Goal: Task Accomplishment & Management: Use online tool/utility

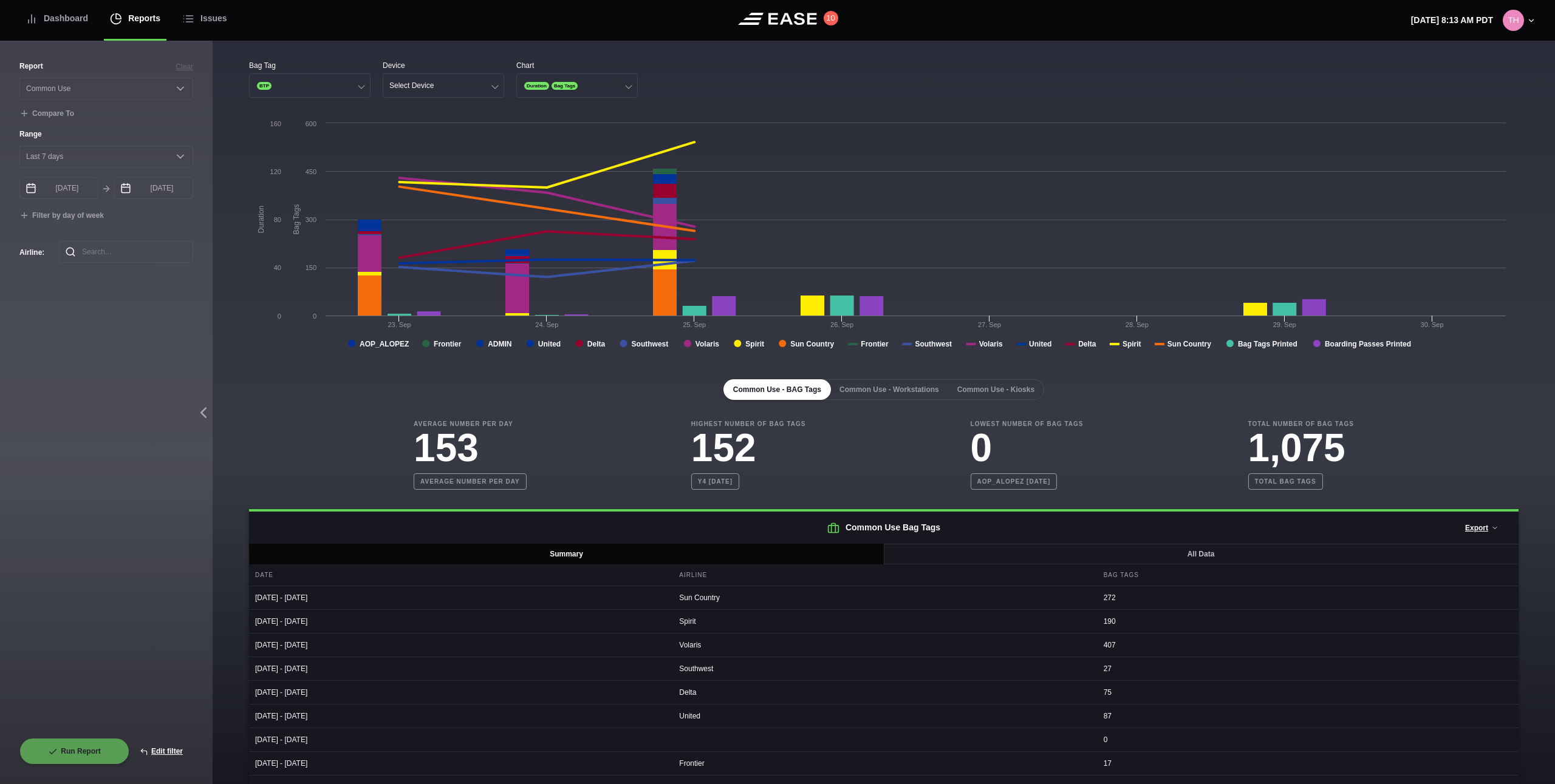
select select "Common Use"
select select "7"
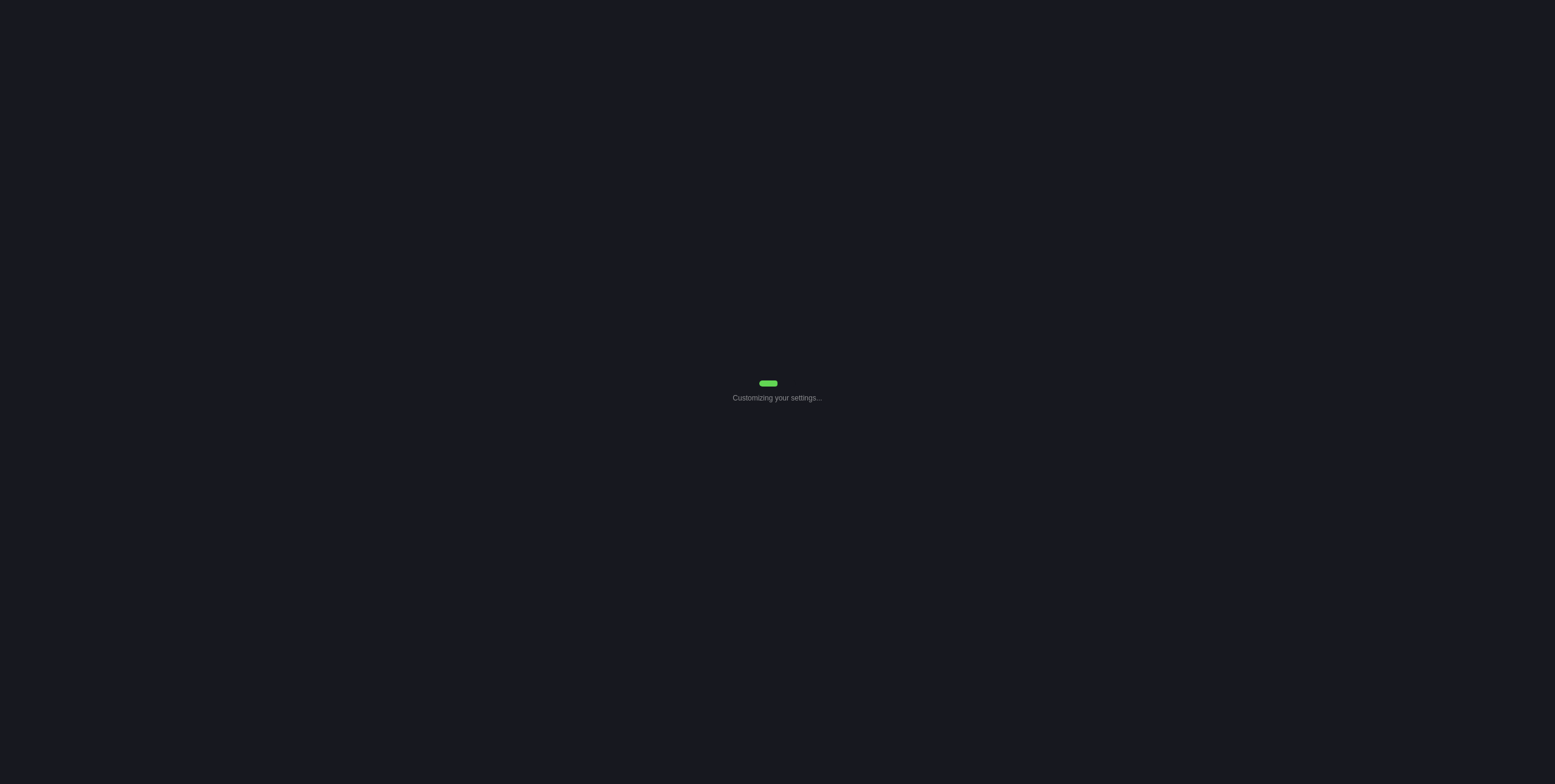
select select "Common Use"
select select "7"
select select "Common Use"
select select "7"
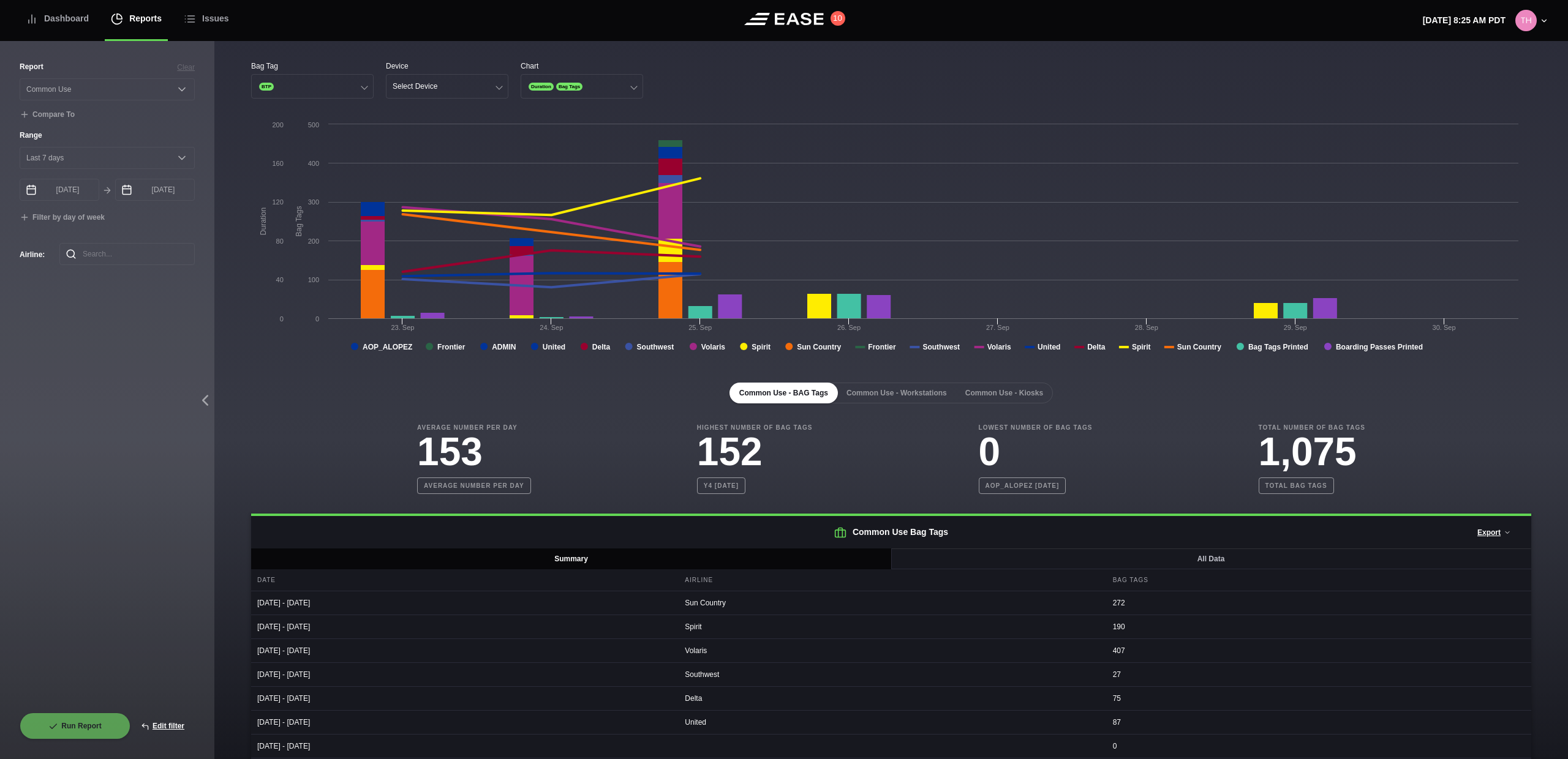
click at [879, 37] on button "Close" at bounding box center [877, 37] width 20 height 20
click at [334, 93] on button "BTP" at bounding box center [312, 86] width 123 height 24
click at [314, 64] on div "Bag Tag" at bounding box center [312, 65] width 123 height 11
click at [476, 86] on button "Select Device" at bounding box center [447, 86] width 123 height 24
click at [432, 156] on div "Ticket" at bounding box center [447, 157] width 121 height 24
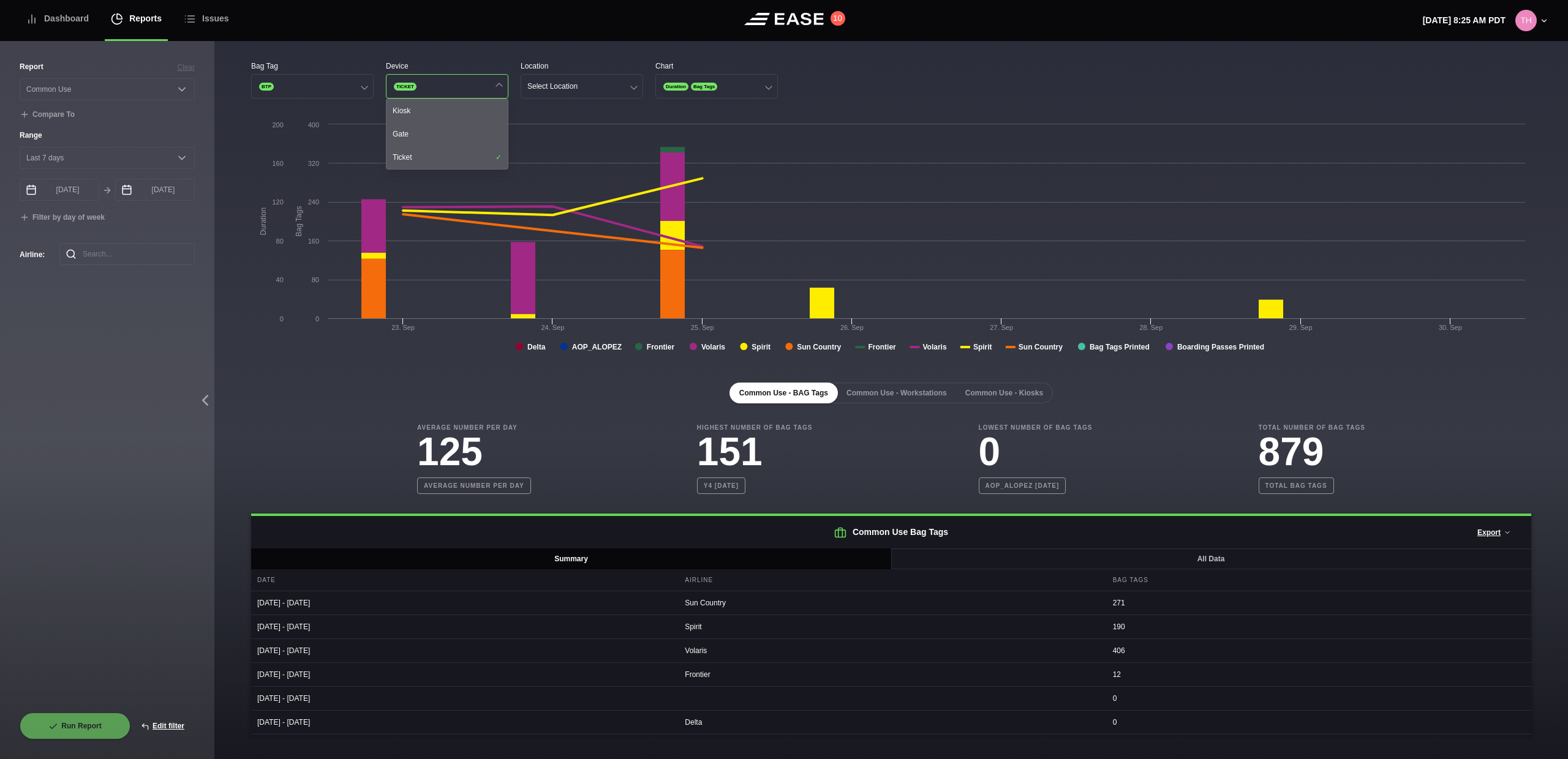
click at [601, 43] on div "Bag Tag BTP Device TICKET Kiosk Gate Ticket Location Select Location Chart Dura…" at bounding box center [891, 392] width 1353 height 703
click at [571, 91] on button "Select Location" at bounding box center [581, 86] width 123 height 24
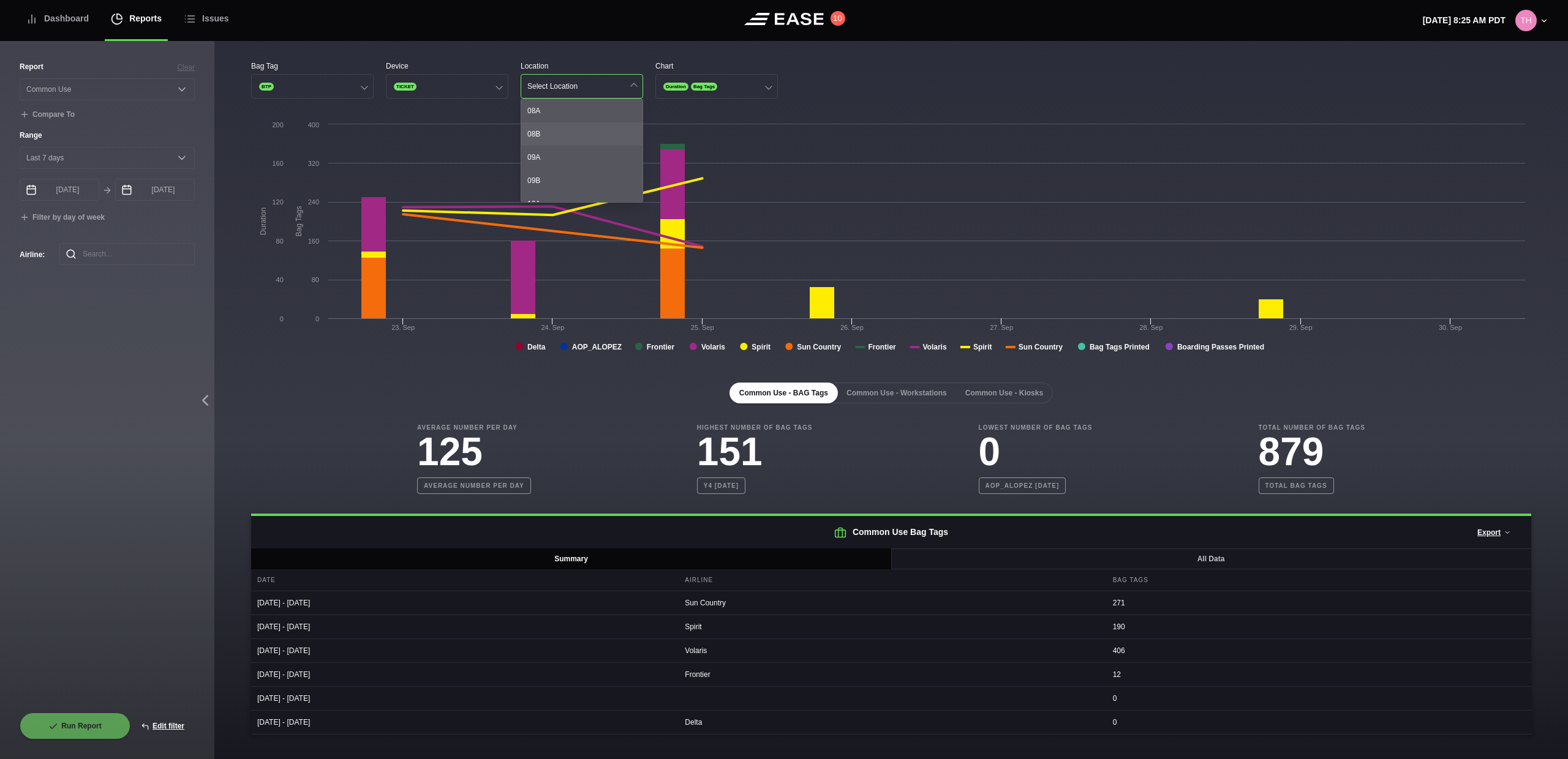
click at [554, 131] on div "08B" at bounding box center [581, 134] width 121 height 24
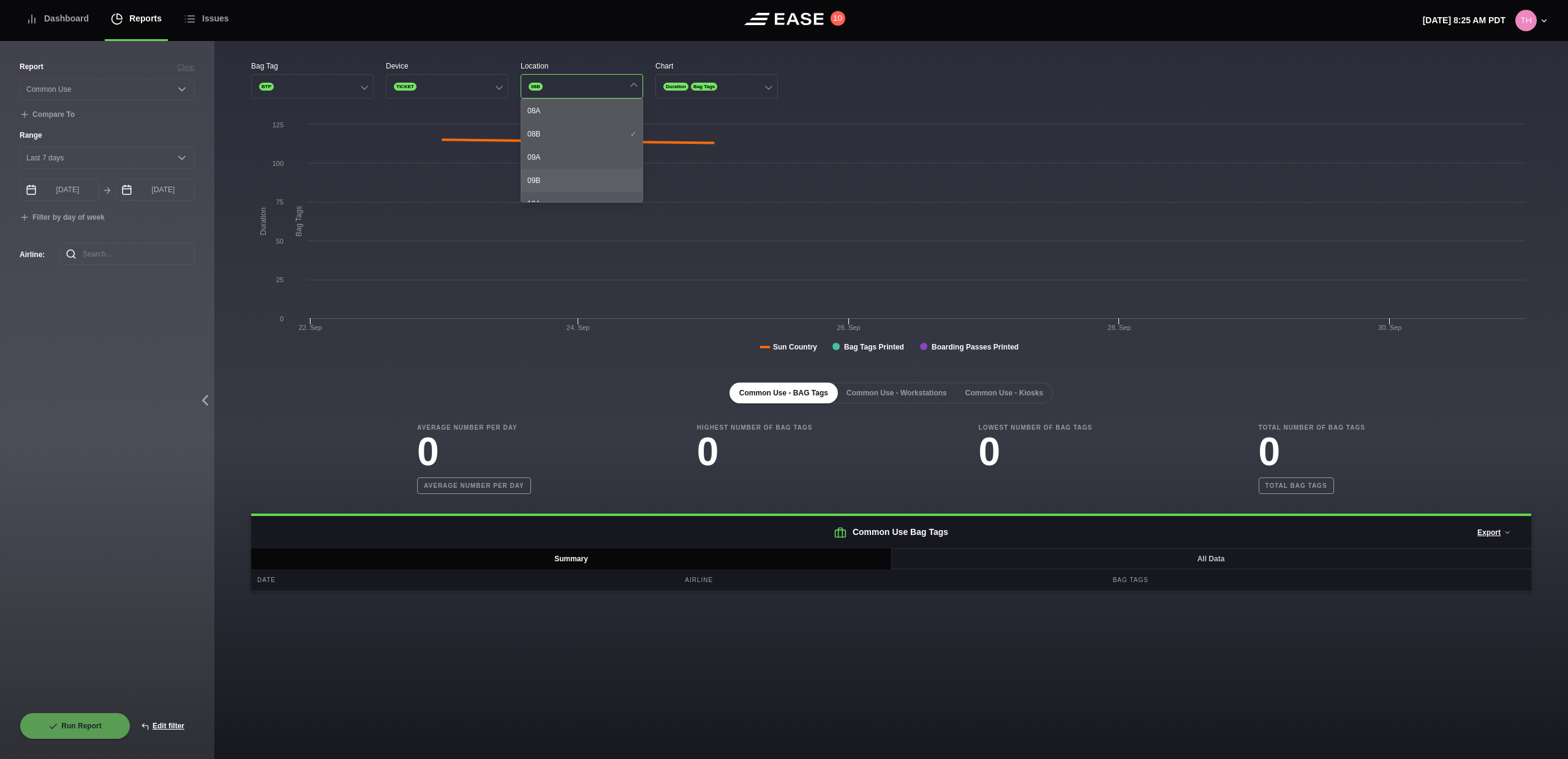
click at [553, 170] on div "09B" at bounding box center [581, 181] width 121 height 24
click at [562, 126] on div "08B" at bounding box center [581, 134] width 121 height 24
click at [565, 117] on div "08A" at bounding box center [581, 111] width 121 height 24
click at [568, 134] on div "08B" at bounding box center [581, 134] width 121 height 24
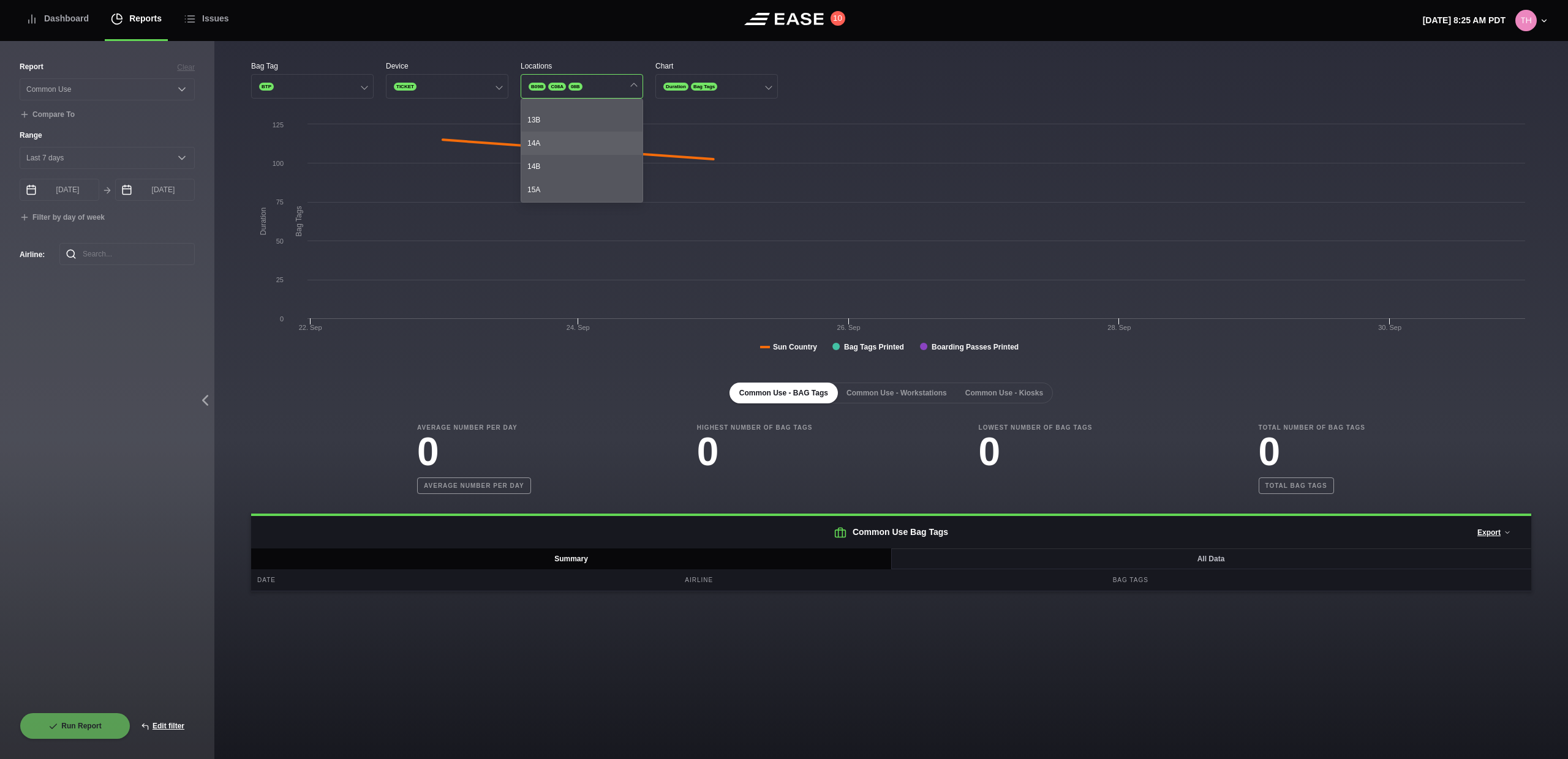
click at [566, 152] on div "14A" at bounding box center [581, 143] width 121 height 24
click at [567, 170] on div "14B" at bounding box center [581, 167] width 121 height 24
click at [567, 170] on div "35A" at bounding box center [581, 169] width 121 height 24
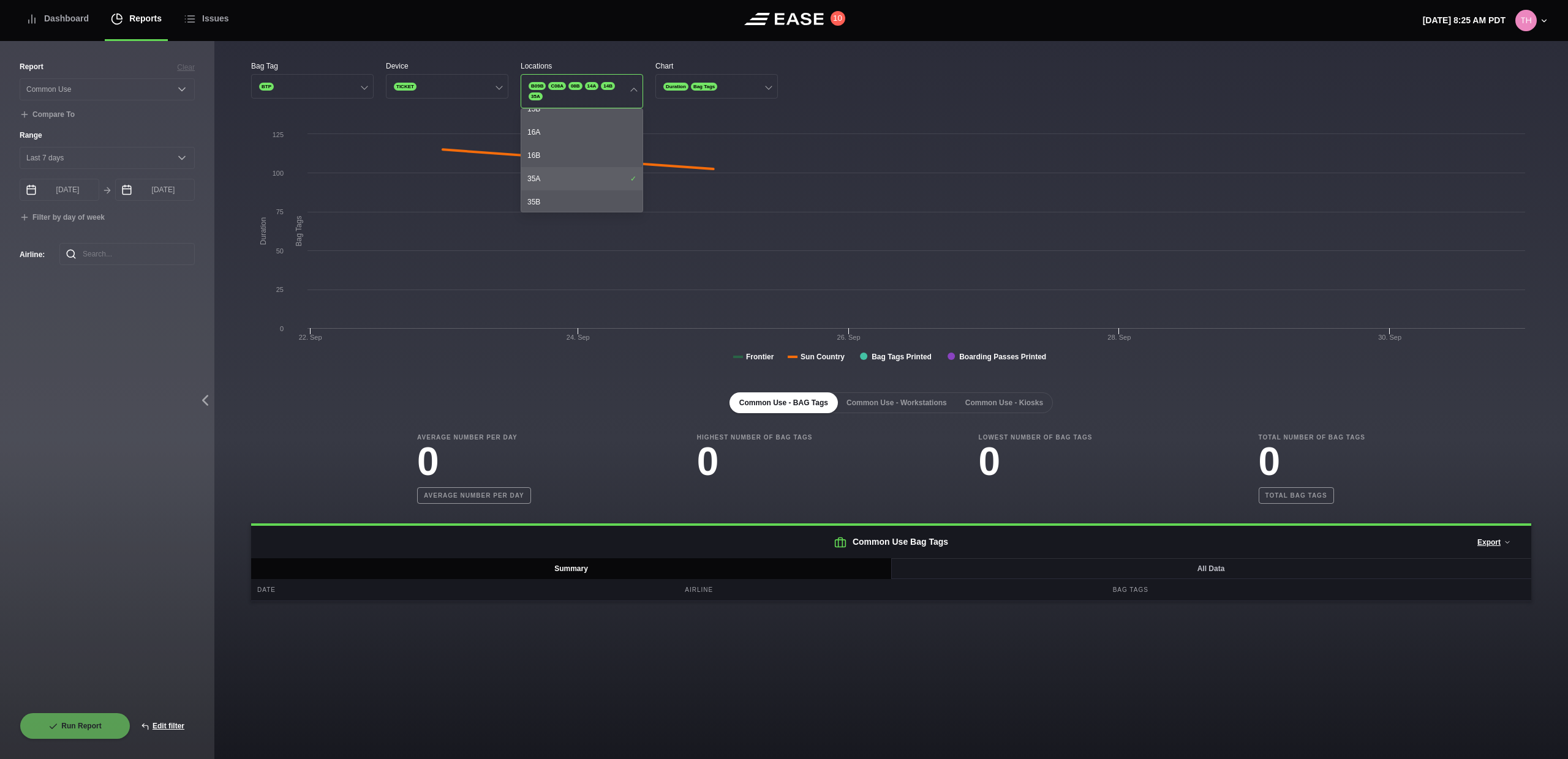
click at [567, 170] on div "35A" at bounding box center [581, 179] width 121 height 24
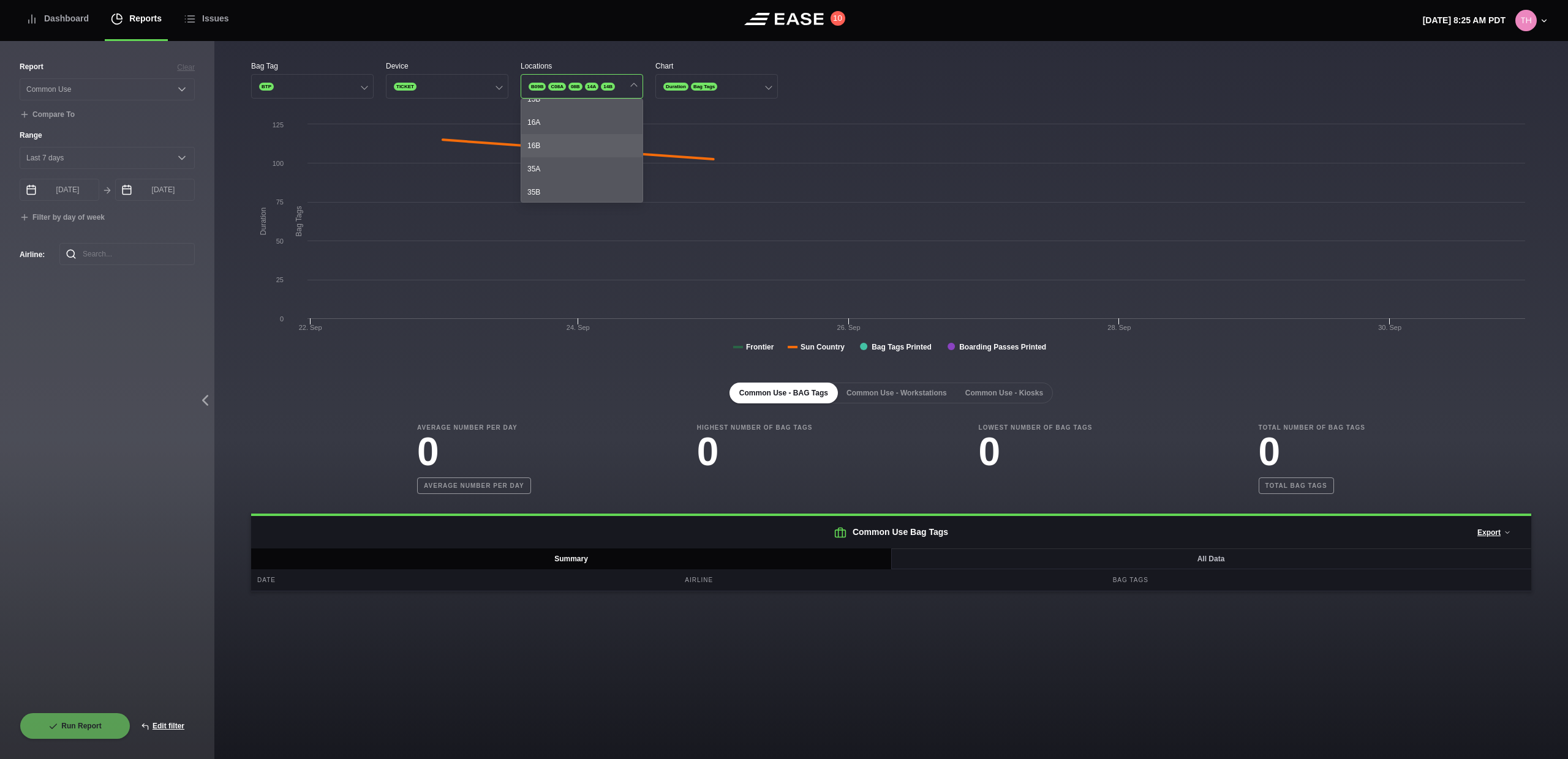
click at [562, 145] on div "16B" at bounding box center [581, 145] width 121 height 24
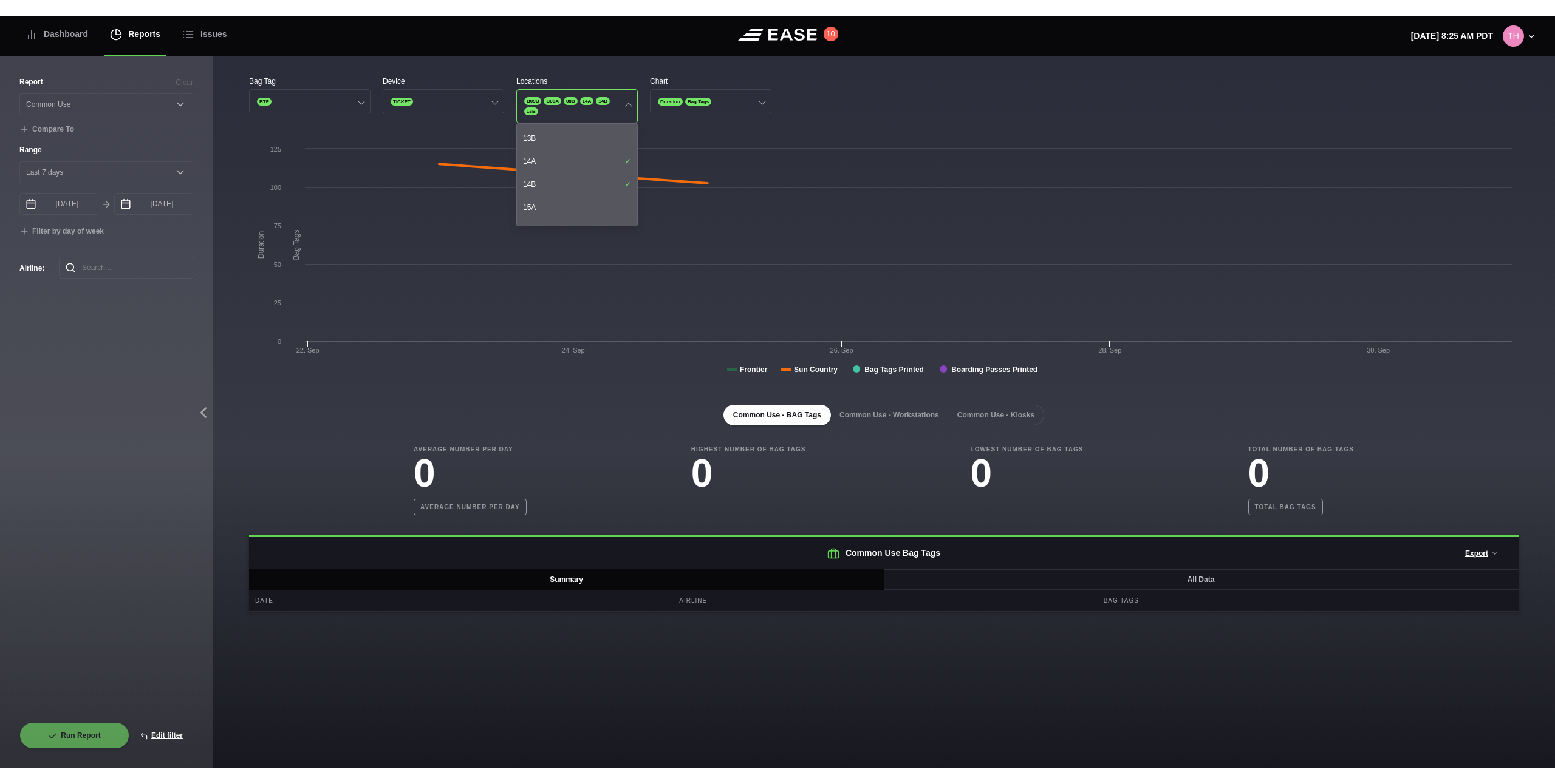
scroll to position [250, 0]
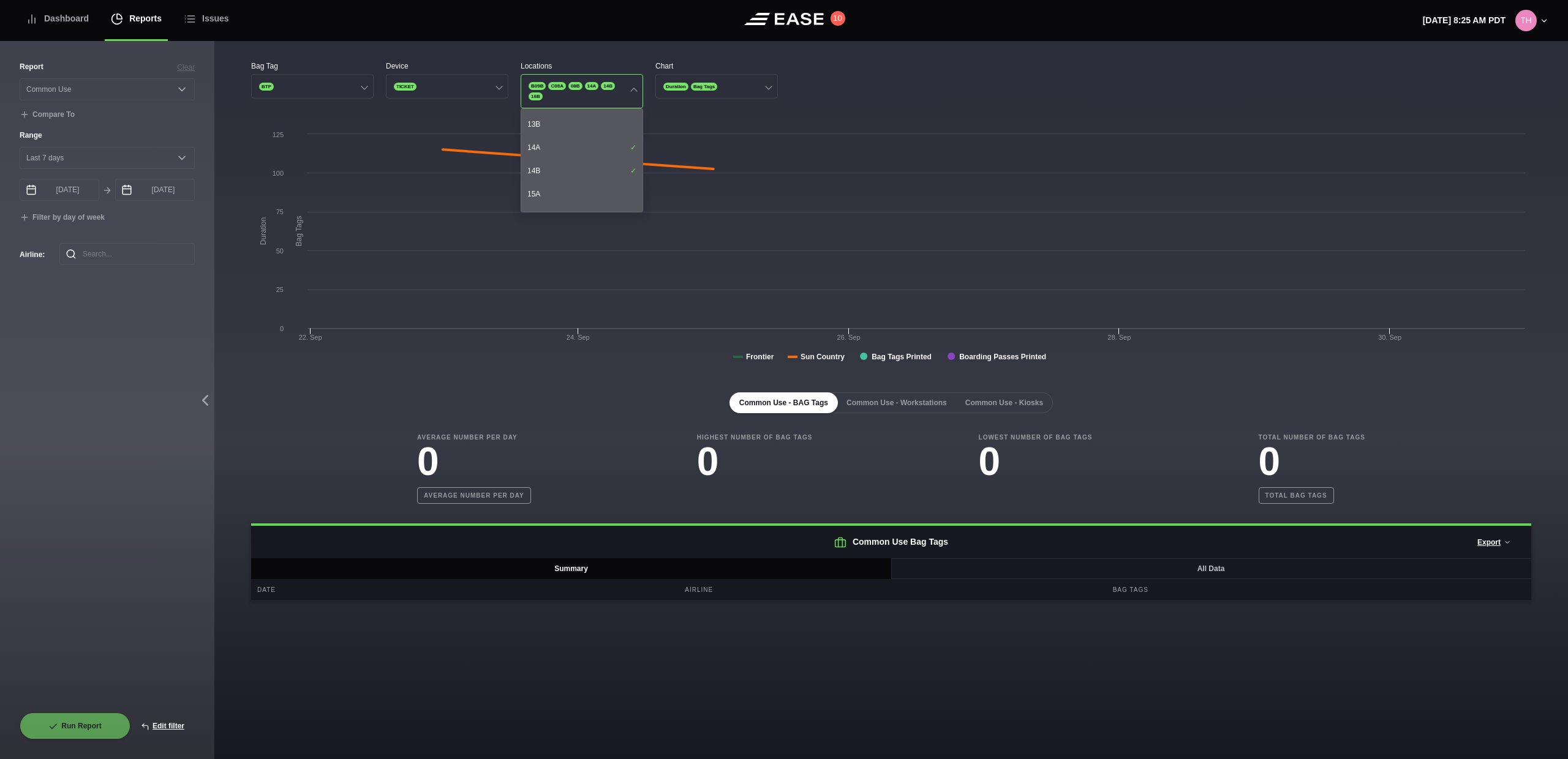
click at [562, 145] on div "14A" at bounding box center [581, 148] width 121 height 24
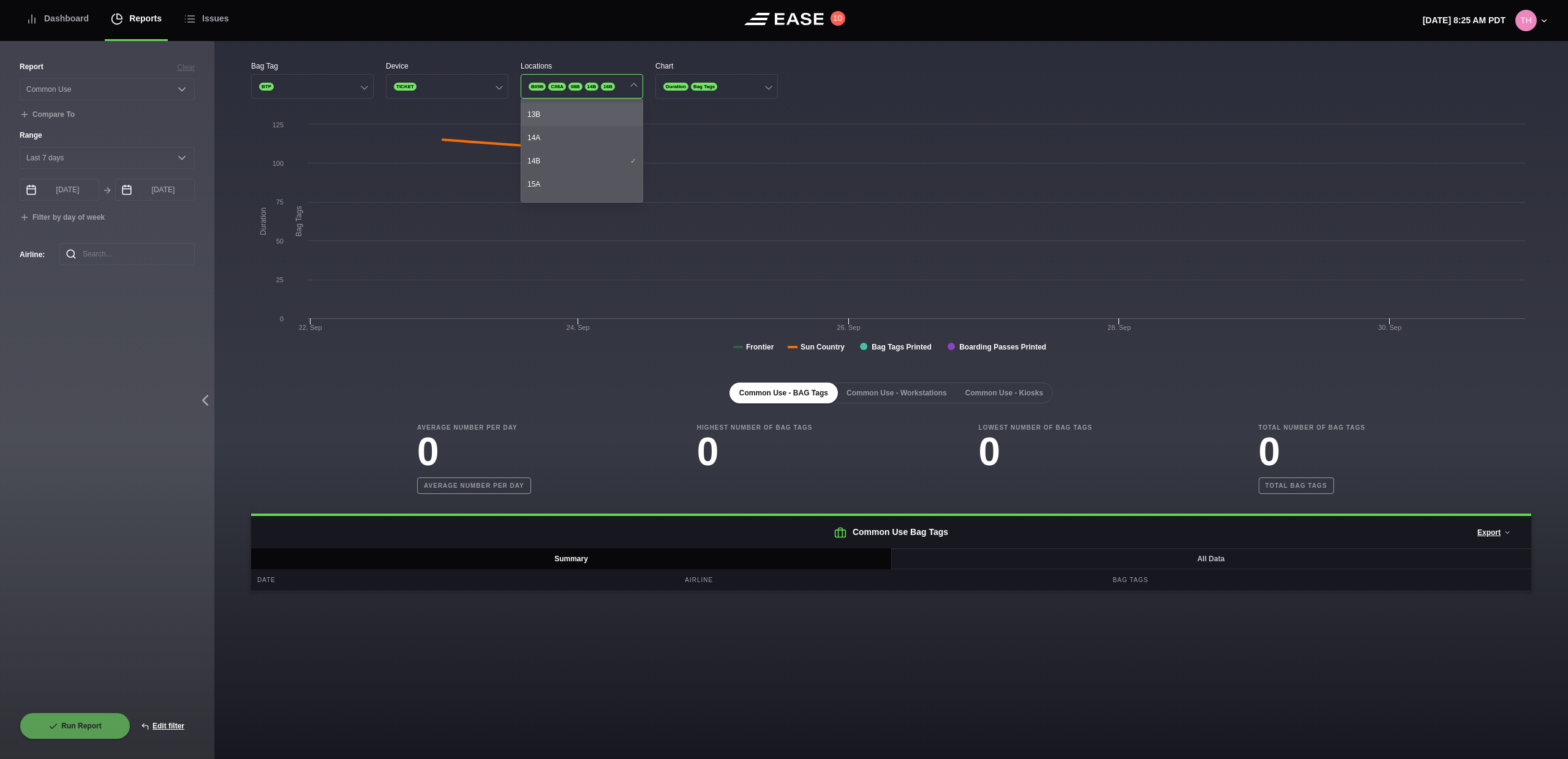
click at [566, 123] on div "13B" at bounding box center [581, 115] width 121 height 24
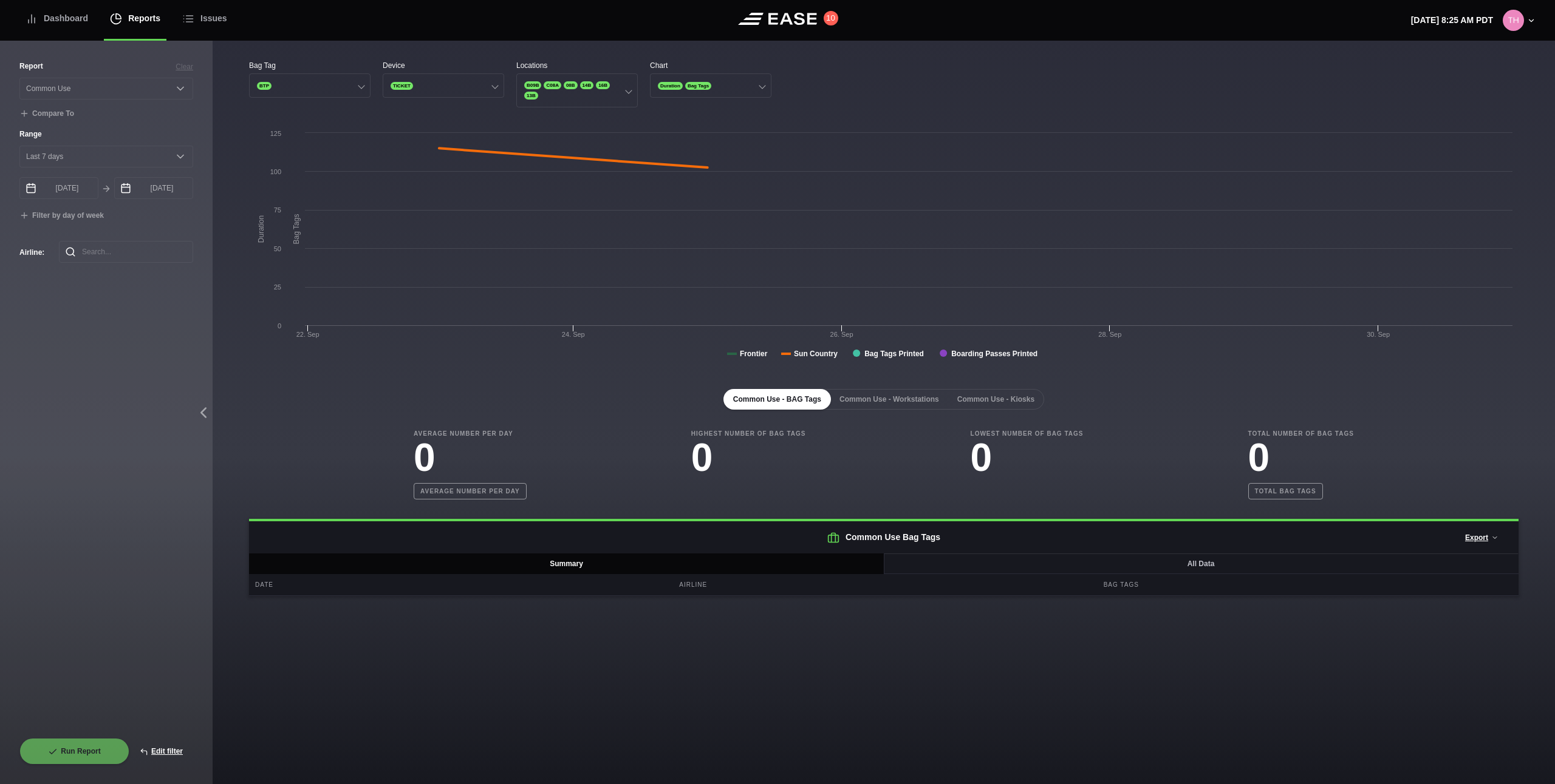
click at [582, 43] on div "Bag Tag BTP Device TICKET Locations B09B C08A 08B 14B 16B 13B Chart Duration Ba…" at bounding box center [884, 324] width 1342 height 565
click at [682, 87] on span "Duration" at bounding box center [670, 85] width 25 height 8
click at [562, 54] on div "Bag Tag BTP Device TICKET Locations B09B C08A 08B 14B 16B 13B Chart Duration Ba…" at bounding box center [884, 324] width 1342 height 565
click at [444, 93] on button "TICKET" at bounding box center [443, 85] width 122 height 24
click at [444, 119] on div "Kiosk" at bounding box center [443, 119] width 120 height 23
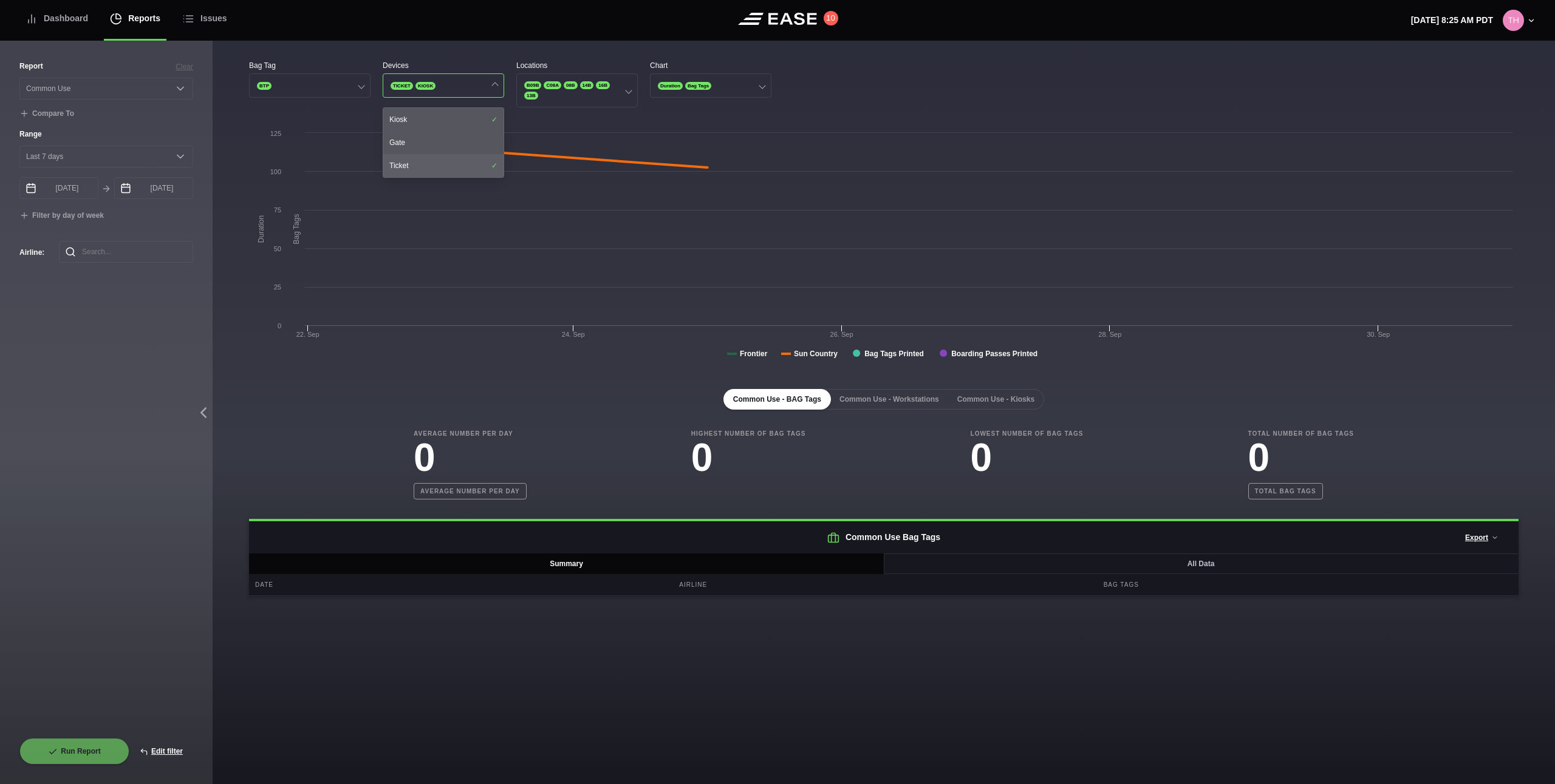
click at [435, 164] on div "Ticket" at bounding box center [443, 166] width 120 height 23
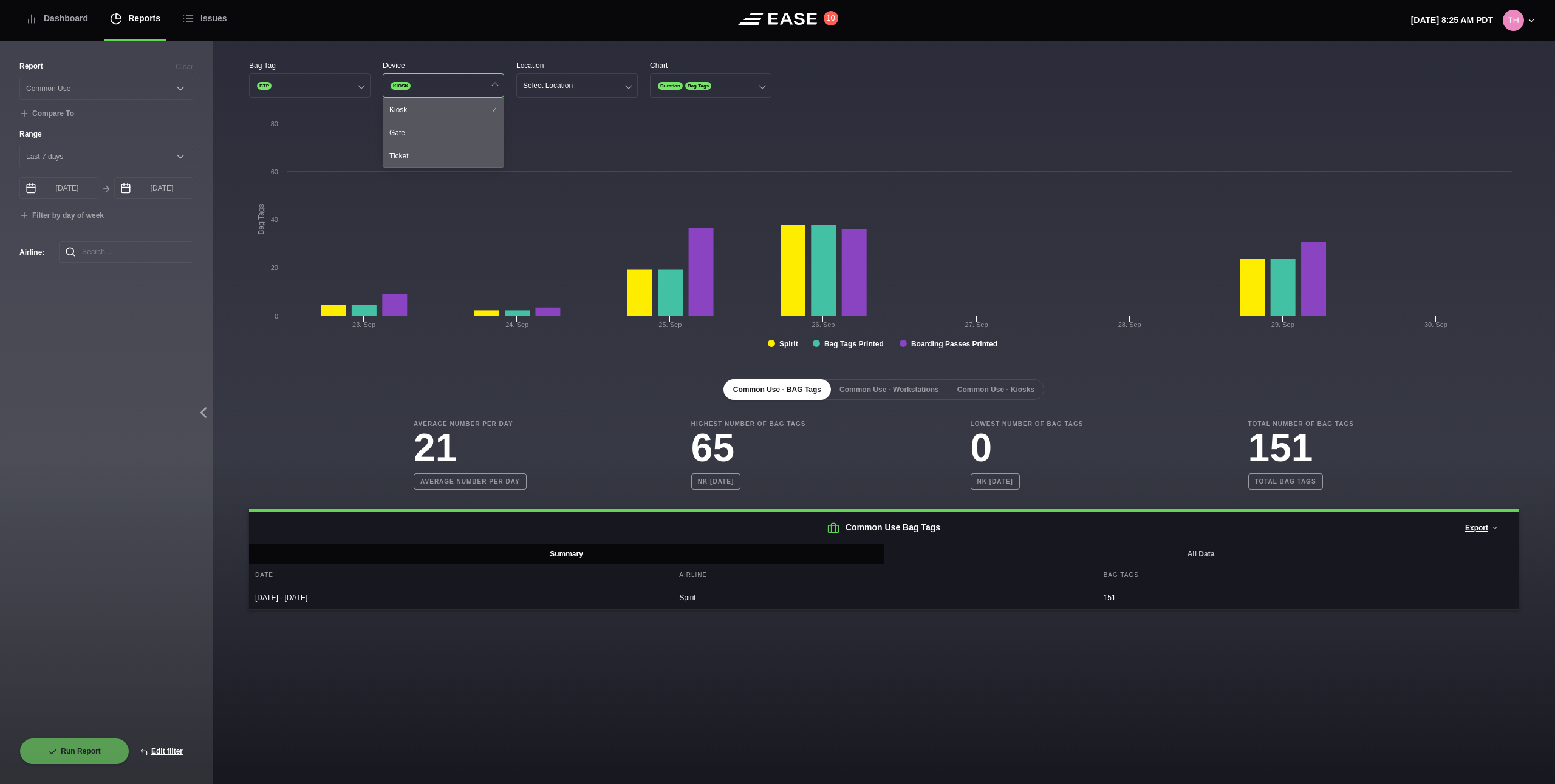
click at [561, 64] on div "Location" at bounding box center [577, 65] width 122 height 11
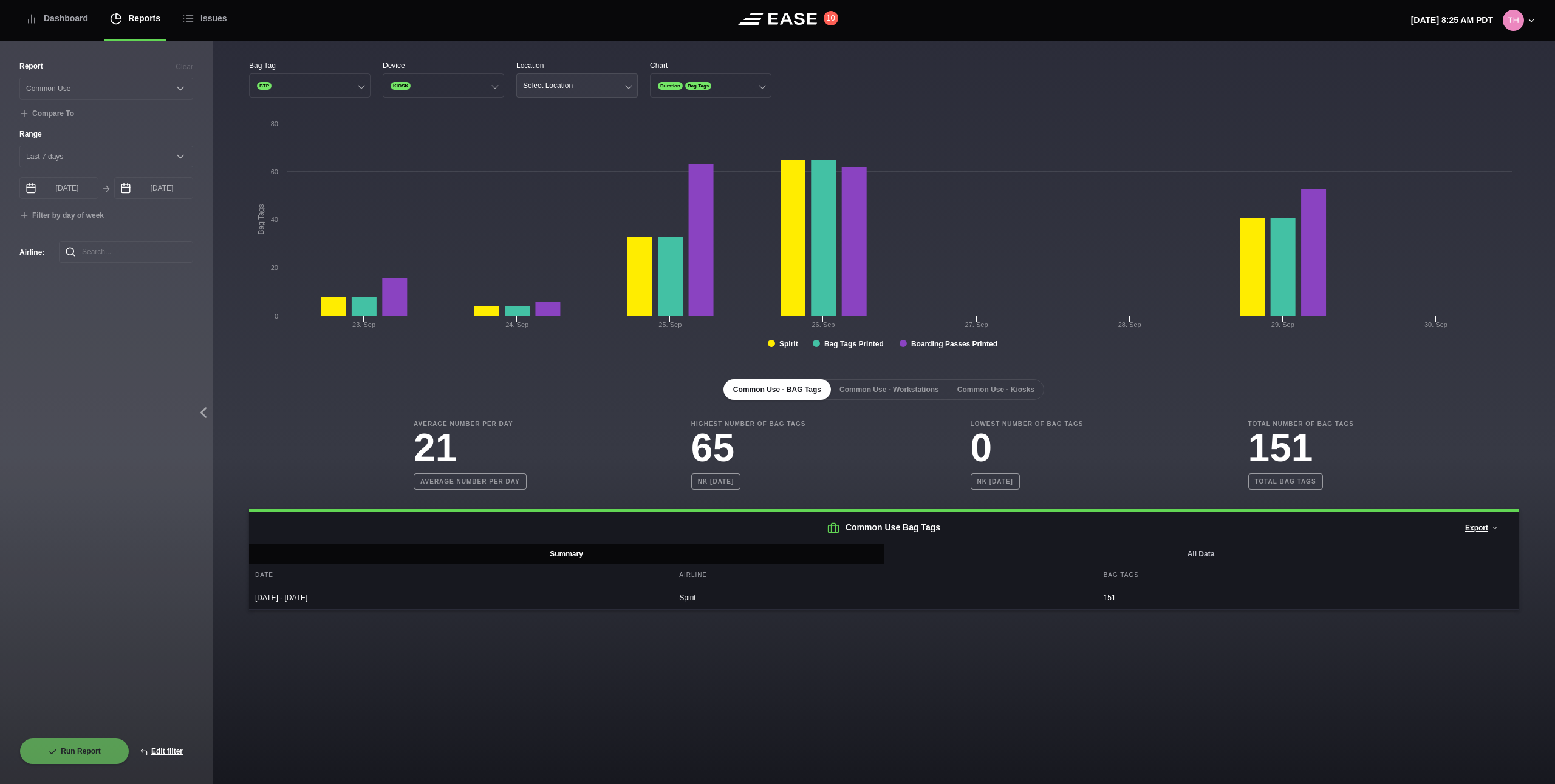
click at [559, 87] on div "Select Location" at bounding box center [547, 86] width 50 height 9
click at [556, 138] on div "NK-002" at bounding box center [577, 133] width 120 height 23
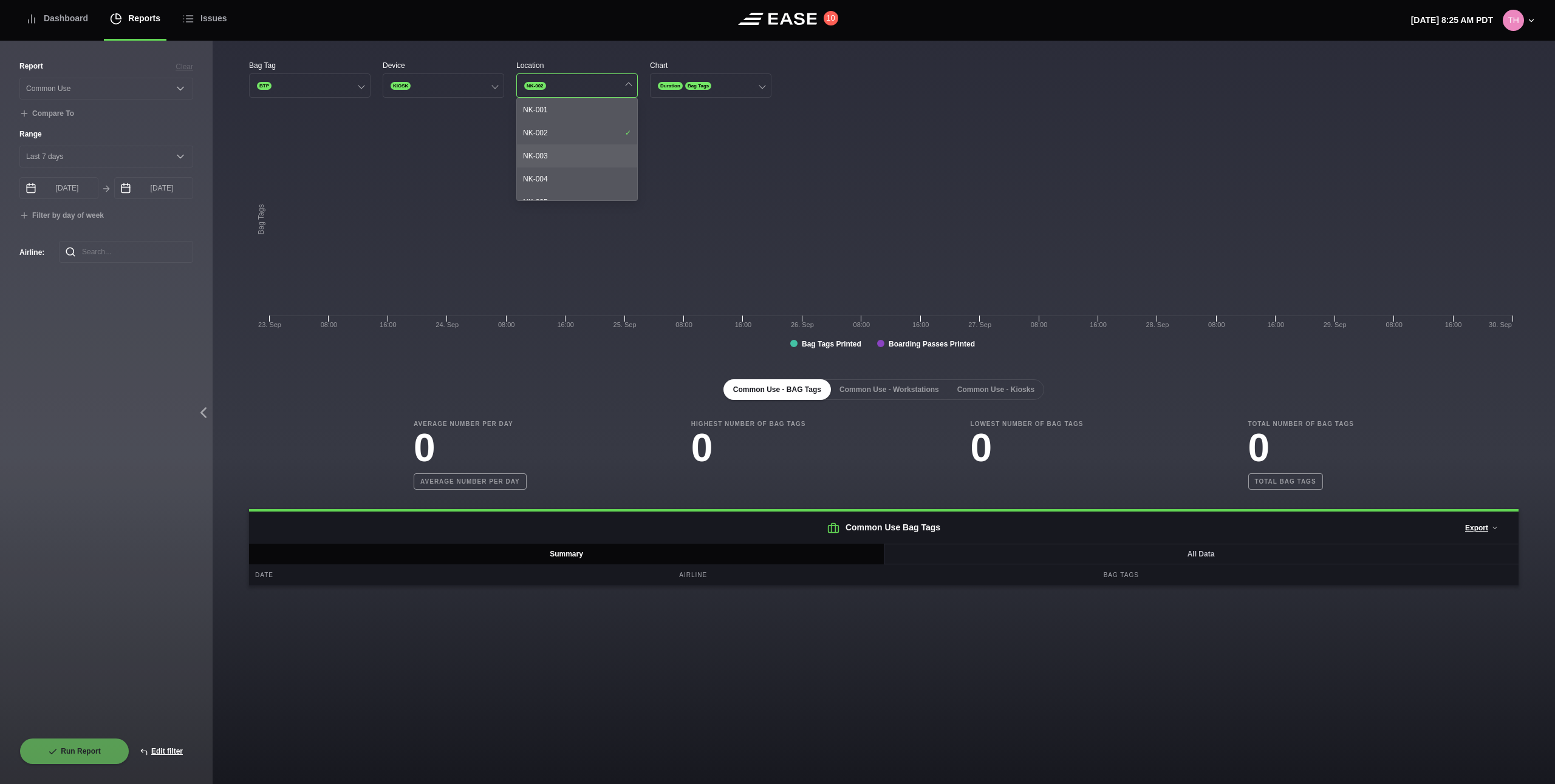
click at [576, 144] on div "NK-003" at bounding box center [577, 156] width 120 height 23
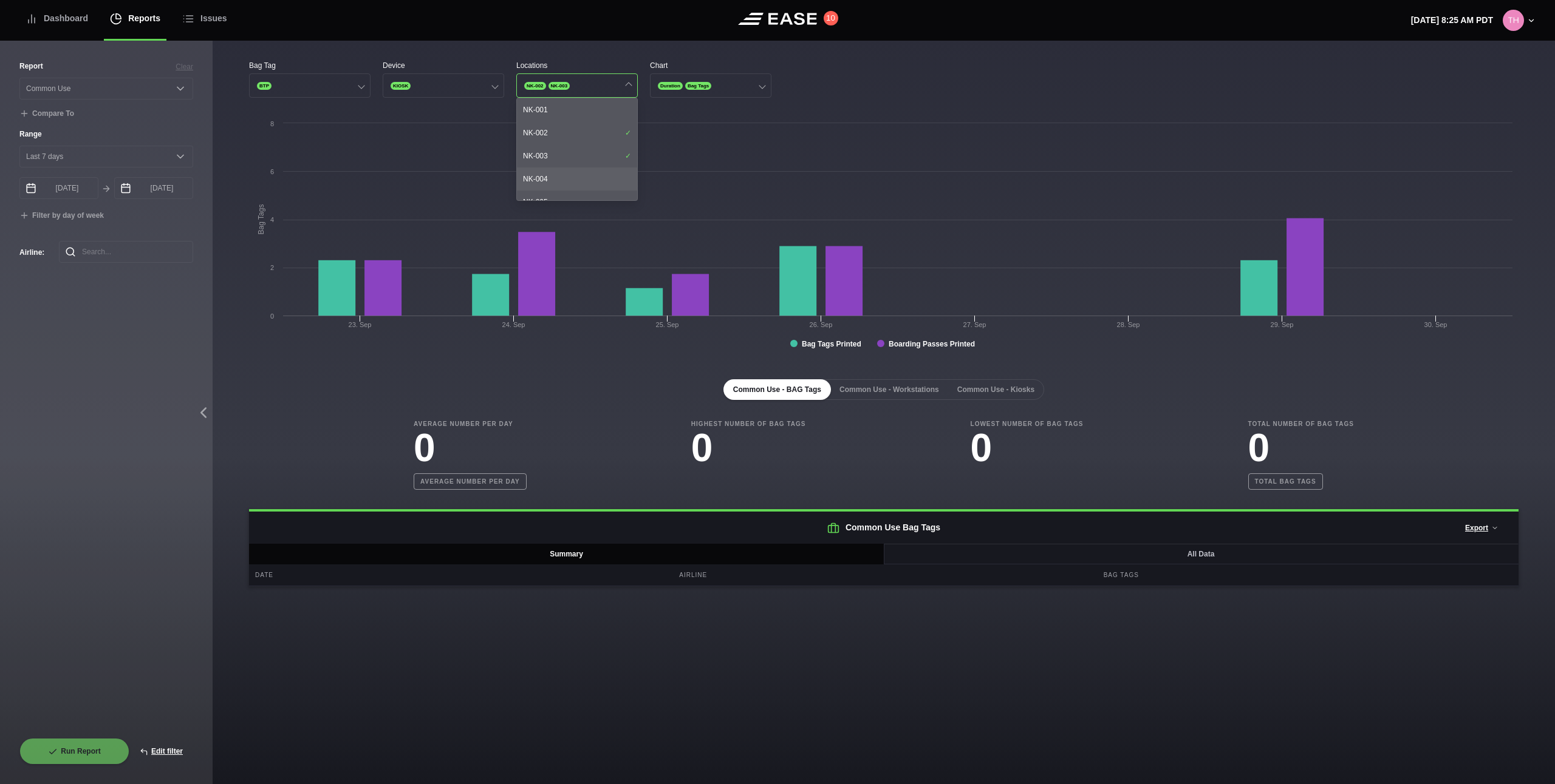
click at [576, 168] on div "NK-004" at bounding box center [577, 179] width 120 height 23
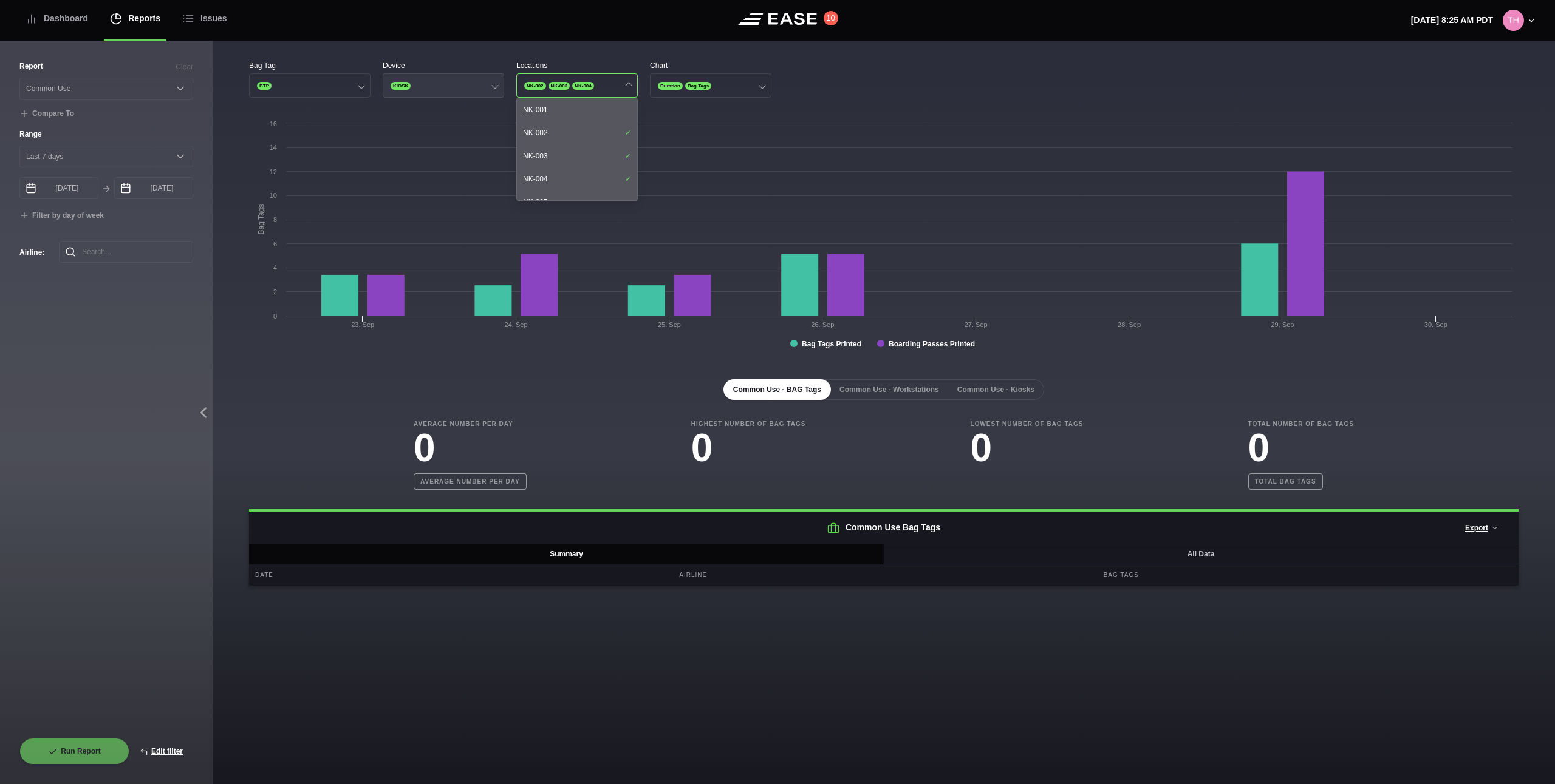
click at [455, 80] on button "KIOSK" at bounding box center [443, 85] width 122 height 24
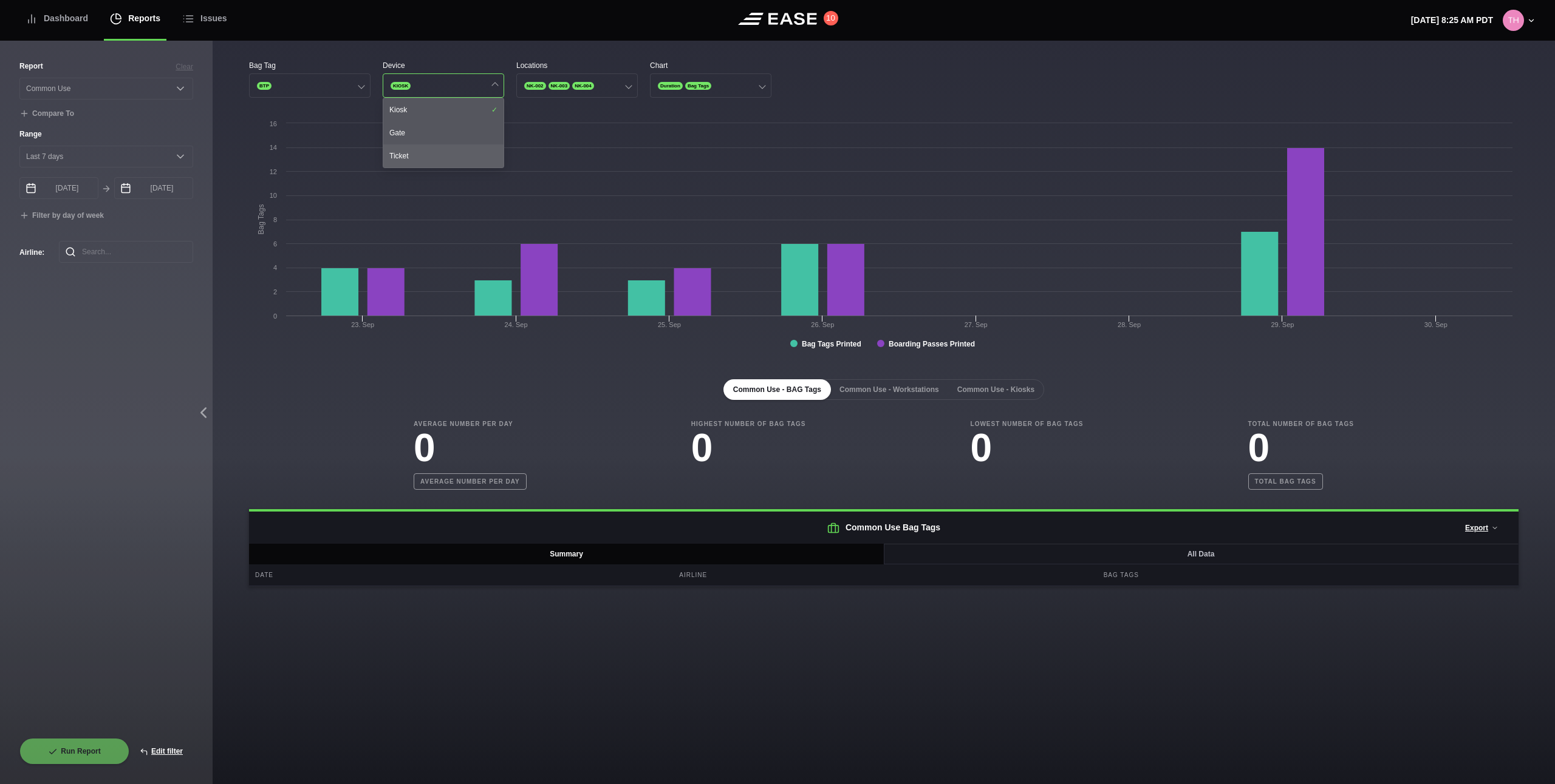
click at [428, 155] on div "Ticket" at bounding box center [443, 156] width 120 height 23
click at [444, 111] on div "Kiosk" at bounding box center [443, 110] width 120 height 23
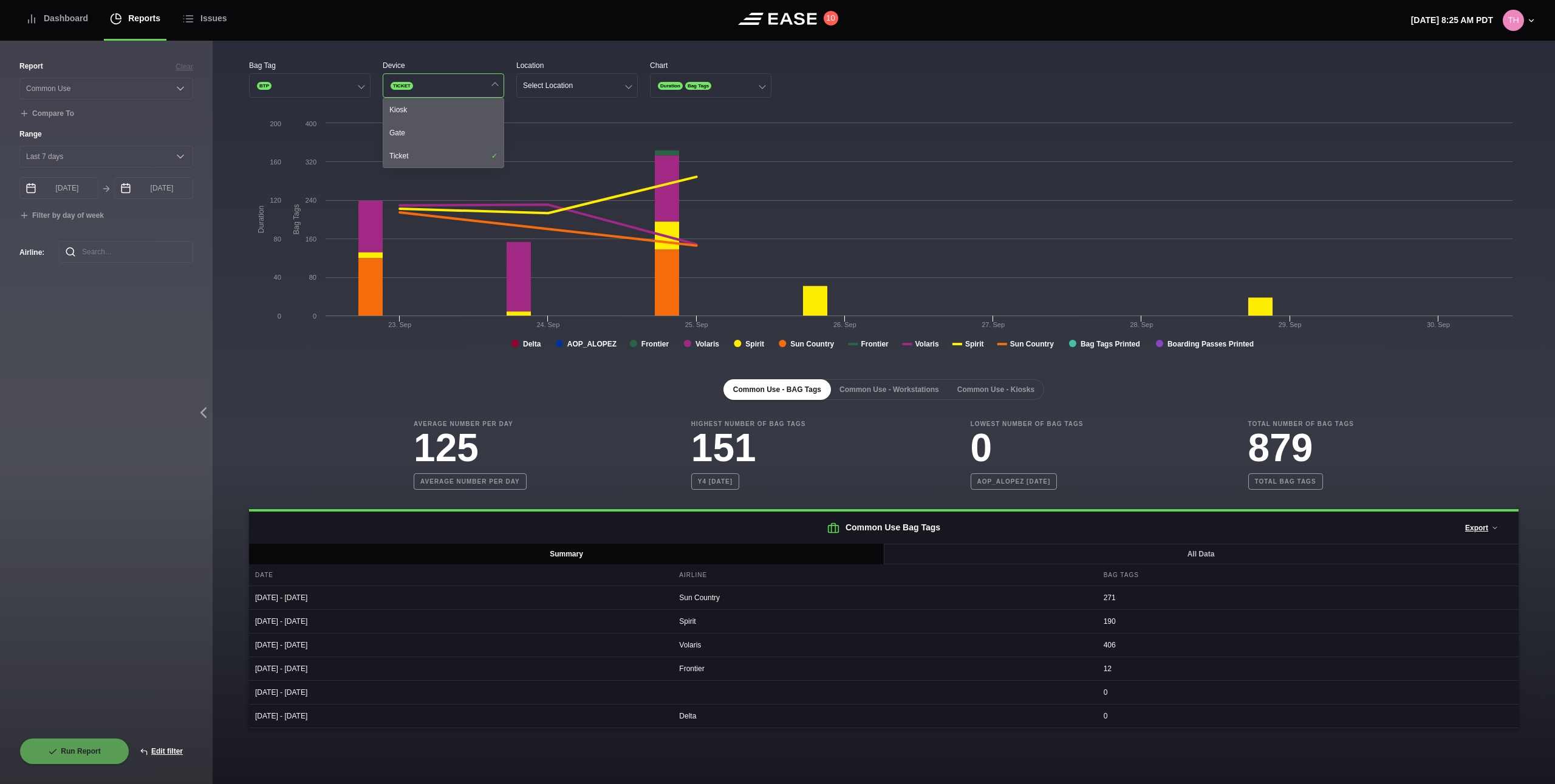
click at [543, 59] on div "Bag Tag BTP Device TICKET Kiosk Gate Ticket Location Select Location Chart Dura…" at bounding box center [884, 389] width 1342 height 697
click at [556, 90] on button "Select Location" at bounding box center [577, 85] width 122 height 24
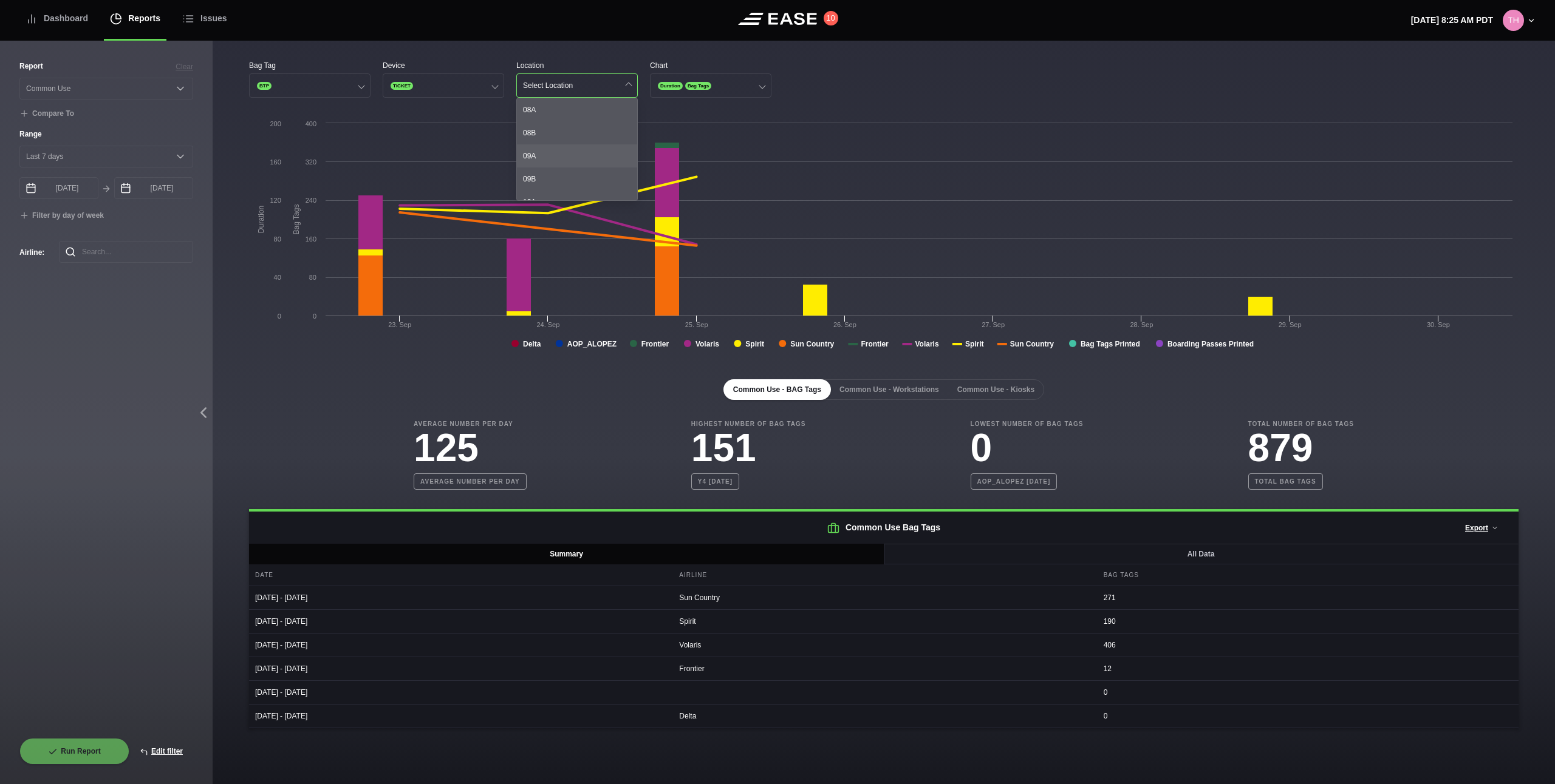
click at [558, 144] on div "09A" at bounding box center [577, 156] width 120 height 23
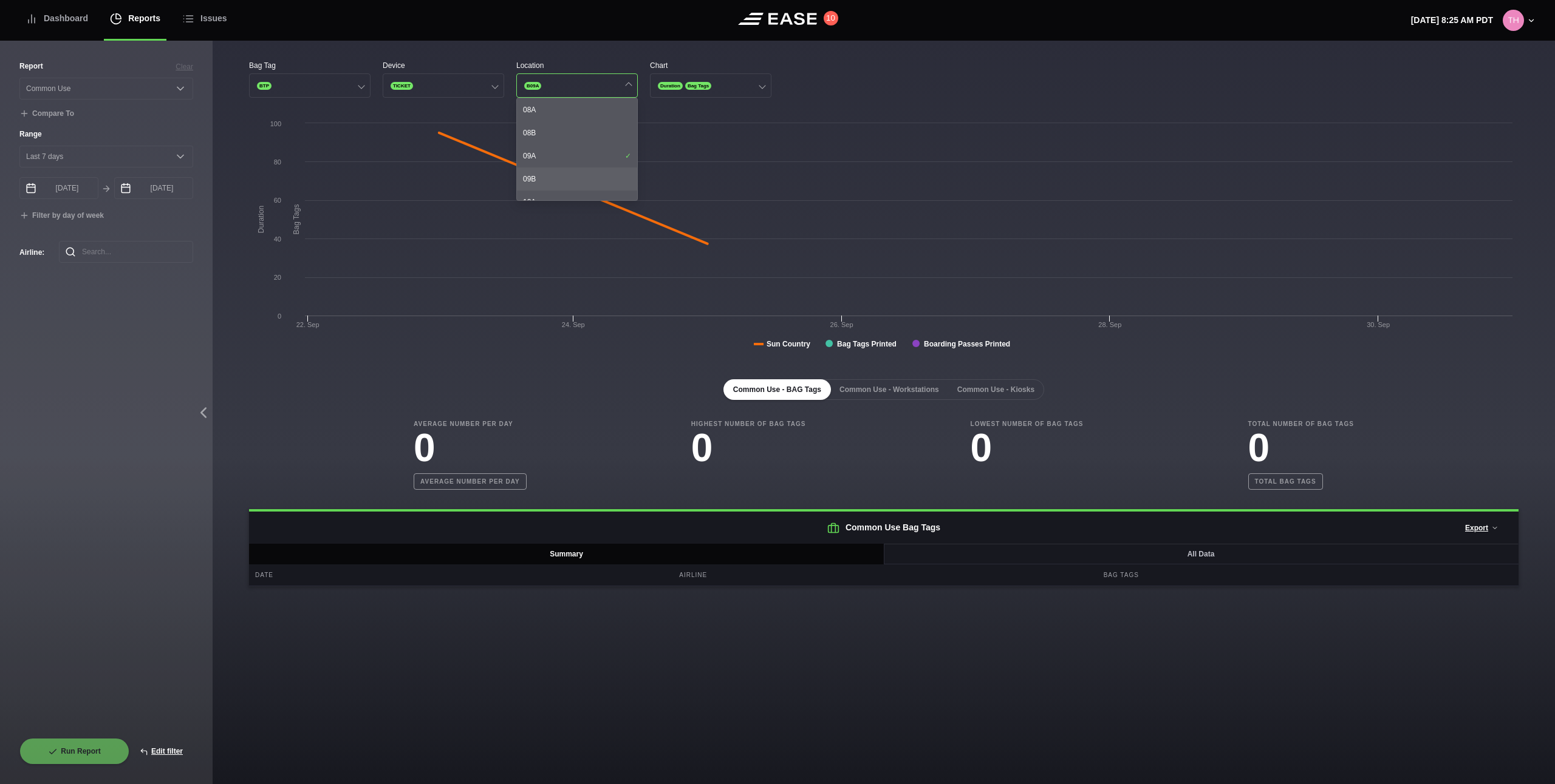
click at [558, 173] on div "09B" at bounding box center [577, 179] width 120 height 23
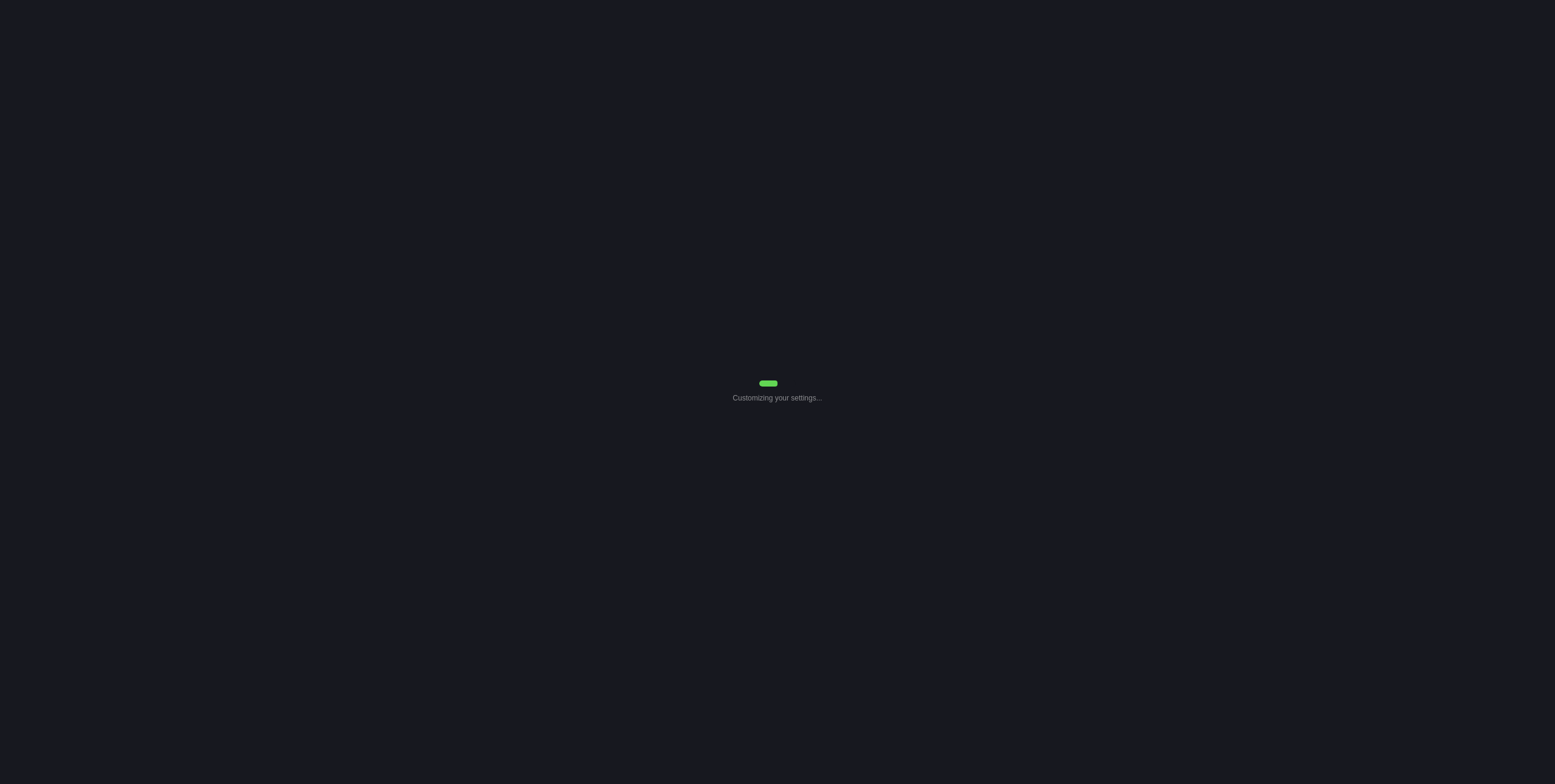
select select "Common Use"
select select "7"
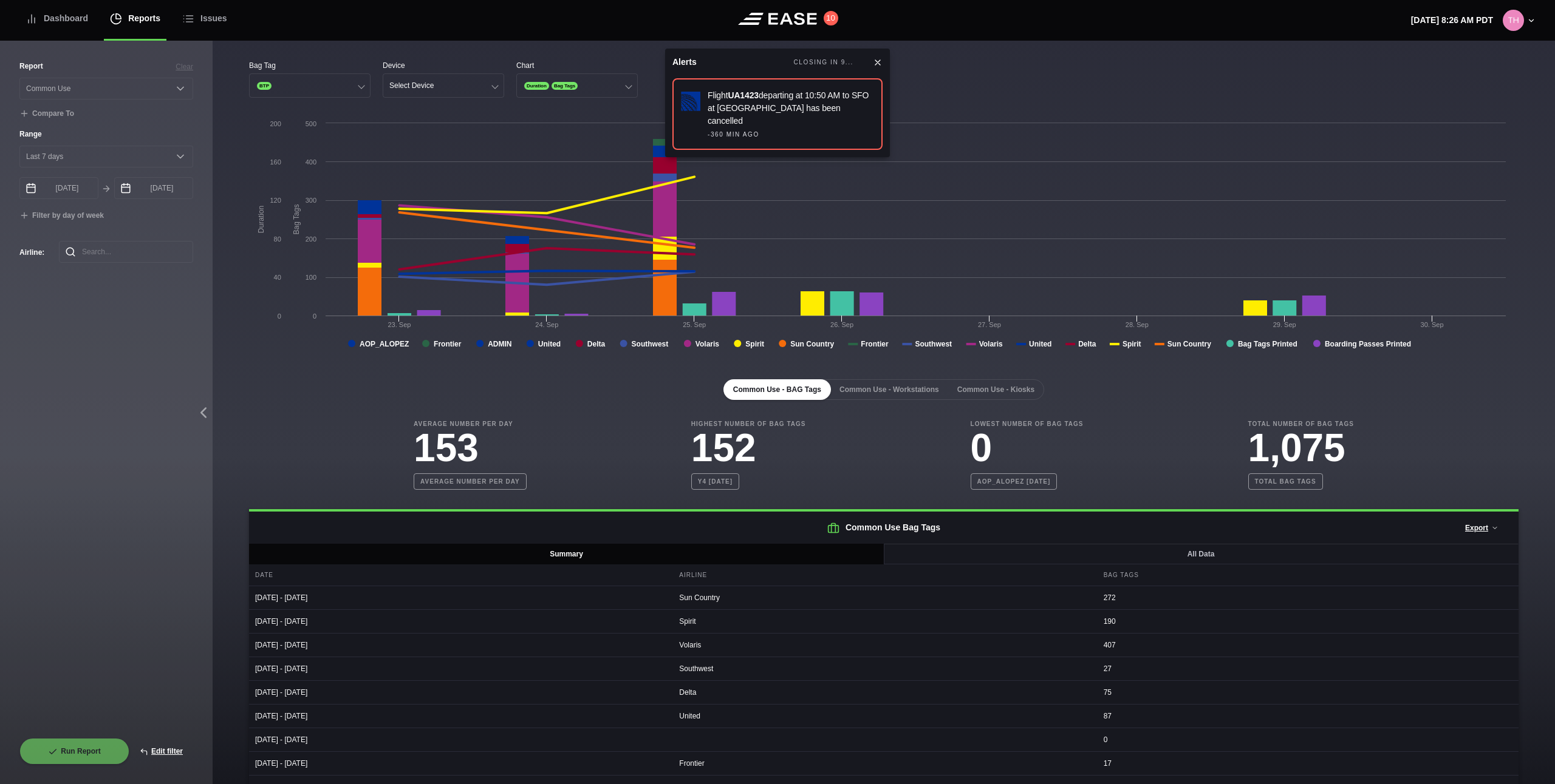
click at [879, 66] on icon at bounding box center [877, 62] width 9 height 9
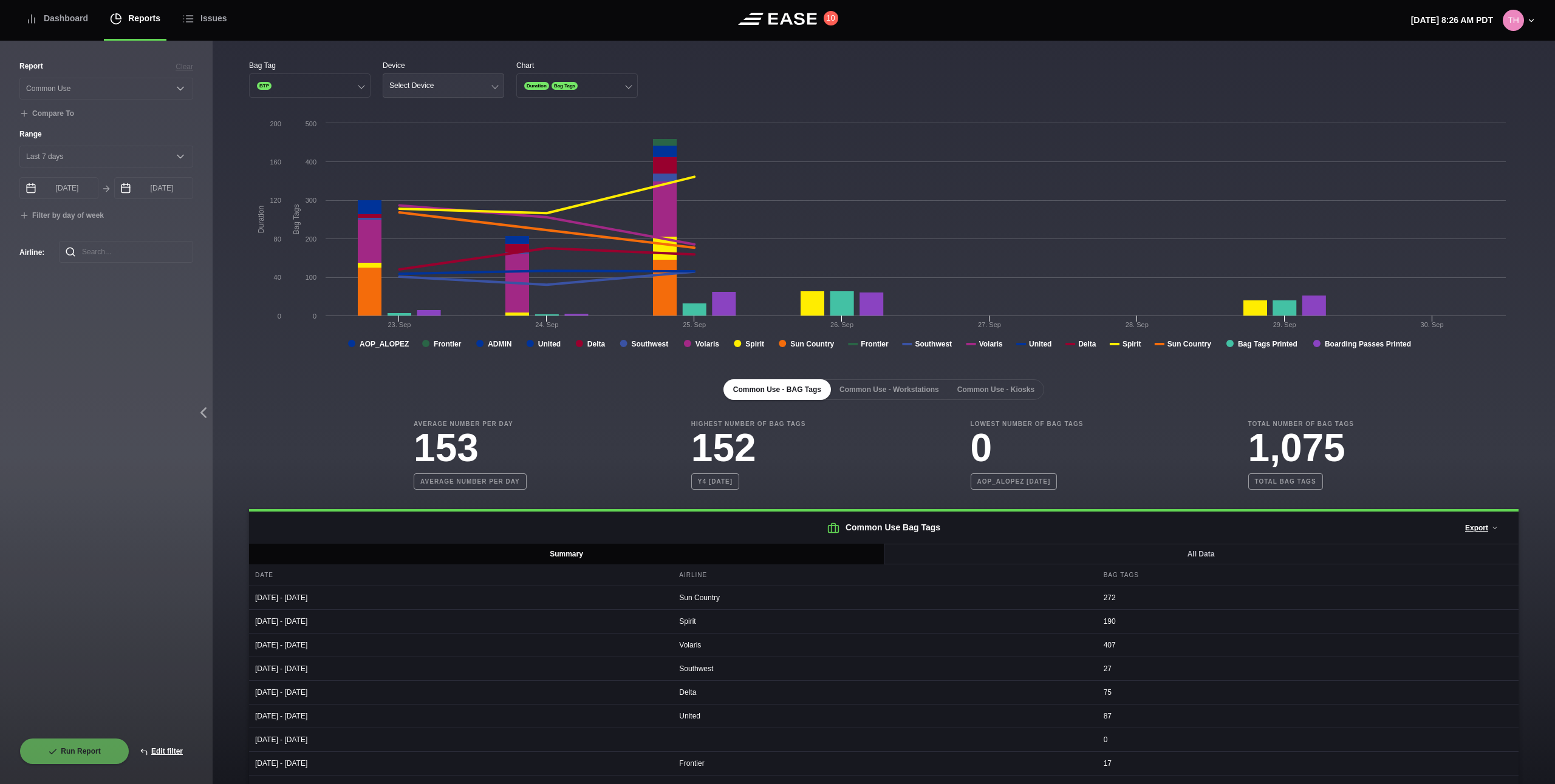
click at [467, 89] on button "Select Device" at bounding box center [443, 85] width 122 height 24
click at [440, 153] on div "Ticket" at bounding box center [443, 156] width 120 height 23
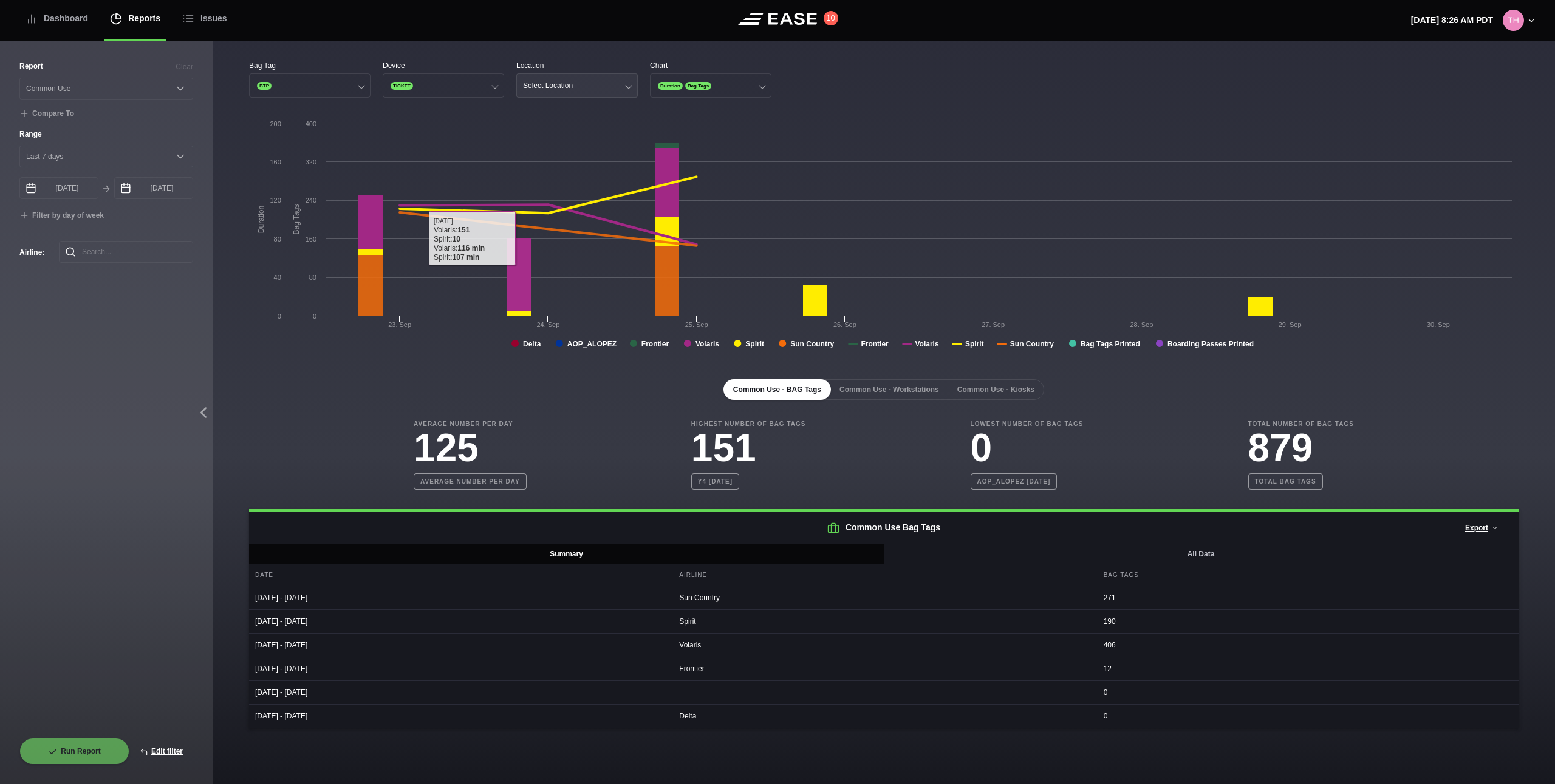
click at [561, 93] on button "Select Location" at bounding box center [577, 85] width 122 height 24
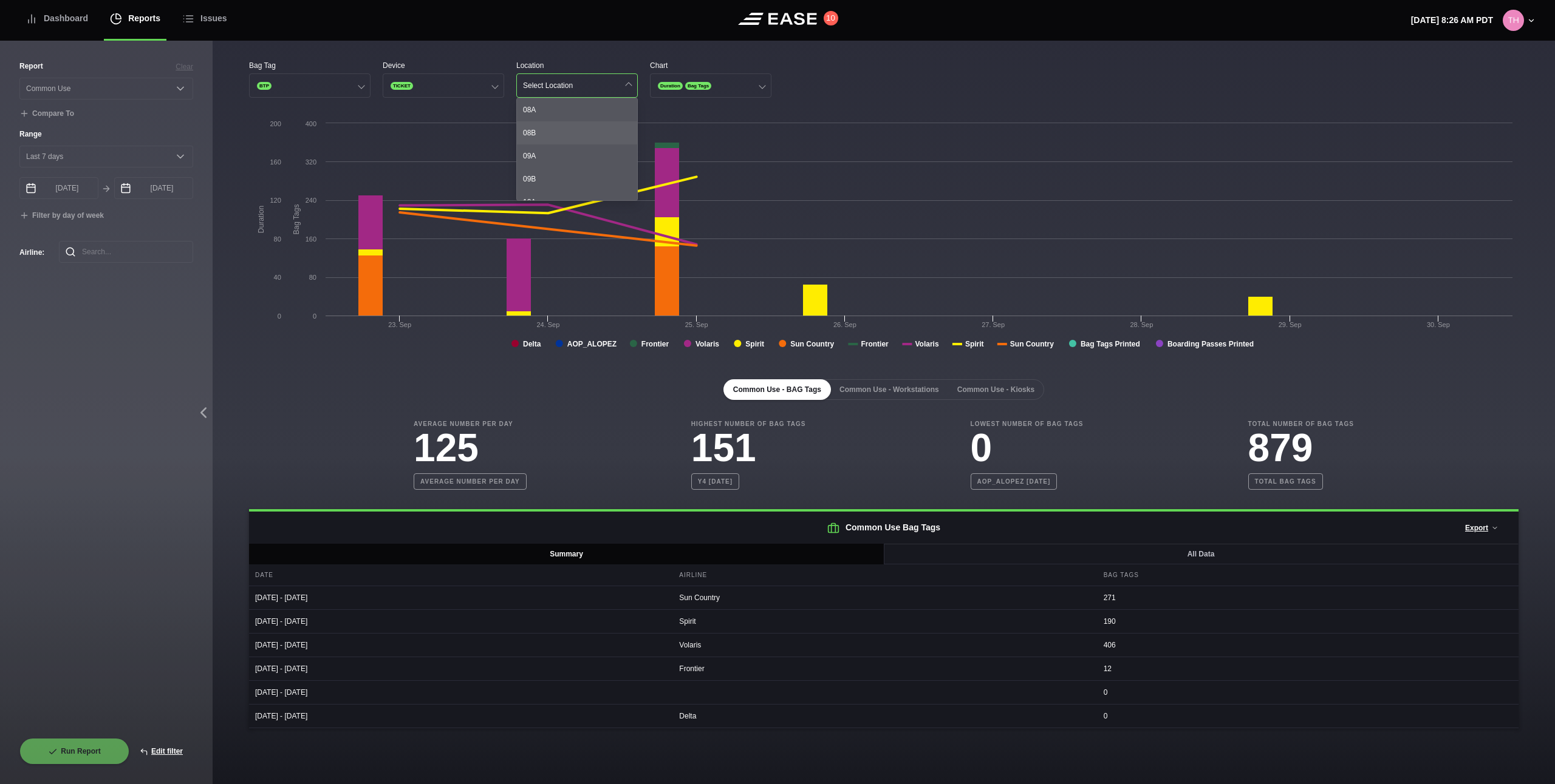
click at [558, 139] on div "08B" at bounding box center [577, 133] width 120 height 23
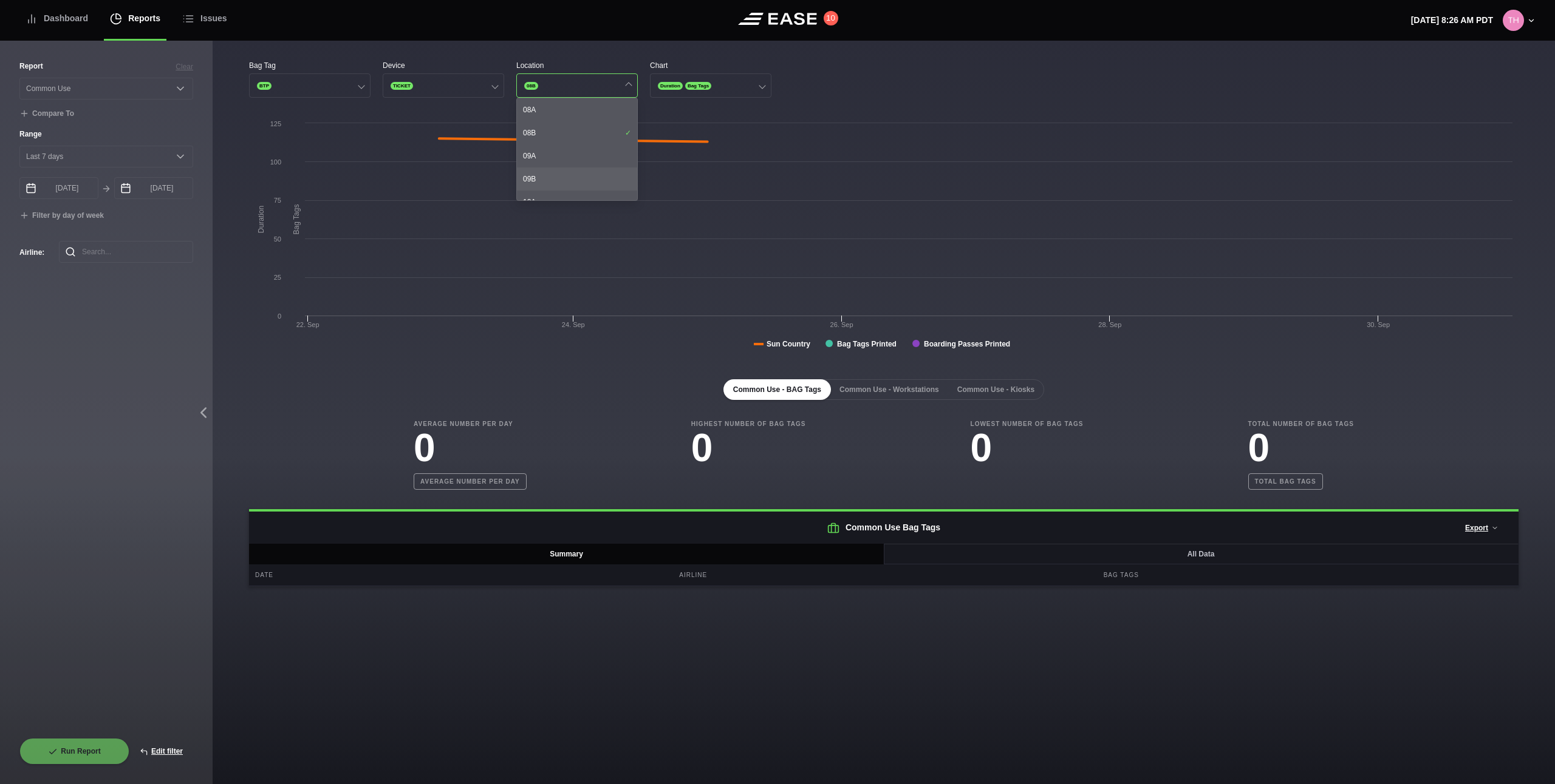
click at [561, 169] on div "09B" at bounding box center [577, 179] width 120 height 23
click at [561, 168] on div "35B" at bounding box center [577, 177] width 120 height 23
click at [561, 168] on div "40B" at bounding box center [577, 160] width 120 height 23
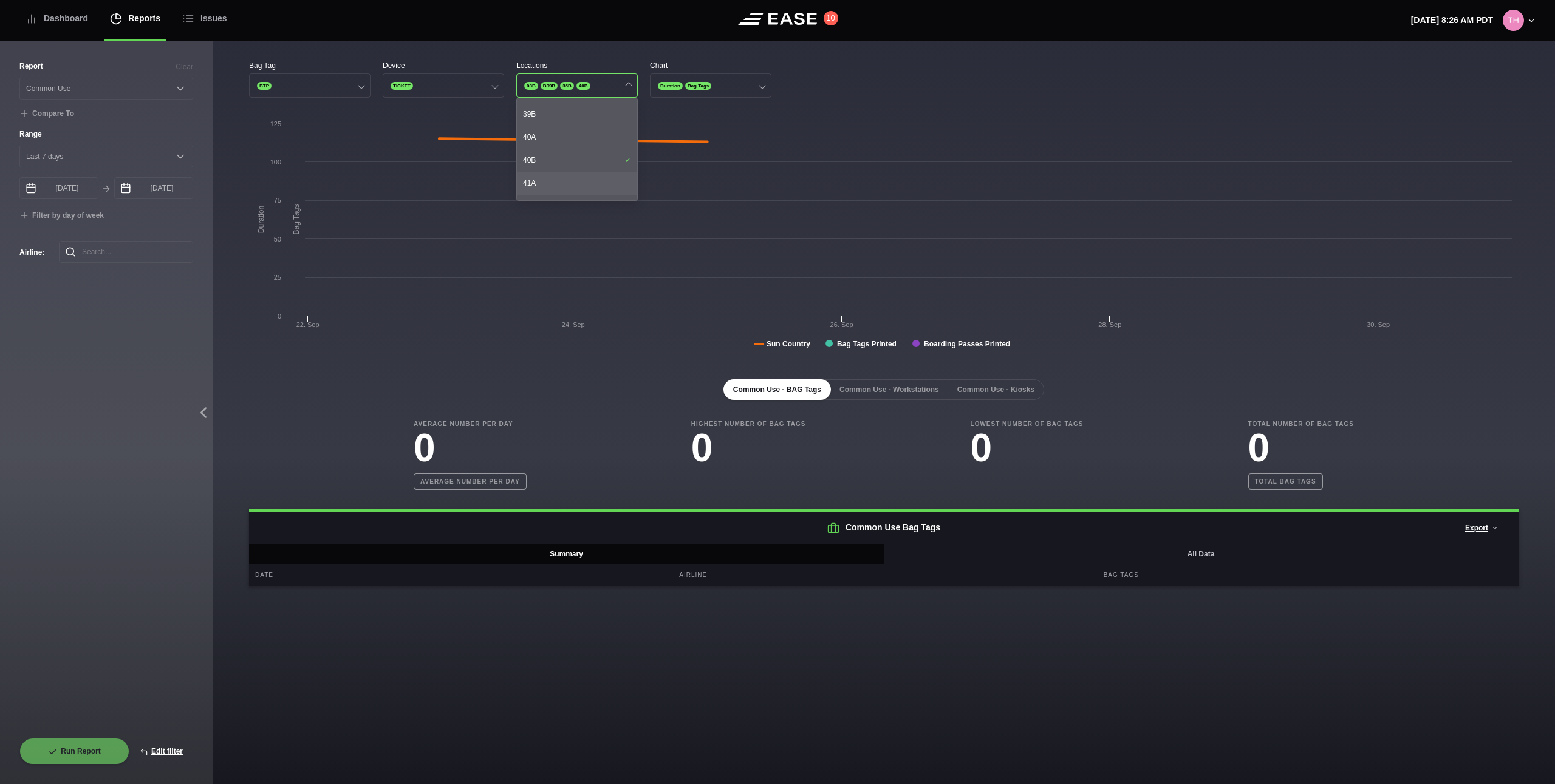
scroll to position [732, 0]
click at [561, 168] on div "43A" at bounding box center [577, 162] width 120 height 23
click at [561, 169] on div "45B" at bounding box center [577, 166] width 120 height 23
click at [561, 169] on div "46B" at bounding box center [577, 166] width 120 height 23
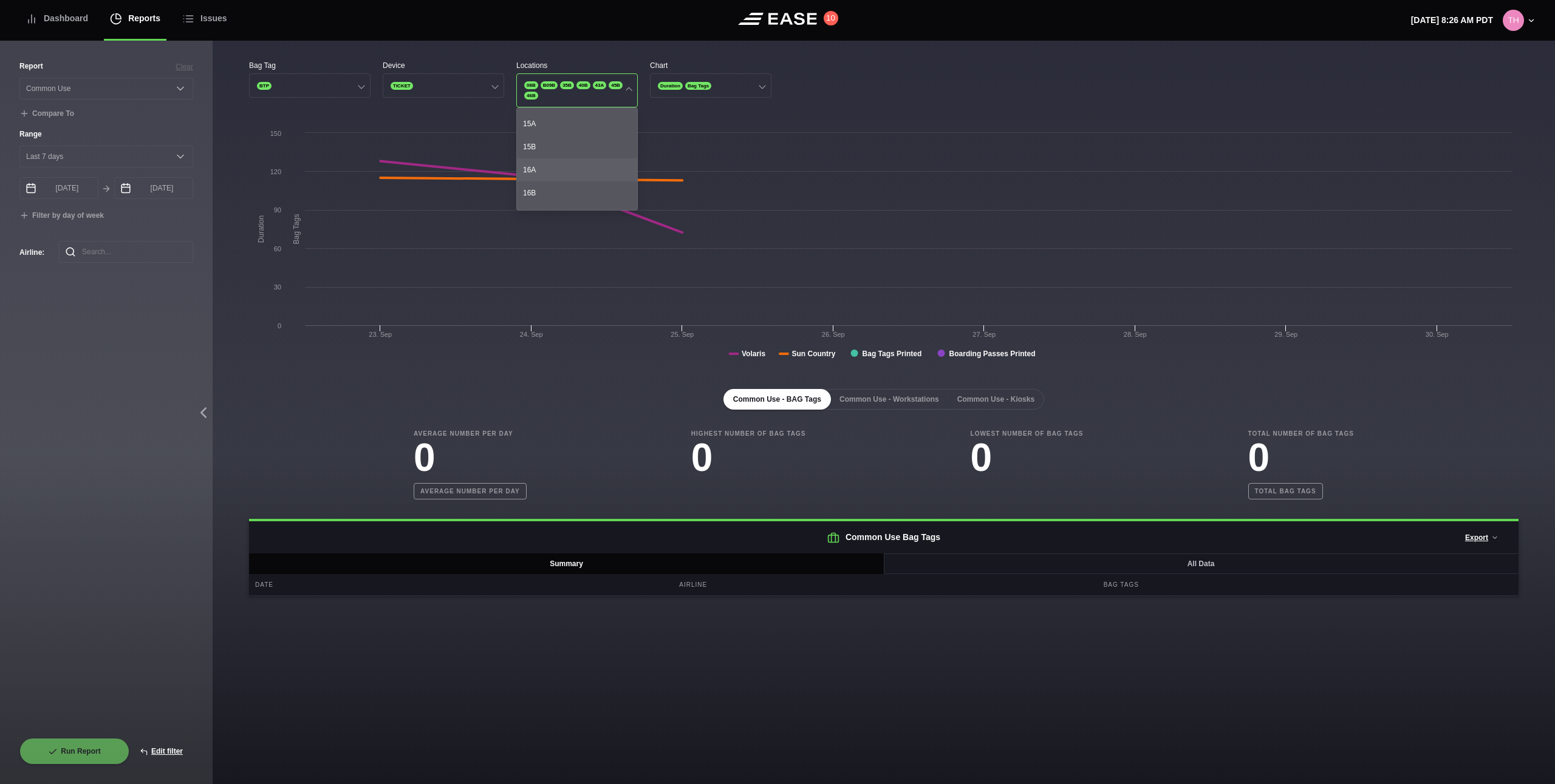
scroll to position [316, 0]
click at [561, 169] on div "16A" at bounding box center [577, 173] width 120 height 23
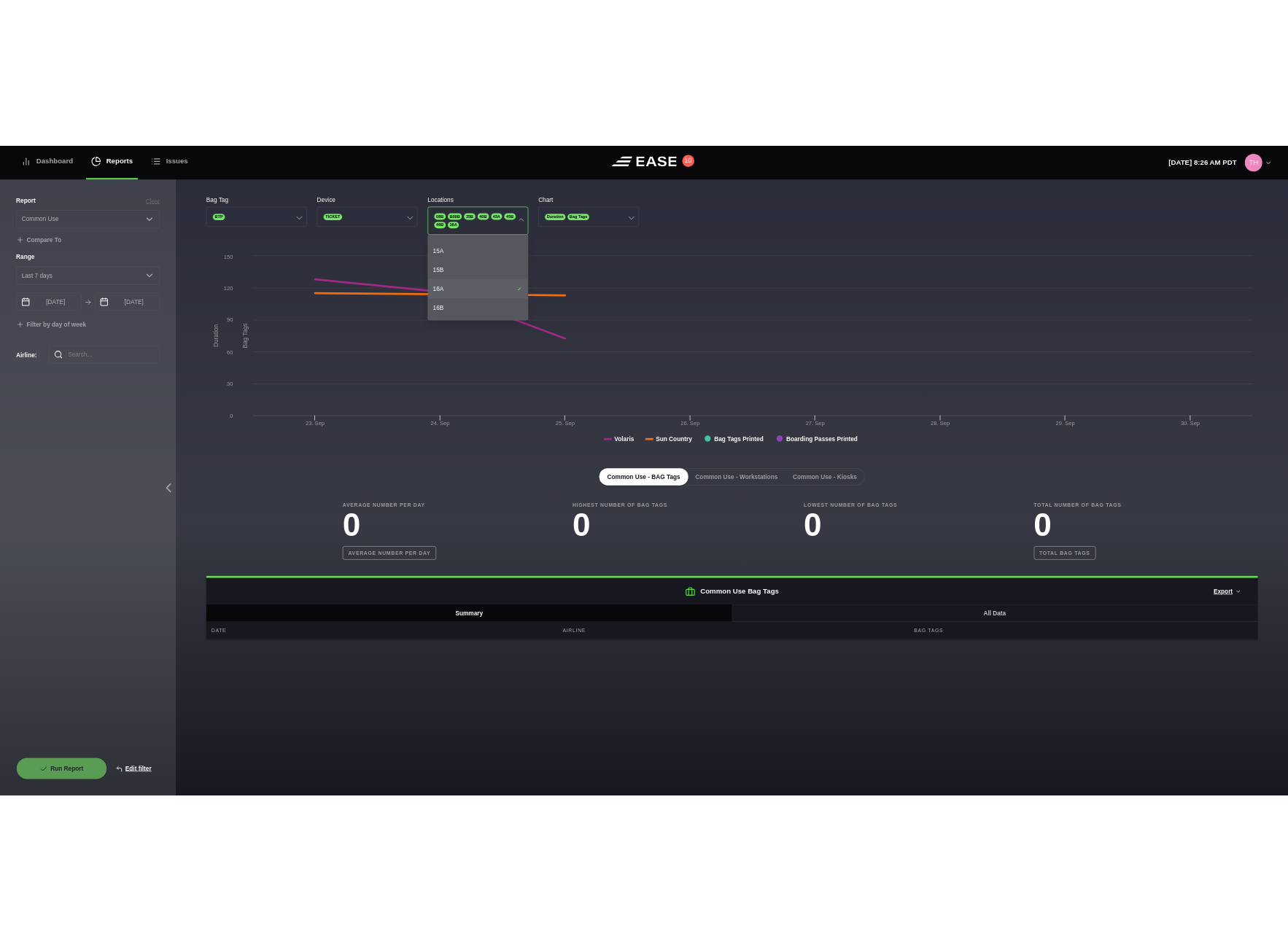
scroll to position [0, 0]
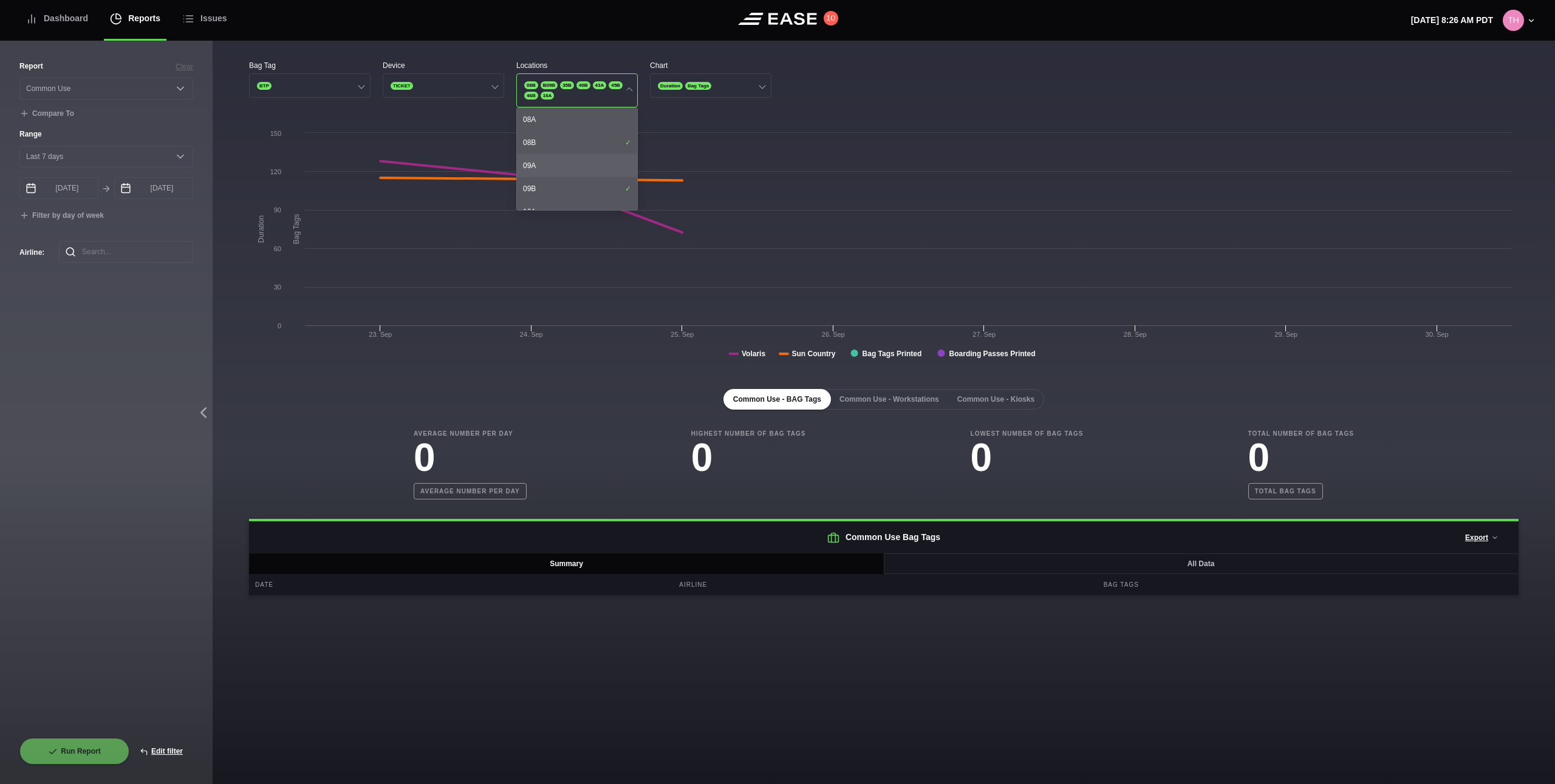
click at [561, 170] on div "09A" at bounding box center [577, 166] width 120 height 23
click at [593, 144] on div "08B" at bounding box center [577, 143] width 120 height 23
click at [592, 163] on div "09A" at bounding box center [577, 166] width 120 height 23
click at [171, 748] on button "Edit filter" at bounding box center [160, 751] width 63 height 27
select select "Common Use"
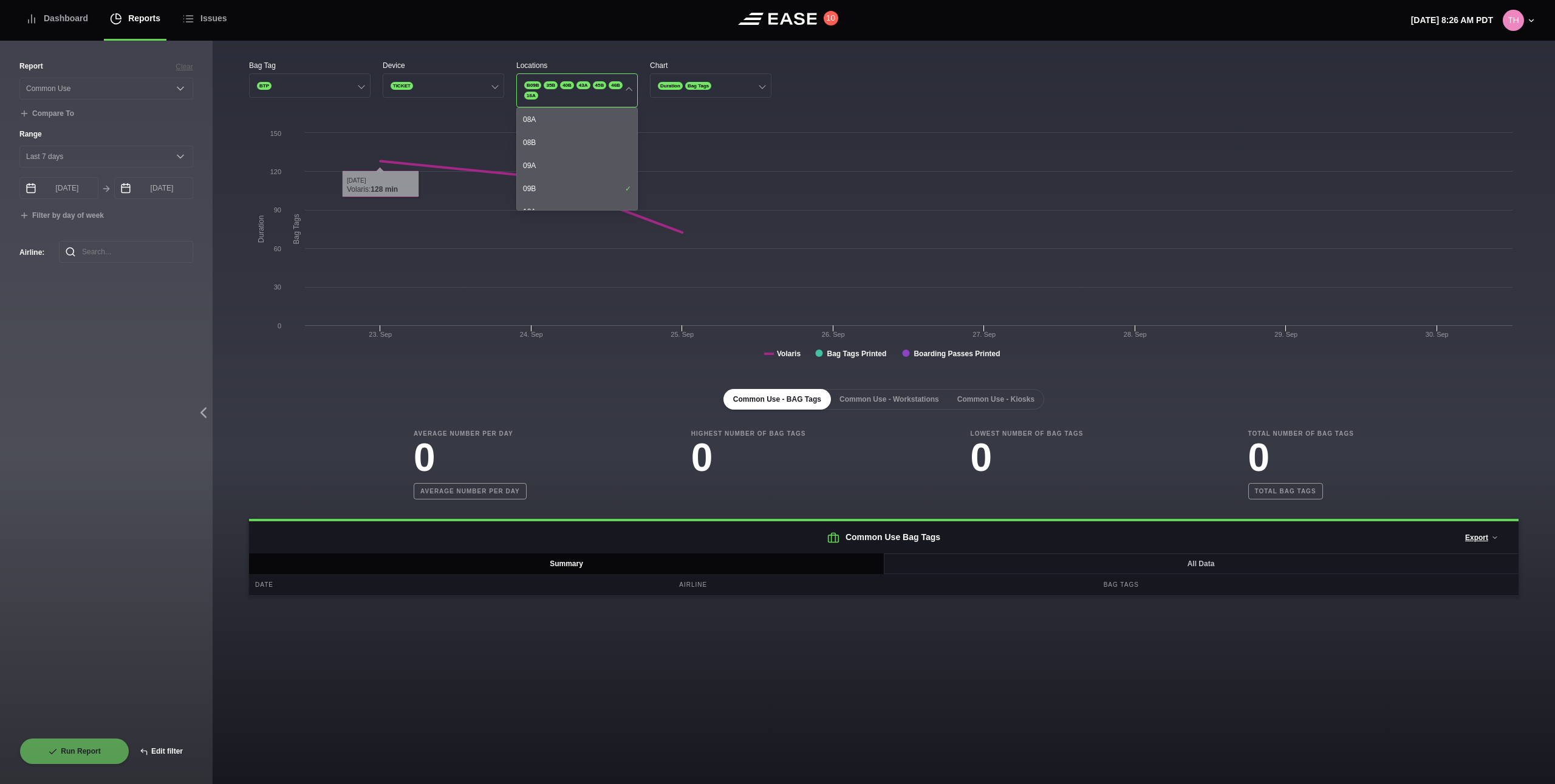
select select "0"
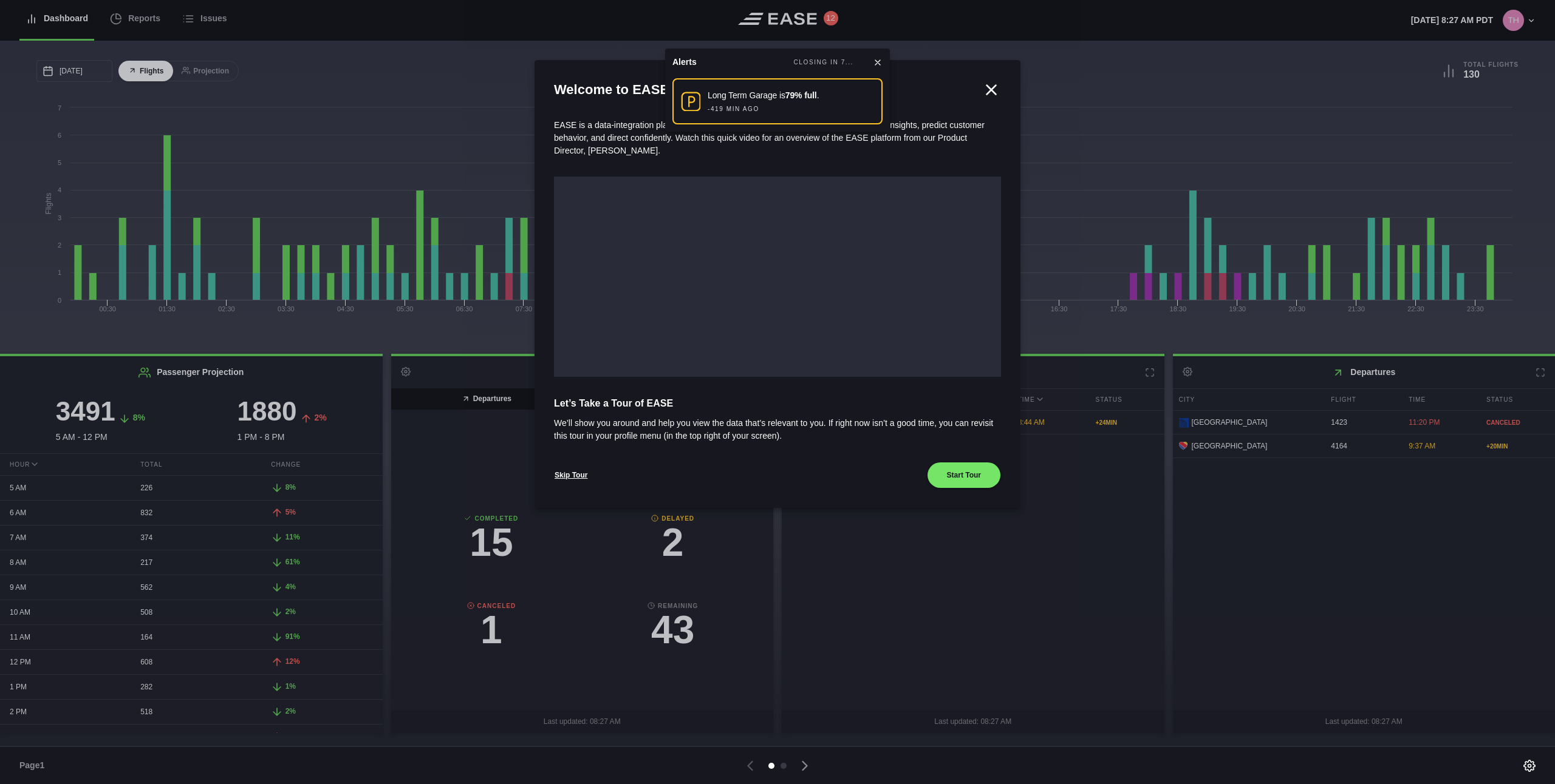
click at [999, 89] on icon at bounding box center [991, 90] width 18 height 18
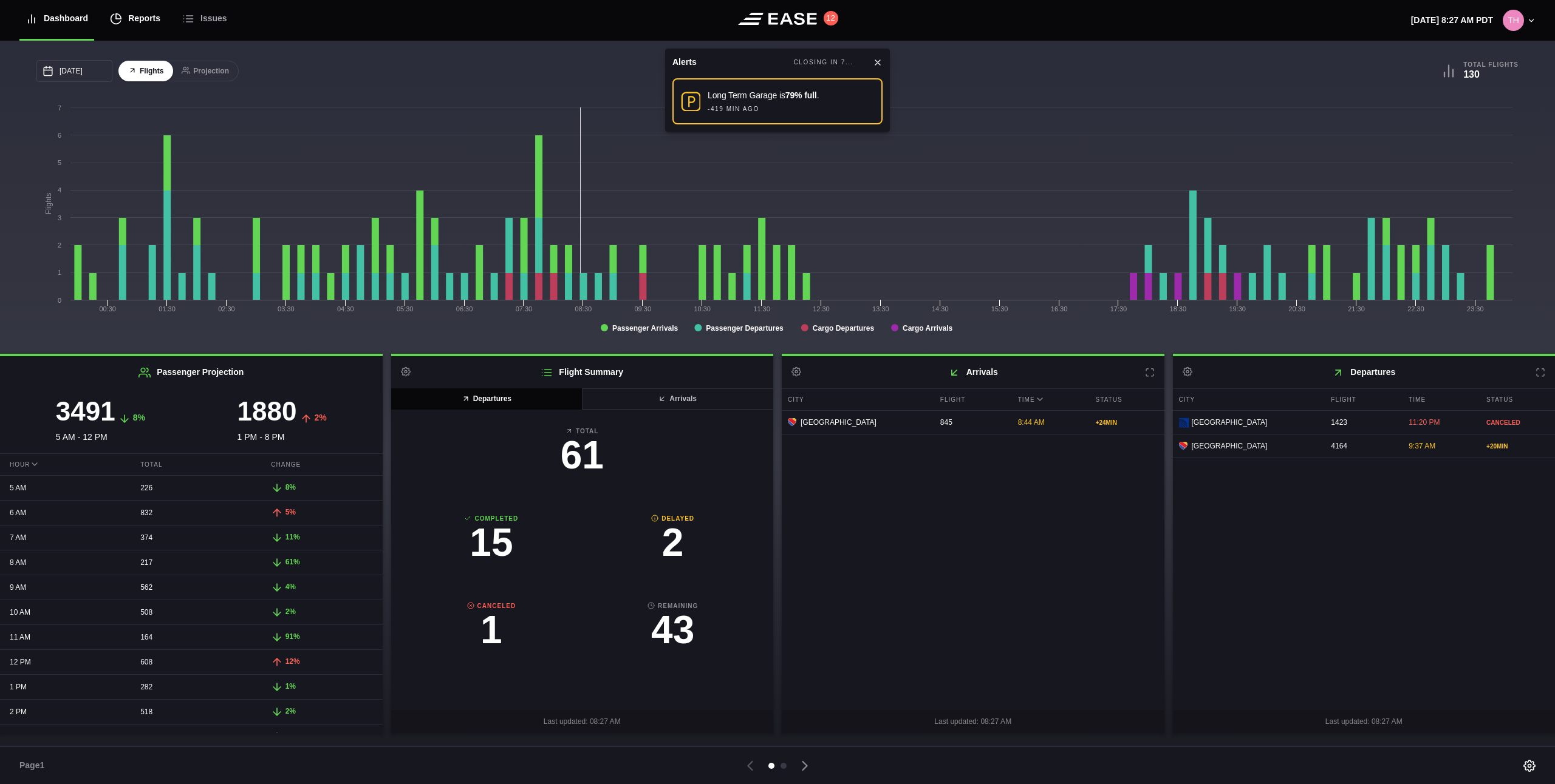
click at [131, 21] on div "Reports" at bounding box center [135, 19] width 50 height 41
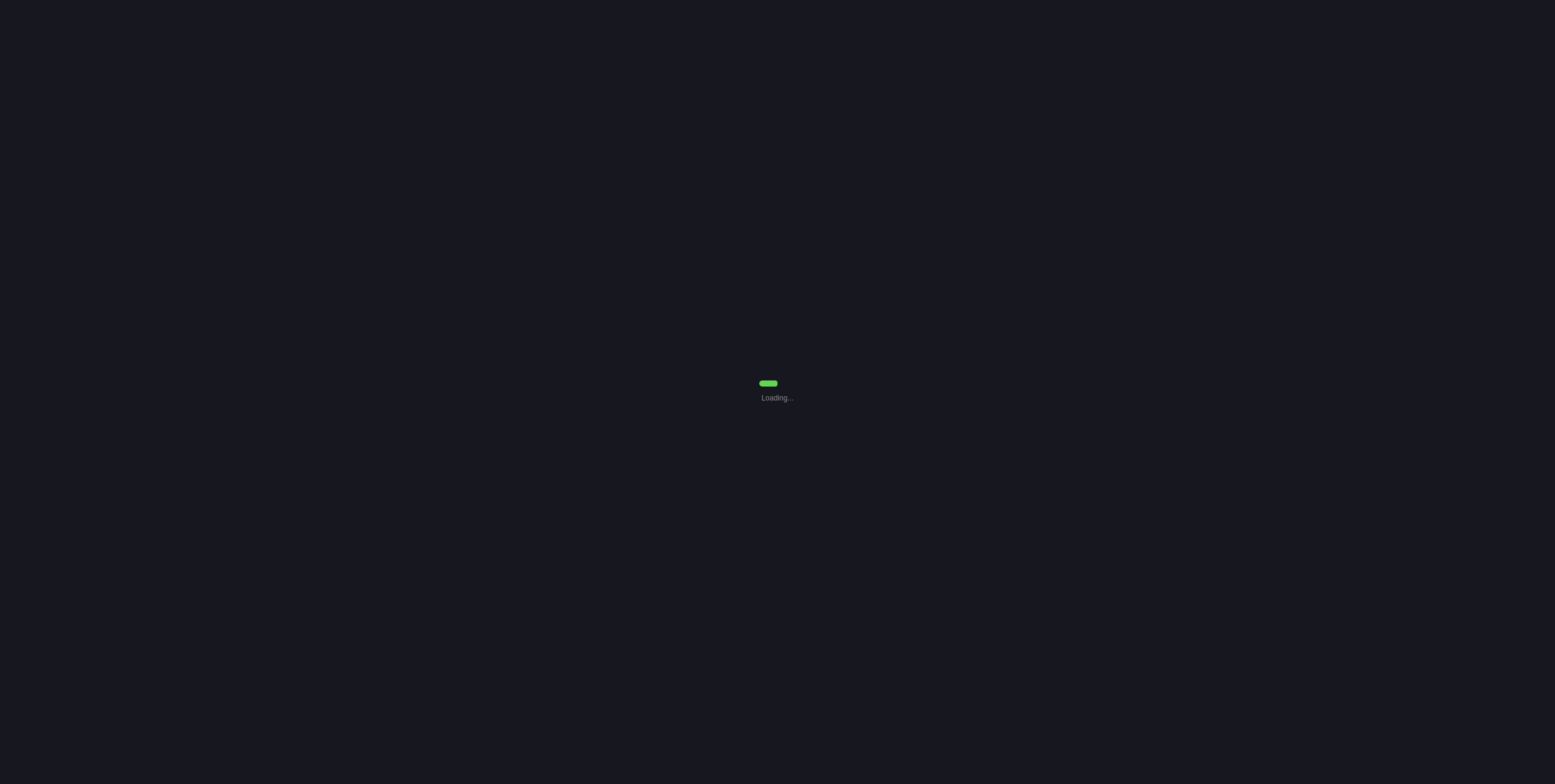
select select "7"
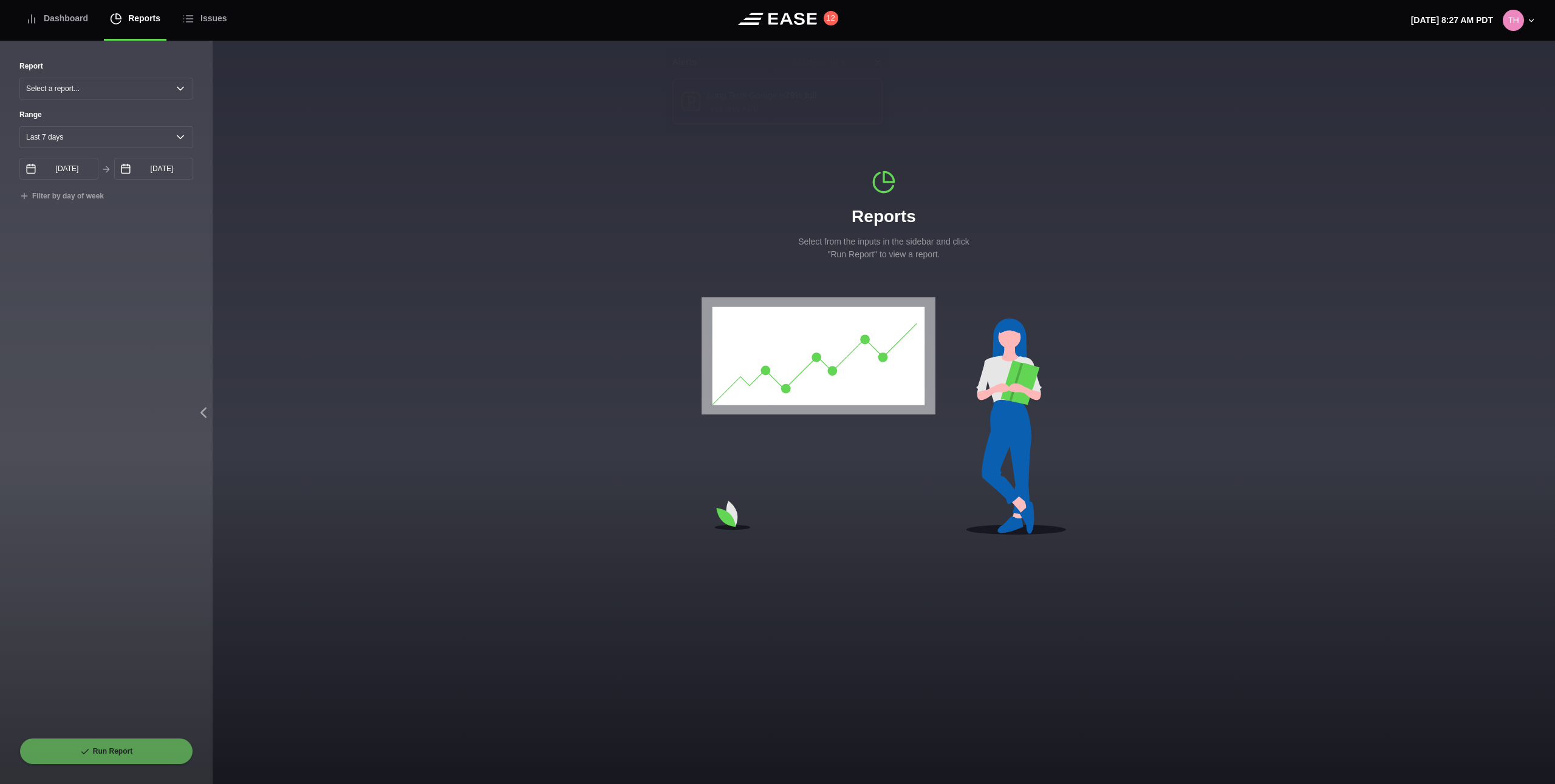
click at [125, 101] on div "Report Select a report... Arrivals Common Use Daily Throughput Departures Passe…" at bounding box center [106, 399] width 174 height 678
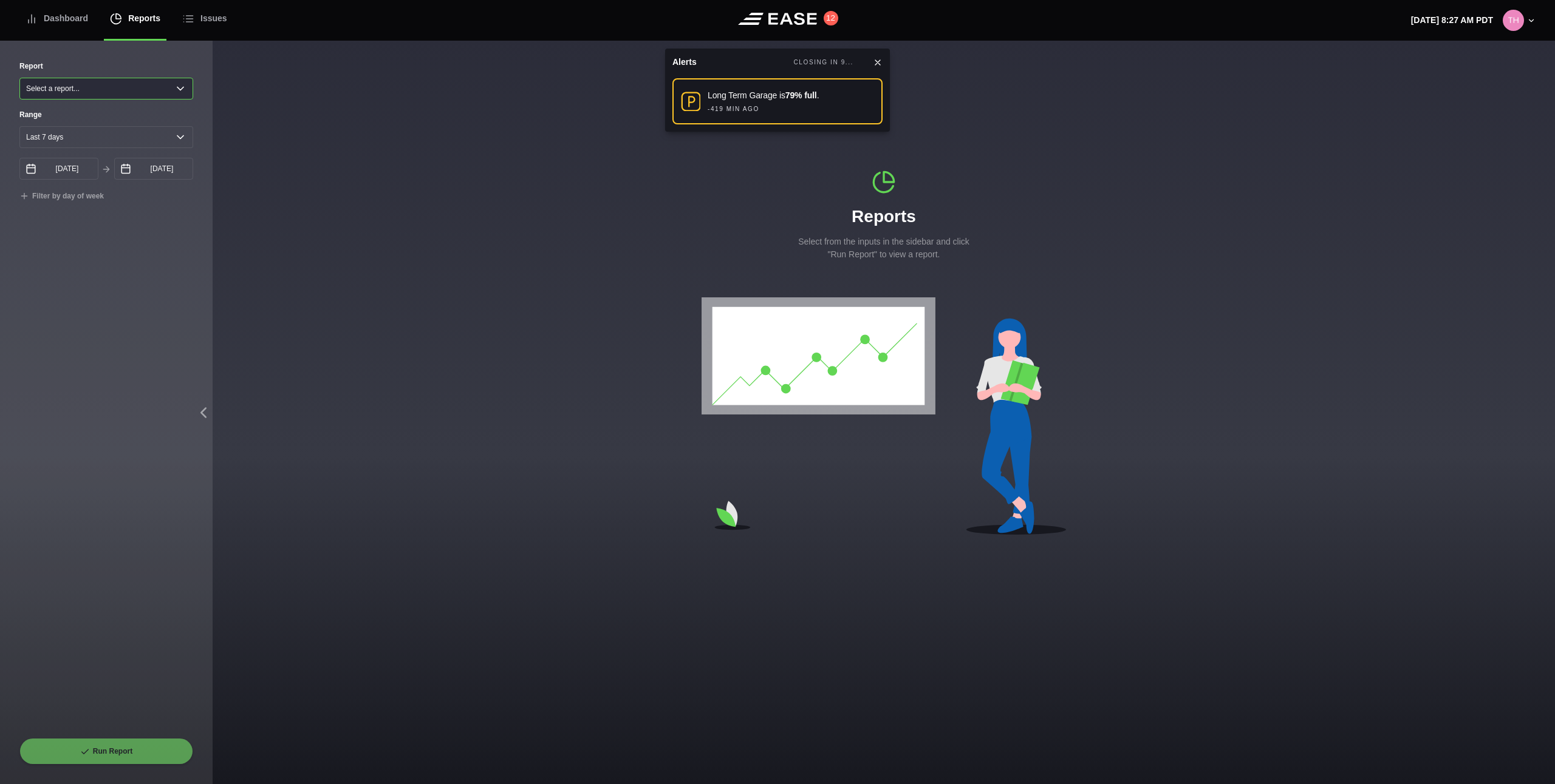
click at [126, 93] on select "Select a report... Arrivals Common Use Daily Throughput Departures Passenger Pr…" at bounding box center [106, 89] width 174 height 22
select select "Common Use"
click at [20, 78] on select "Select a report... Arrivals Common Use Daily Throughput Departures Passenger Pr…" at bounding box center [106, 89] width 174 height 22
click at [129, 764] on button "Run Report" at bounding box center [106, 751] width 174 height 27
select select "Common Use"
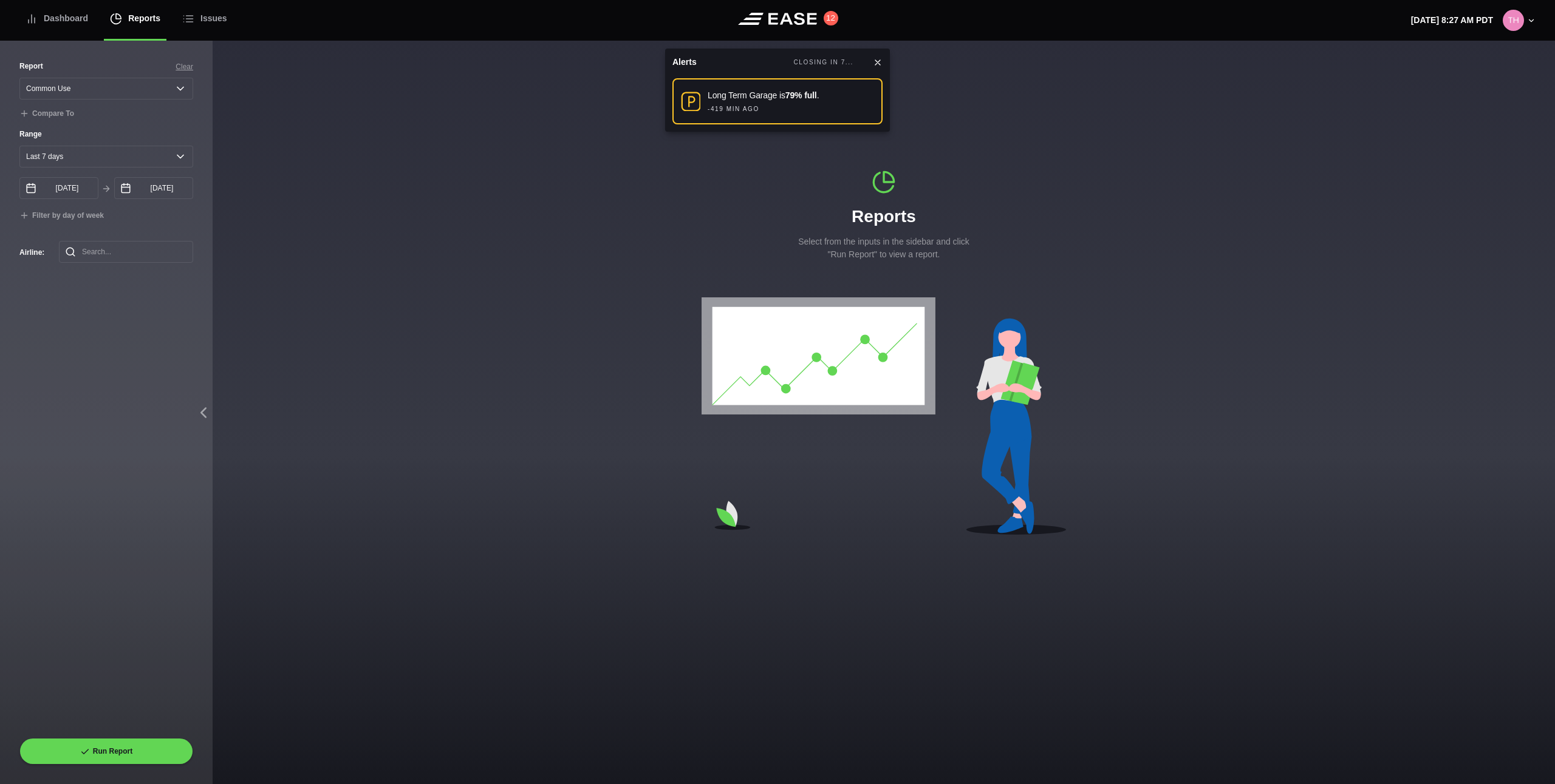
select select "7"
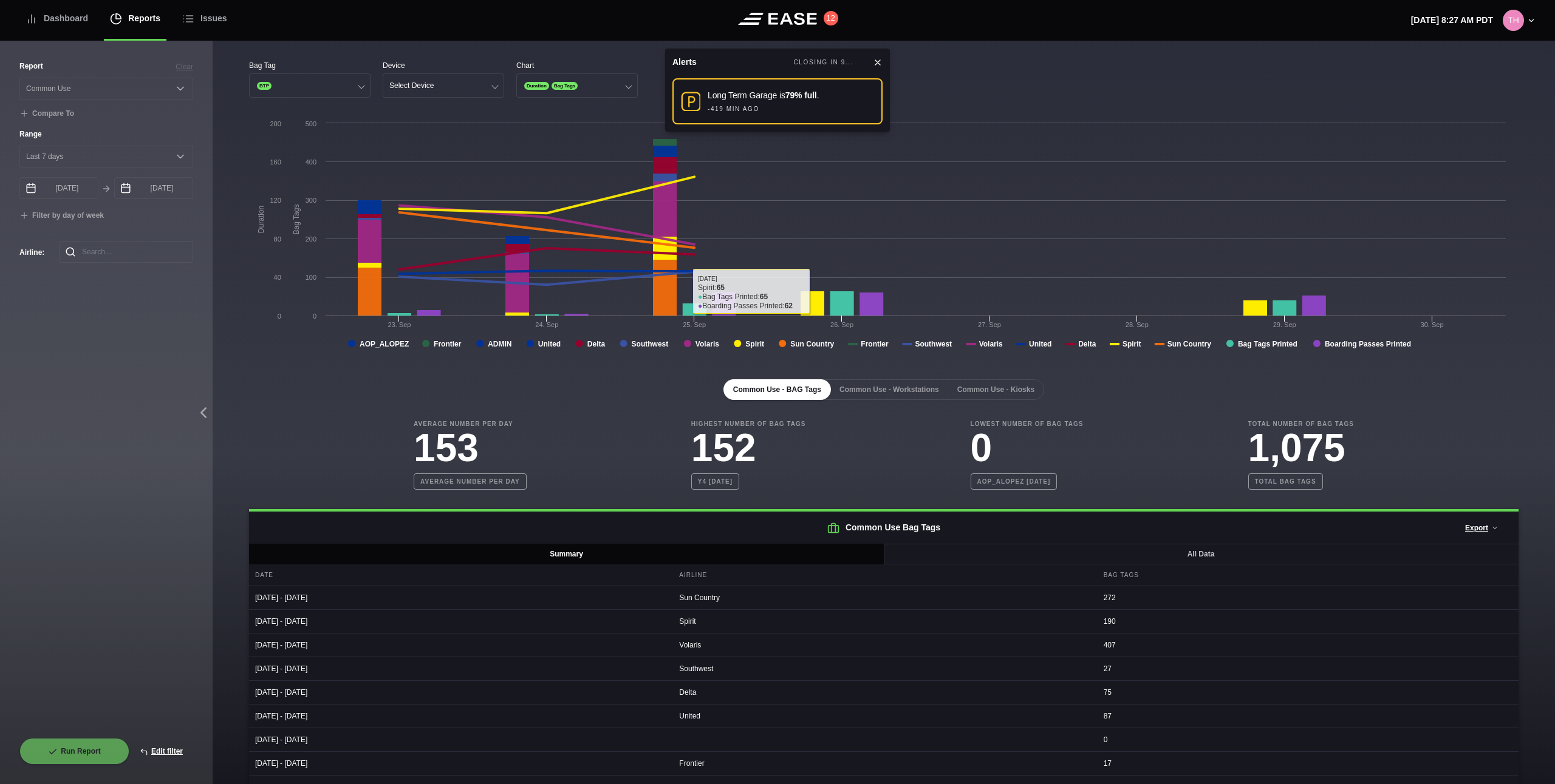
click at [879, 65] on icon at bounding box center [877, 62] width 9 height 9
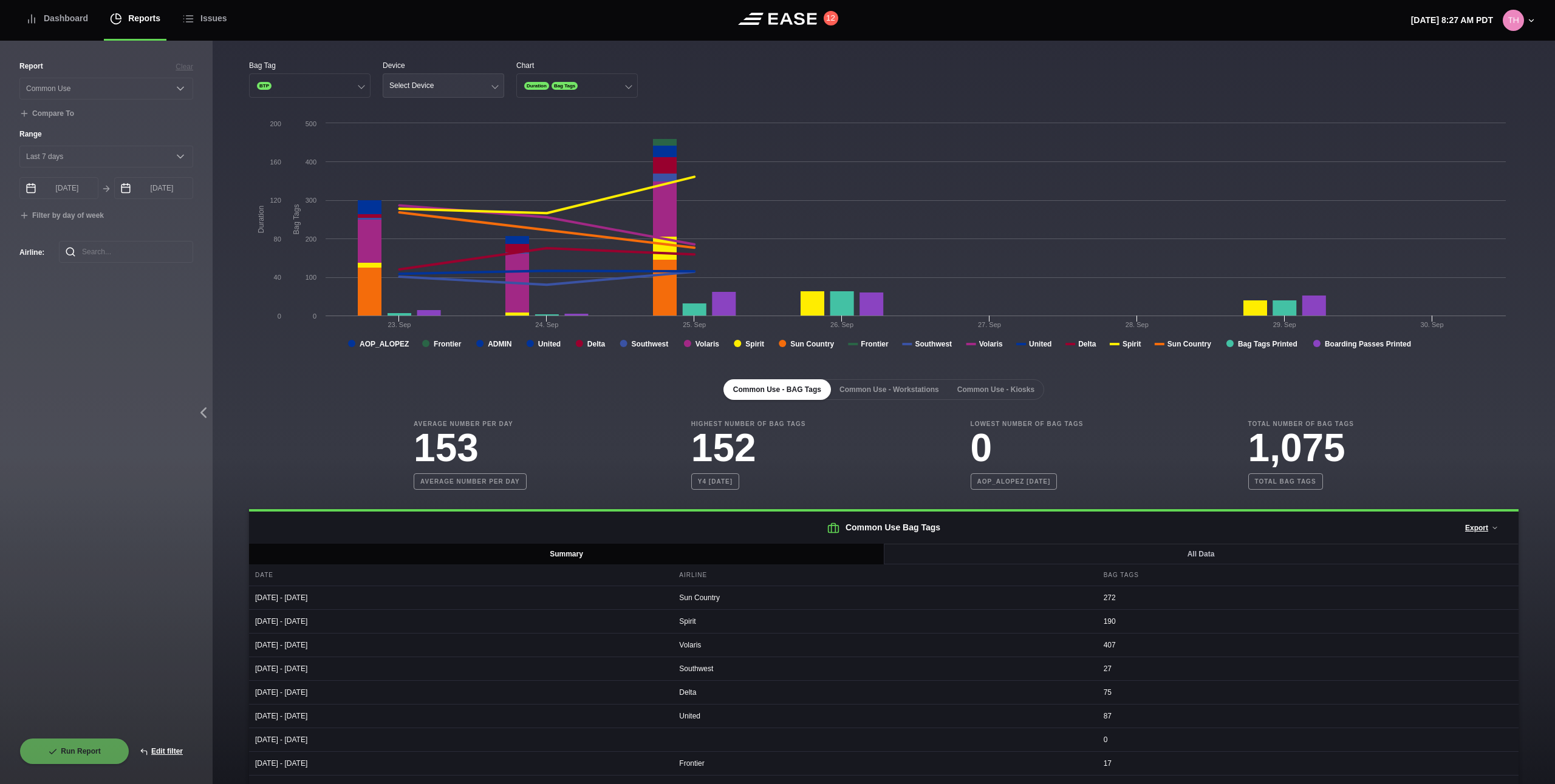
click at [456, 85] on button "Select Device" at bounding box center [443, 85] width 122 height 24
click at [437, 152] on div "Ticket" at bounding box center [443, 156] width 120 height 23
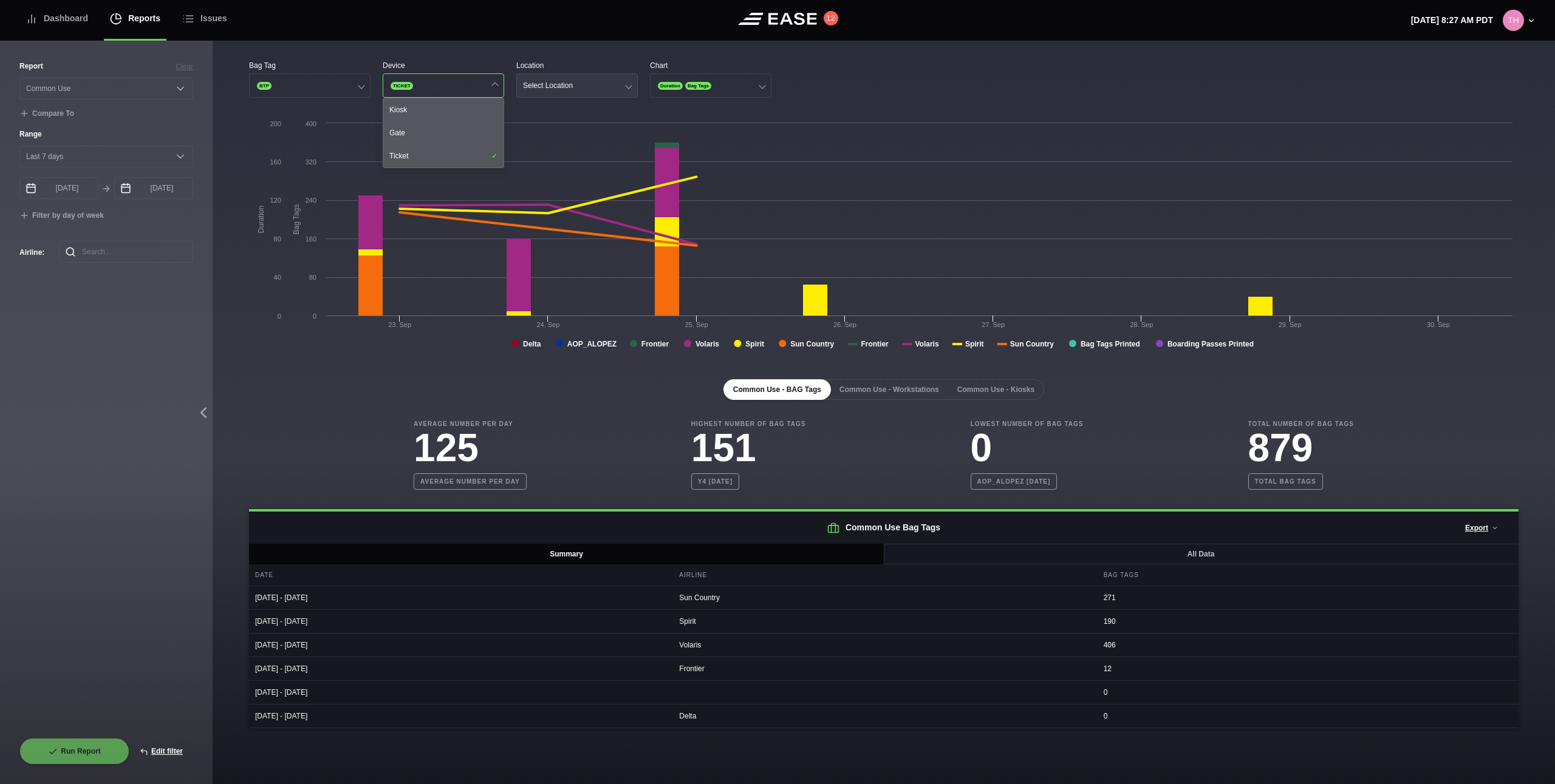
click at [546, 87] on div "Select Location" at bounding box center [547, 86] width 50 height 9
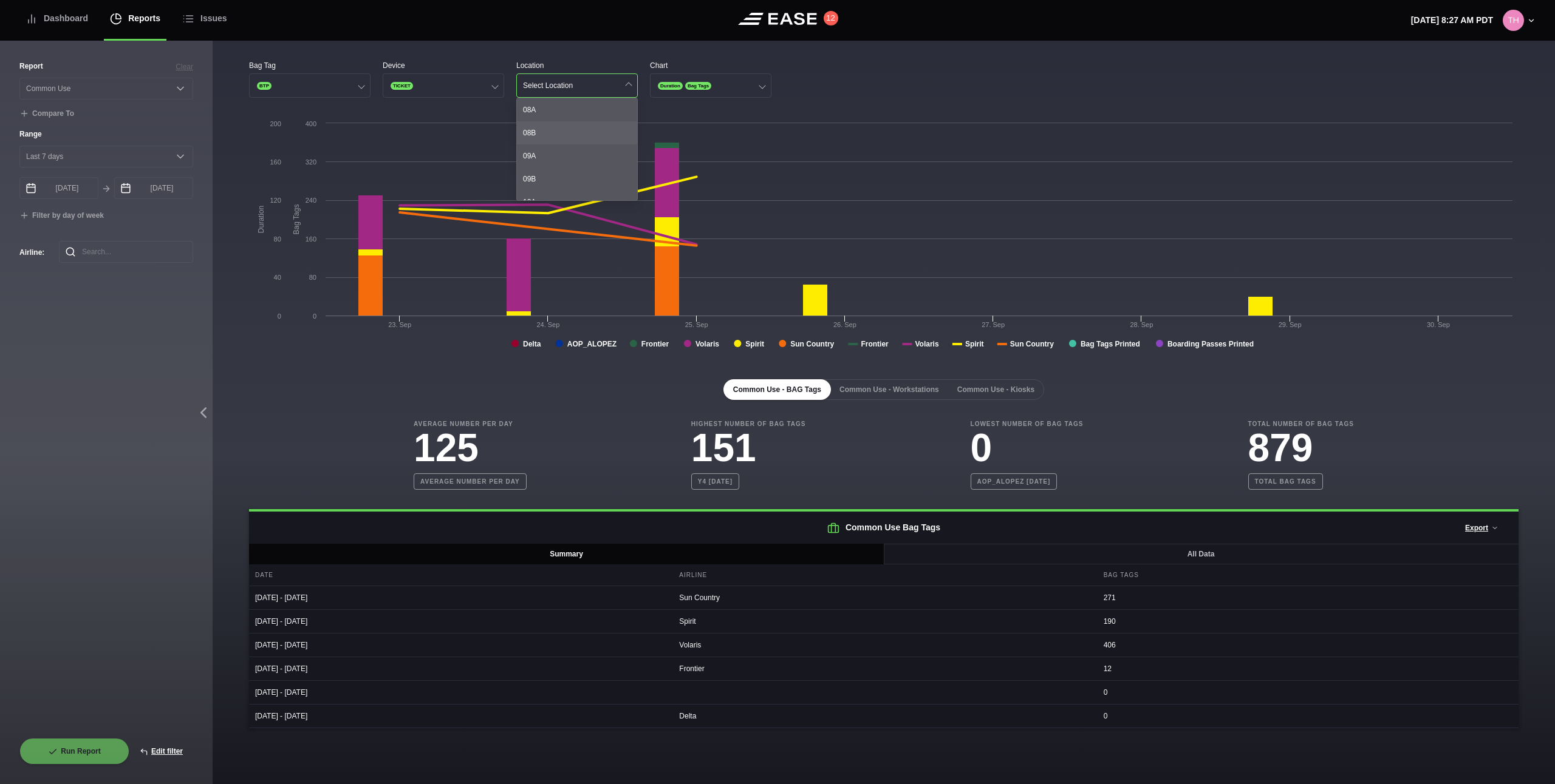
click at [549, 134] on div "08B" at bounding box center [577, 133] width 120 height 23
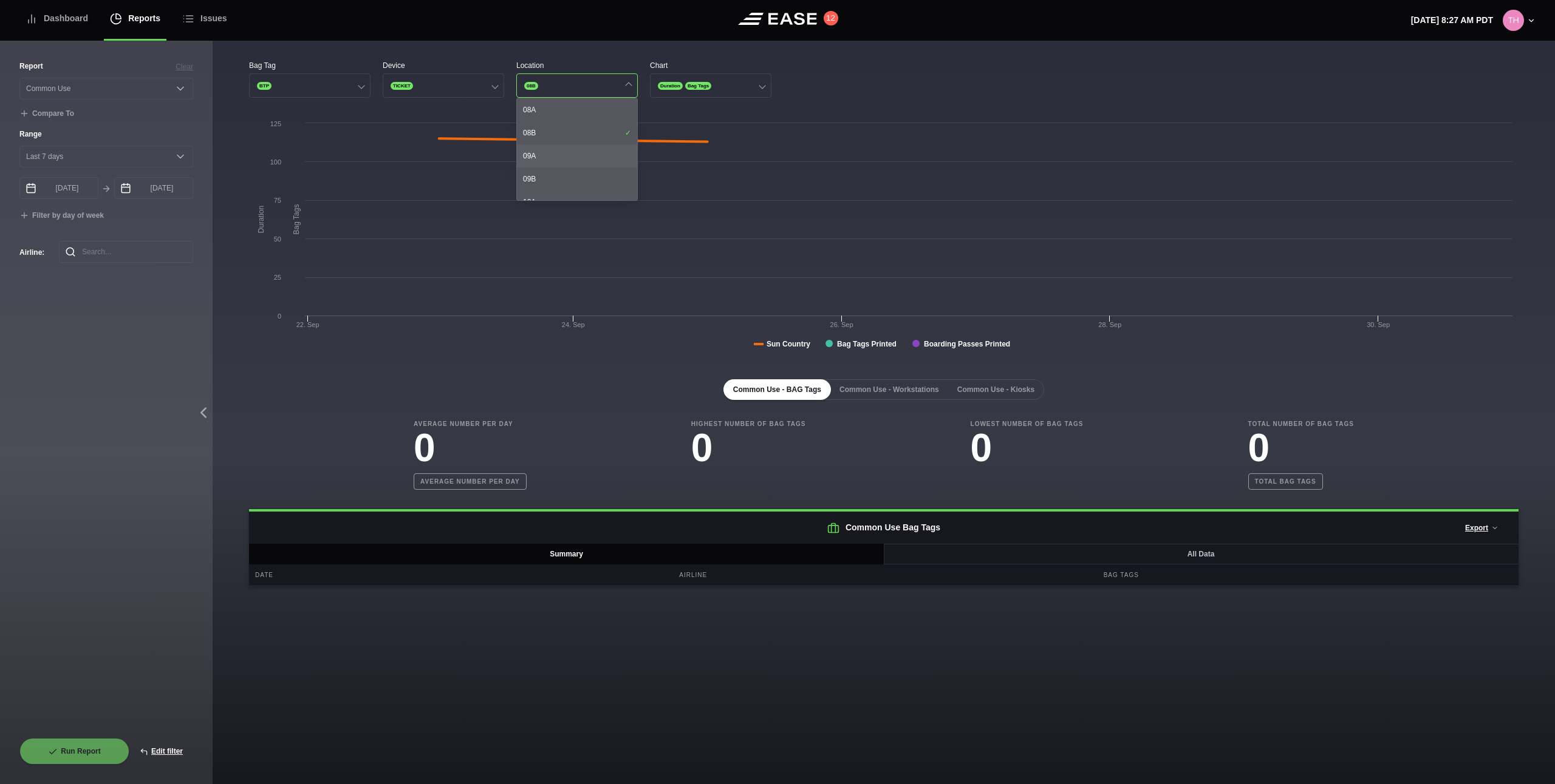
click at [551, 155] on div "09A" at bounding box center [577, 156] width 120 height 23
click at [552, 160] on div "11B" at bounding box center [577, 169] width 120 height 23
click at [552, 160] on div "14A" at bounding box center [577, 165] width 120 height 23
click at [602, 135] on div "08B" at bounding box center [577, 133] width 120 height 23
click at [596, 154] on div "09A" at bounding box center [577, 156] width 120 height 23
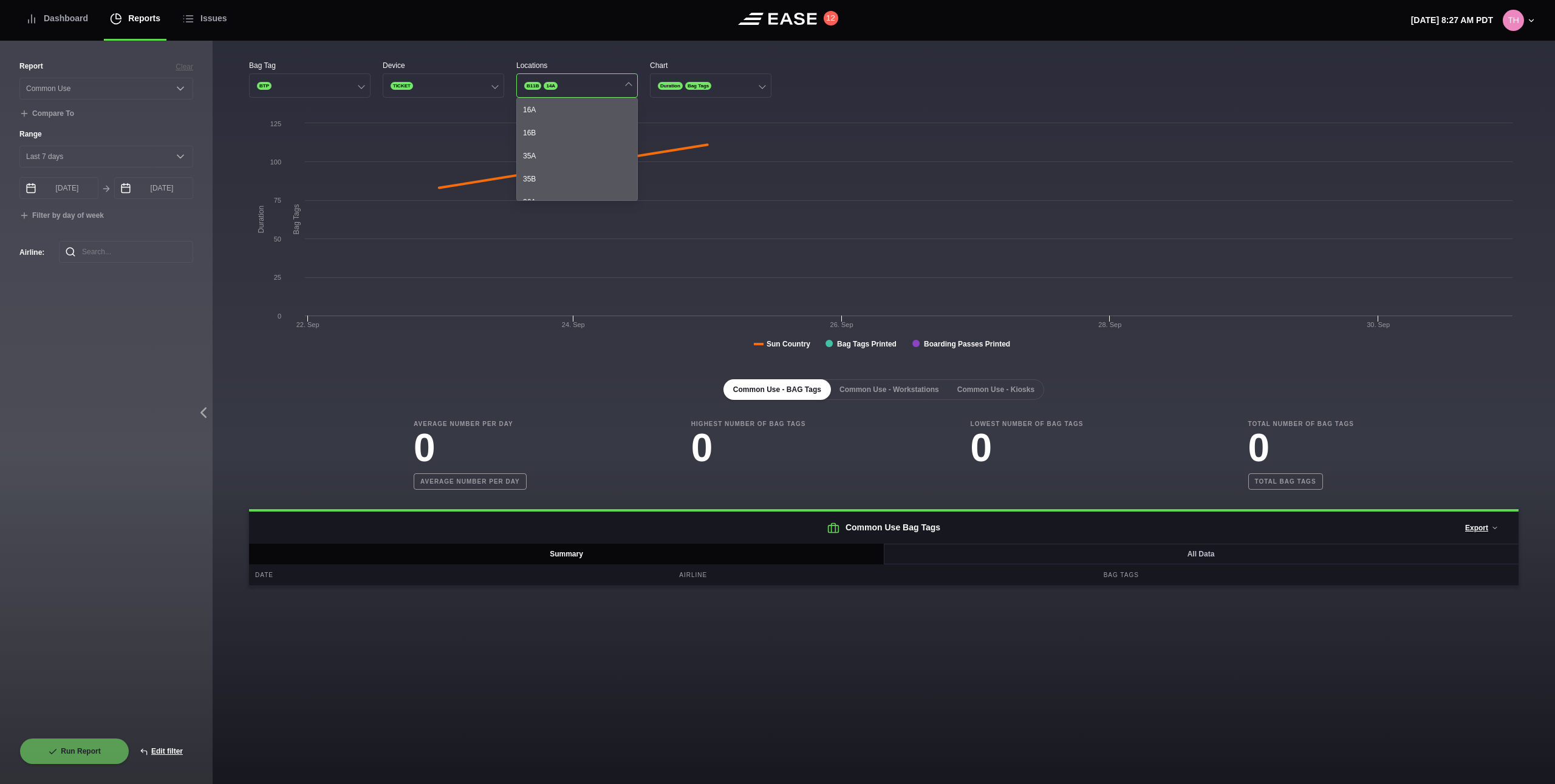
scroll to position [247, 0]
click at [604, 138] on div "14A" at bounding box center [577, 140] width 120 height 23
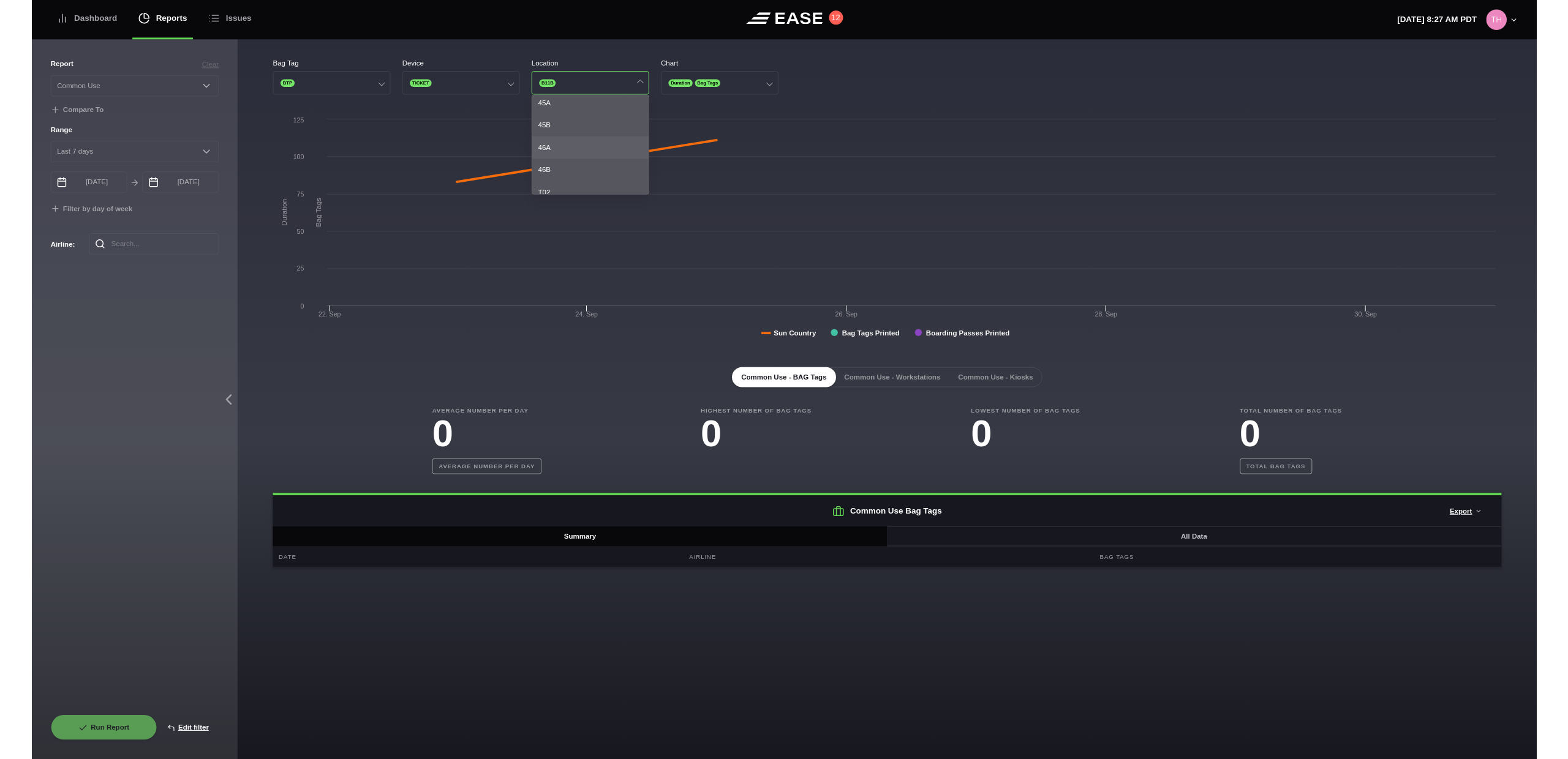
scroll to position [872, 0]
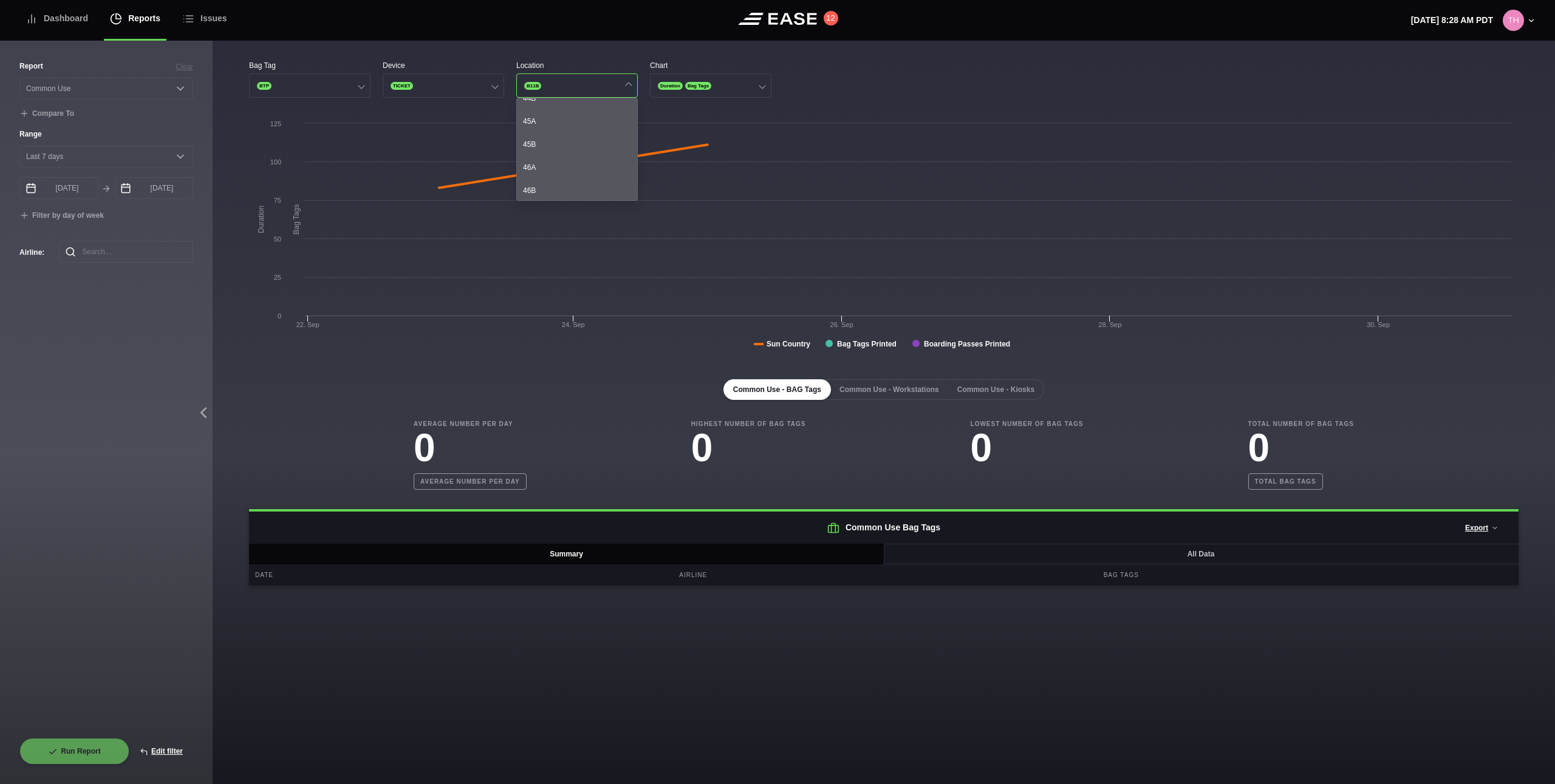
click at [682, 47] on div "Bag Tag BTP Device TICKET Location B11B 08A 08B 09A 09B 10A 10B 11A 11B 12A 12B…" at bounding box center [884, 318] width 1342 height 555
click at [688, 84] on span "Bag Tags" at bounding box center [698, 85] width 26 height 8
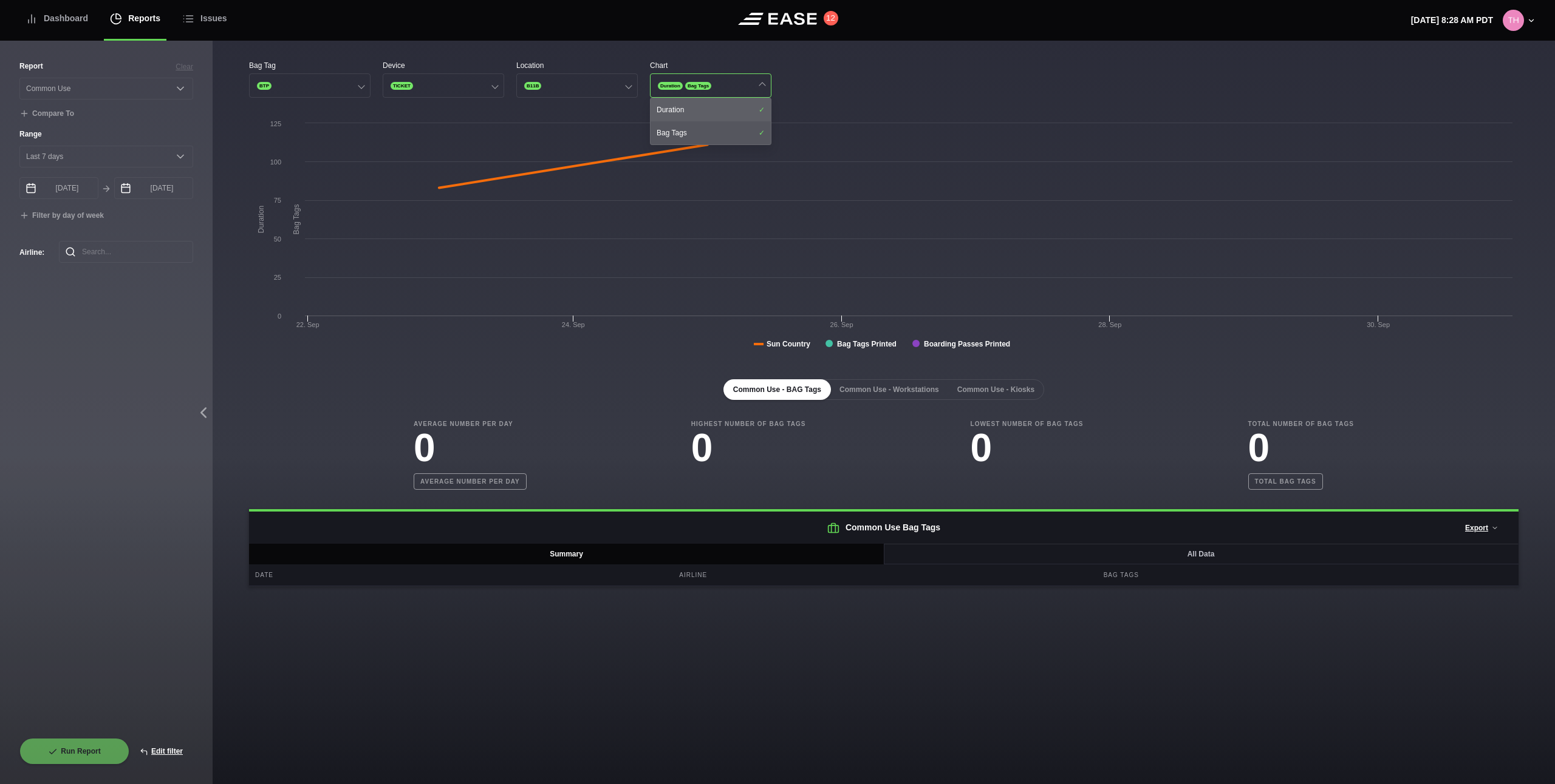
click at [686, 100] on div "Duration" at bounding box center [710, 110] width 120 height 23
click at [588, 63] on div "Location" at bounding box center [577, 65] width 122 height 11
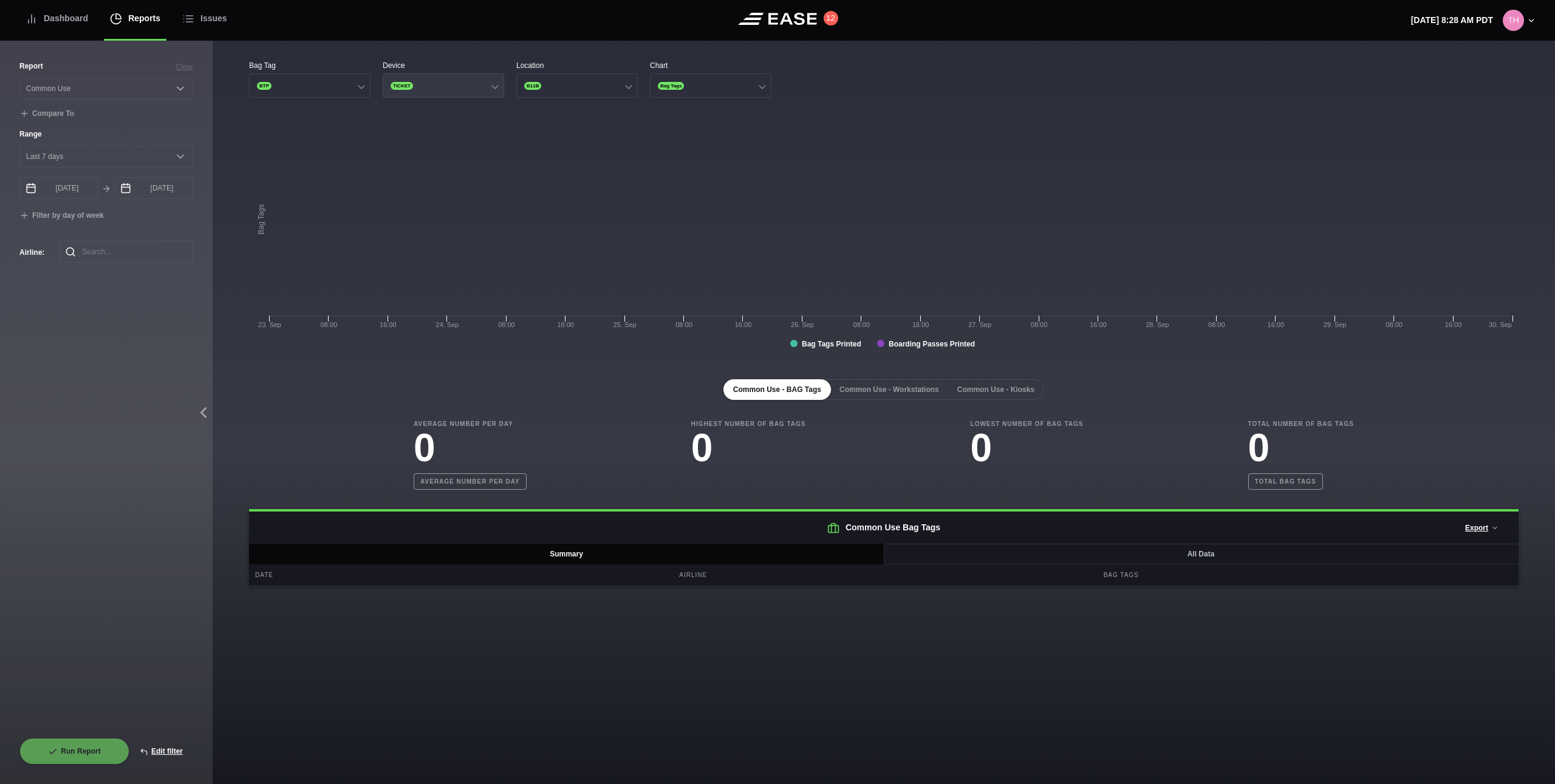
click at [492, 85] on div at bounding box center [494, 85] width 7 height 7
click at [569, 85] on button "B11B" at bounding box center [577, 85] width 122 height 24
click at [565, 130] on div "08B" at bounding box center [577, 133] width 120 height 23
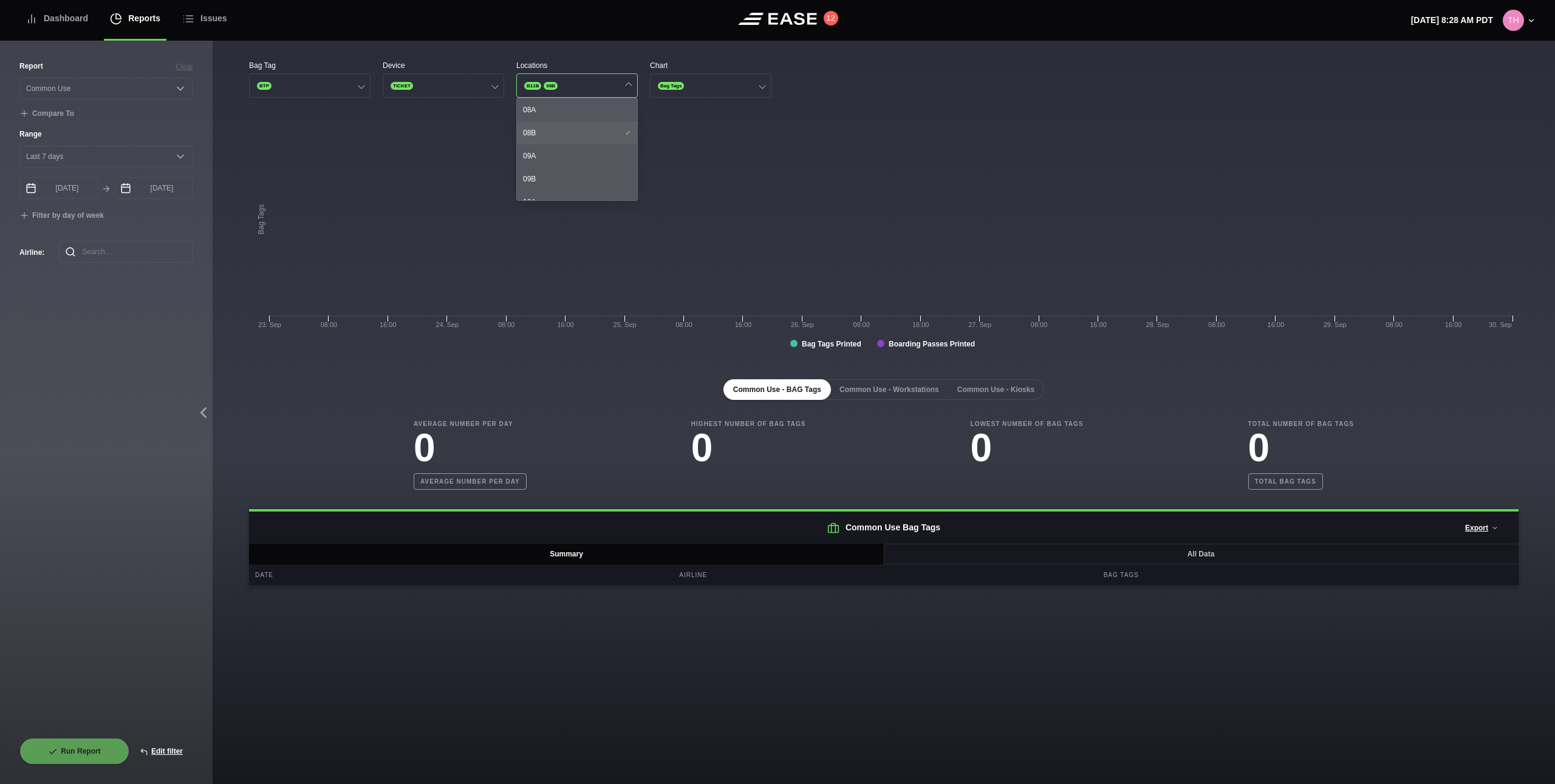
click at [566, 130] on div "08B" at bounding box center [577, 133] width 120 height 23
click at [699, 107] on div "Bag Tag BTP Device TICKET Location B11B 08A 08B 09A 09B 10A 10B 11A 11B 12A 12B…" at bounding box center [884, 323] width 1269 height 526
click at [175, 744] on button "Edit filter" at bounding box center [160, 751] width 63 height 27
select select "Common Use"
select select "0"
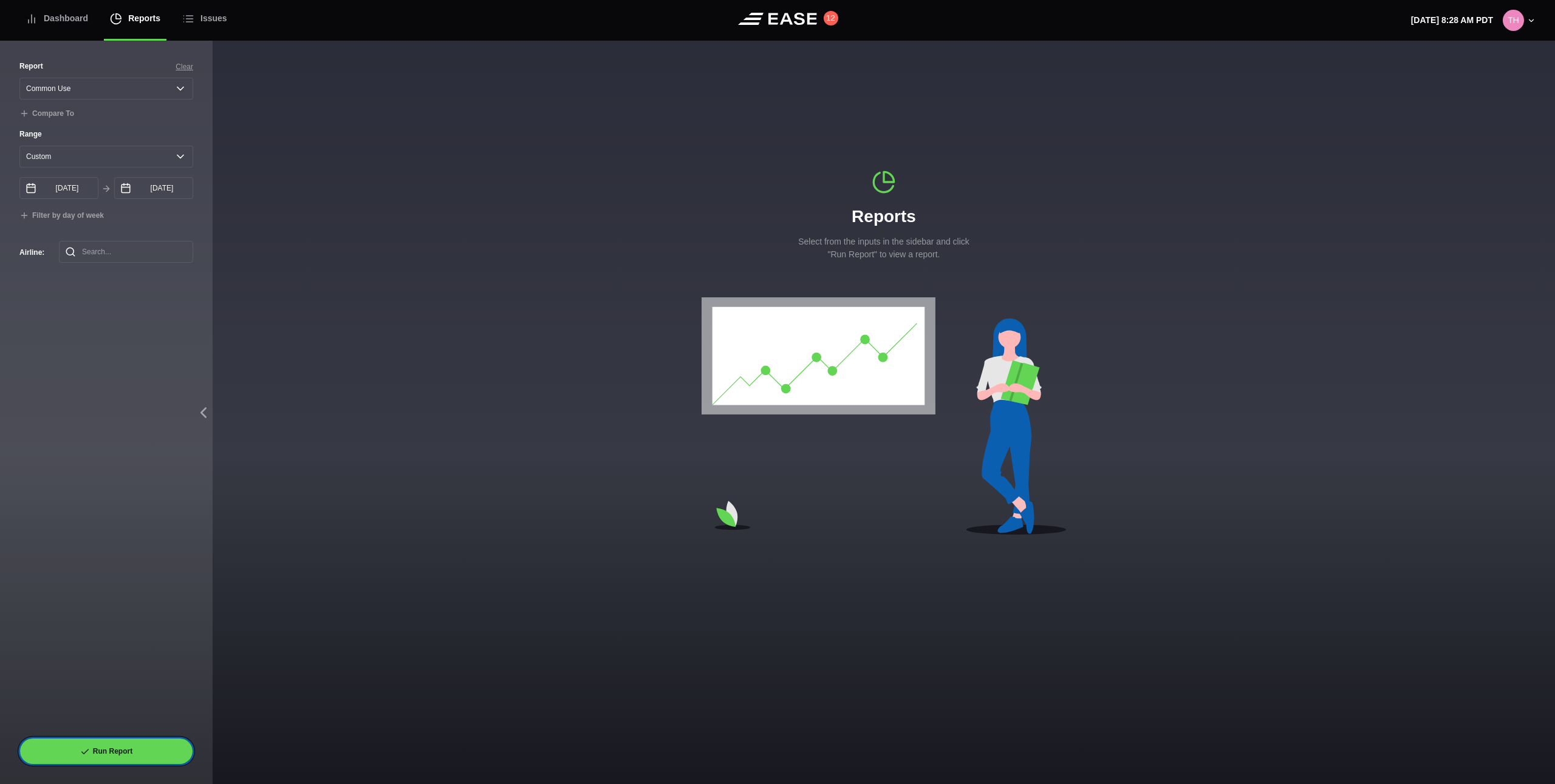
click at [142, 742] on button "Run Report" at bounding box center [106, 751] width 174 height 27
select select "Common Use"
select select "7"
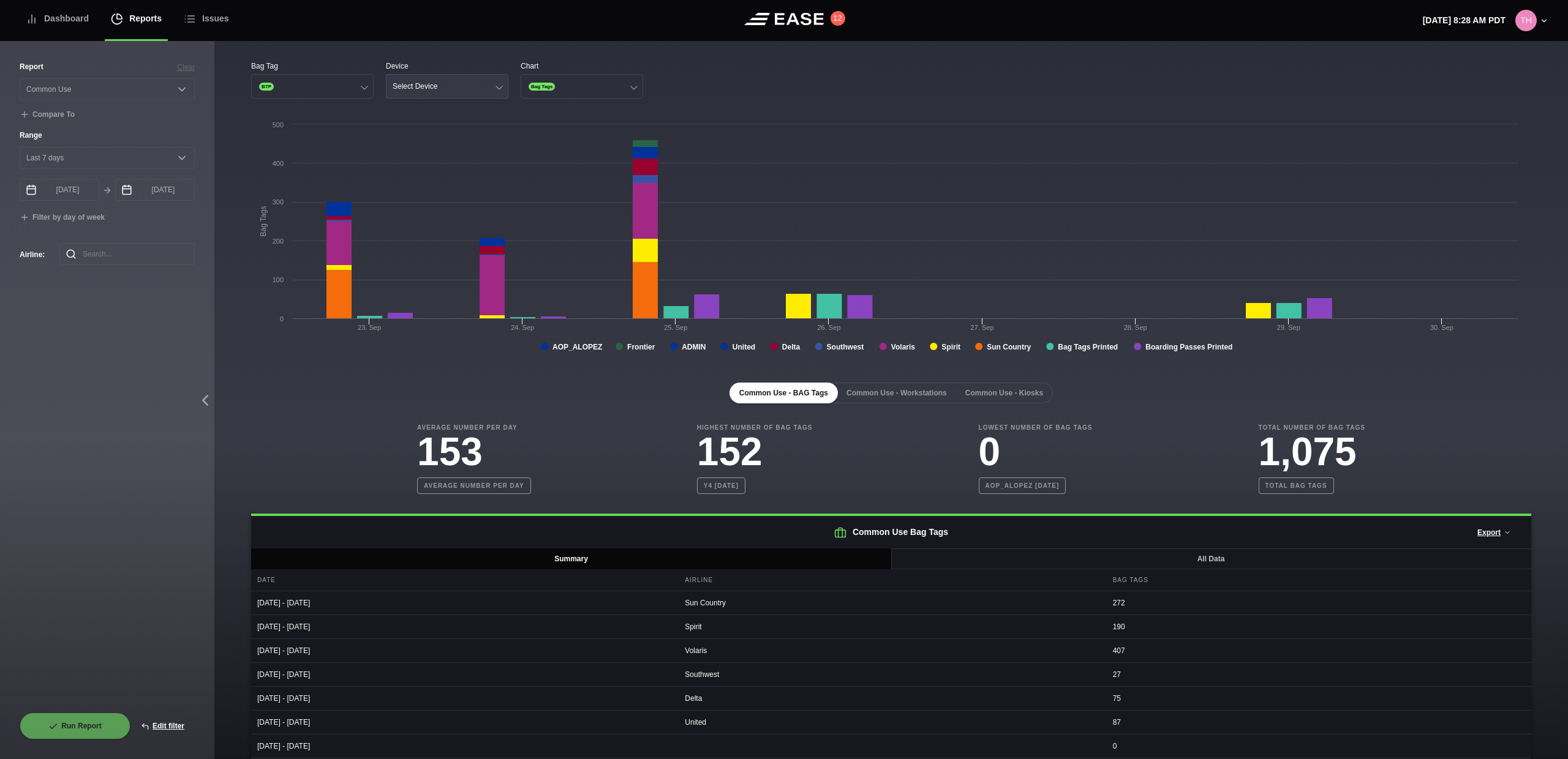
click at [388, 96] on button "Select Device" at bounding box center [447, 86] width 123 height 24
click at [408, 159] on div "Ticket" at bounding box center [447, 157] width 121 height 24
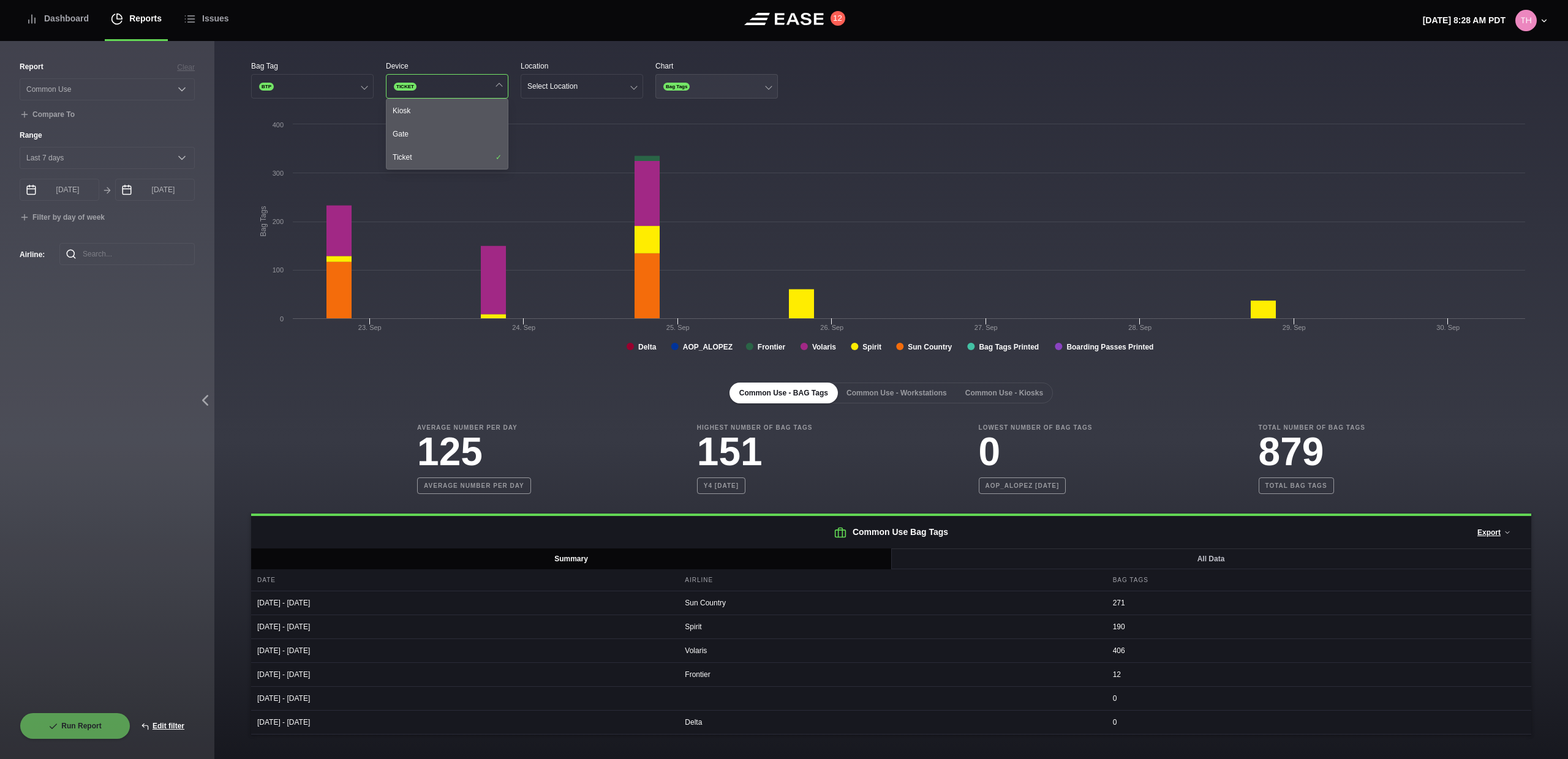
click at [691, 90] on div "Bag Tags" at bounding box center [676, 87] width 29 height 10
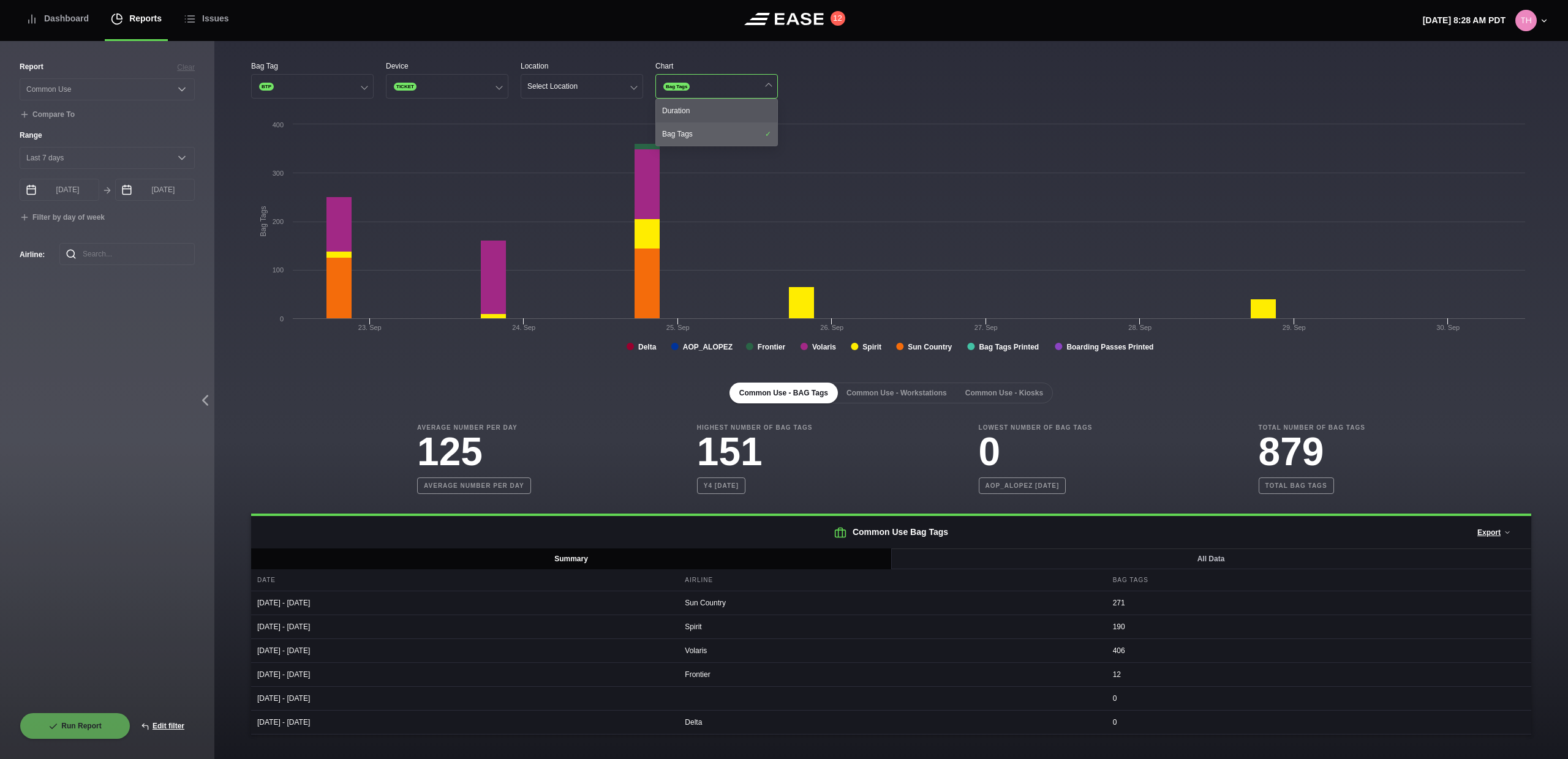
click at [693, 138] on div "Bag Tags" at bounding box center [716, 134] width 121 height 24
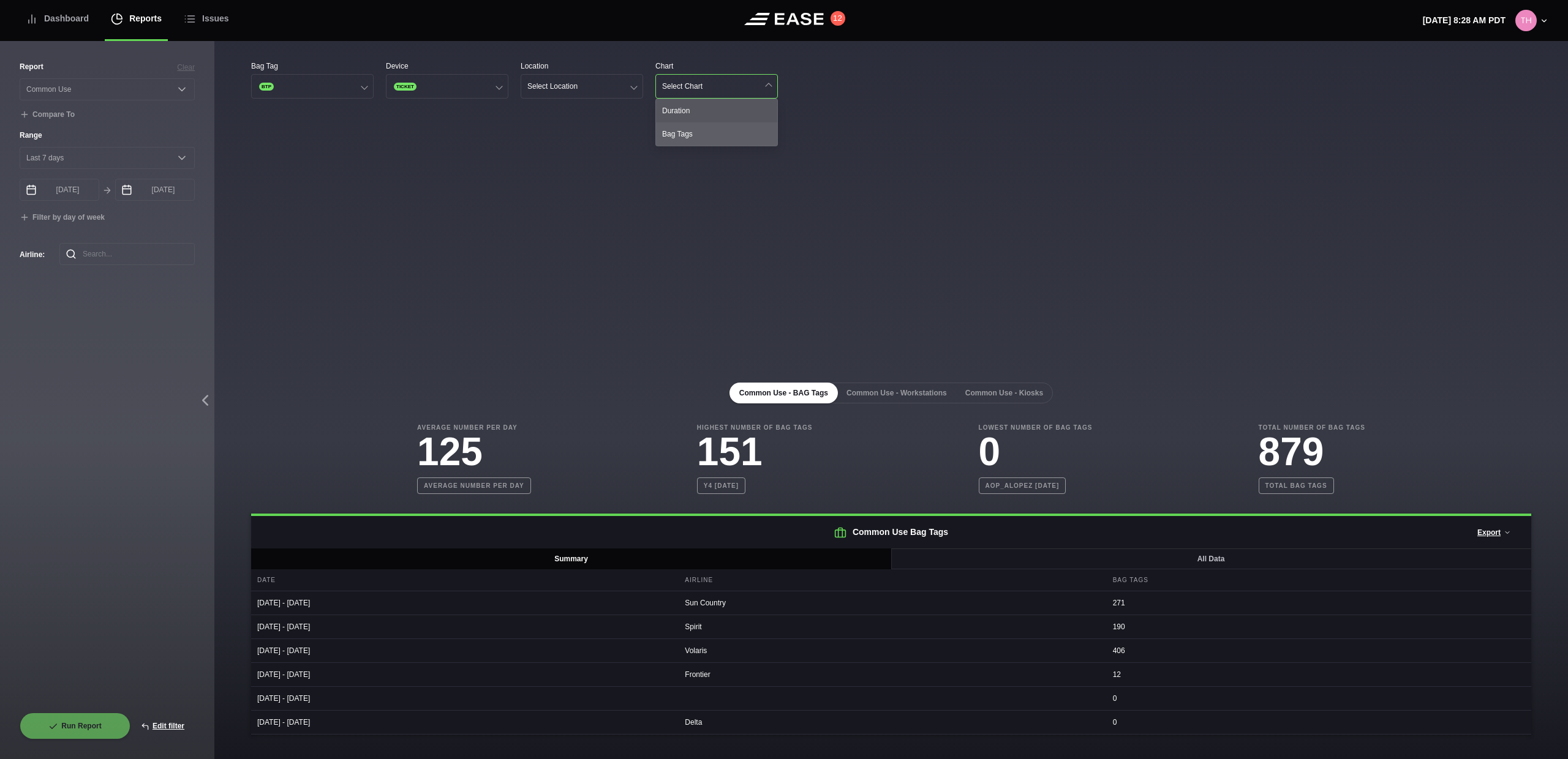
click at [694, 137] on div "Bag Tags" at bounding box center [716, 134] width 121 height 24
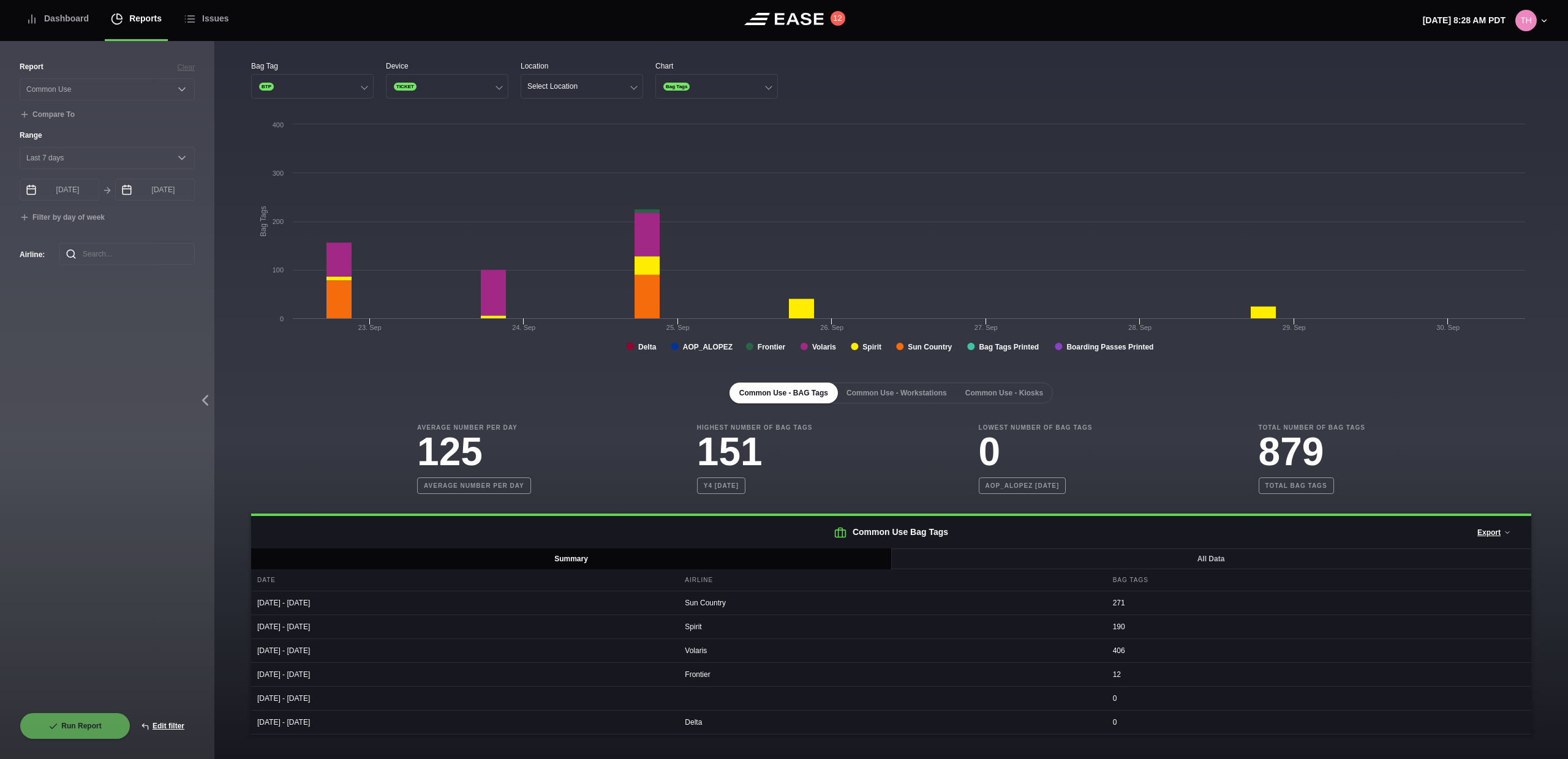
click at [823, 83] on div "Bag Tag BTP Device TICKET Location Select Location Chart Bag Tags" at bounding box center [891, 79] width 1280 height 38
click at [589, 92] on button "Select Location" at bounding box center [581, 86] width 123 height 24
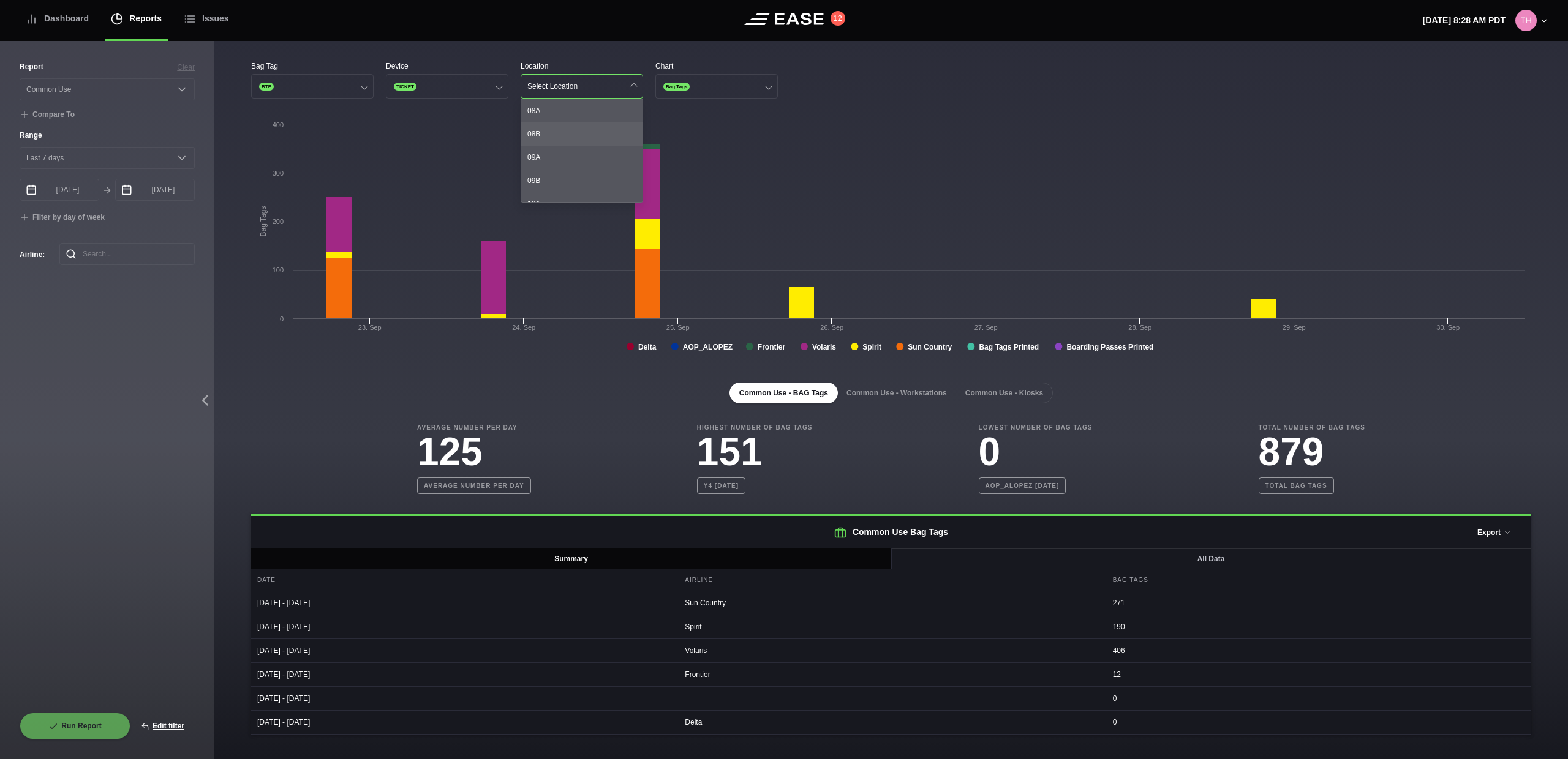
click at [576, 141] on div "08B" at bounding box center [581, 134] width 121 height 24
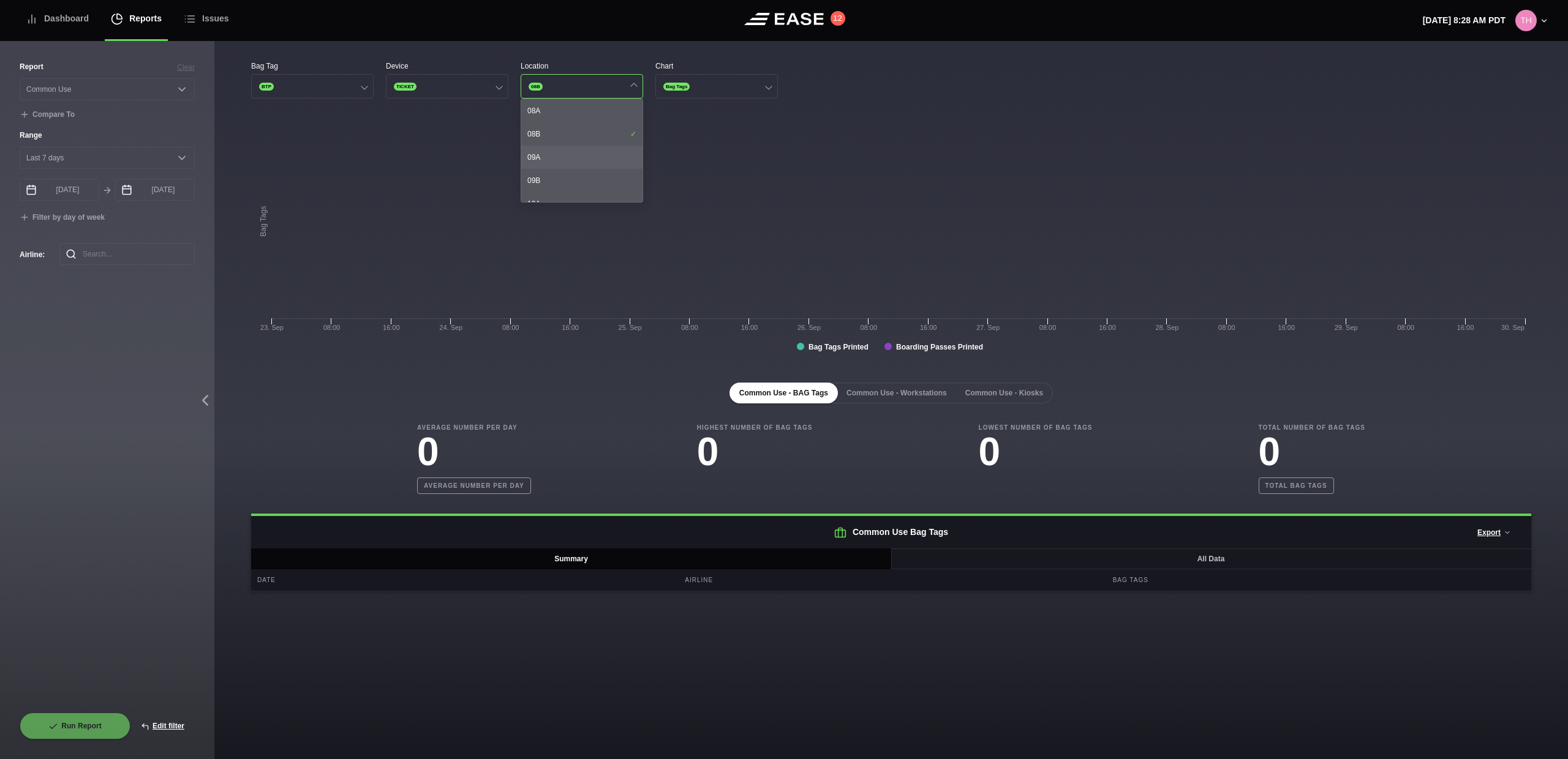
click at [568, 162] on div "09A" at bounding box center [581, 157] width 121 height 24
click at [571, 147] on div "11B" at bounding box center [581, 156] width 121 height 24
click at [571, 148] on div "14A" at bounding box center [581, 159] width 121 height 24
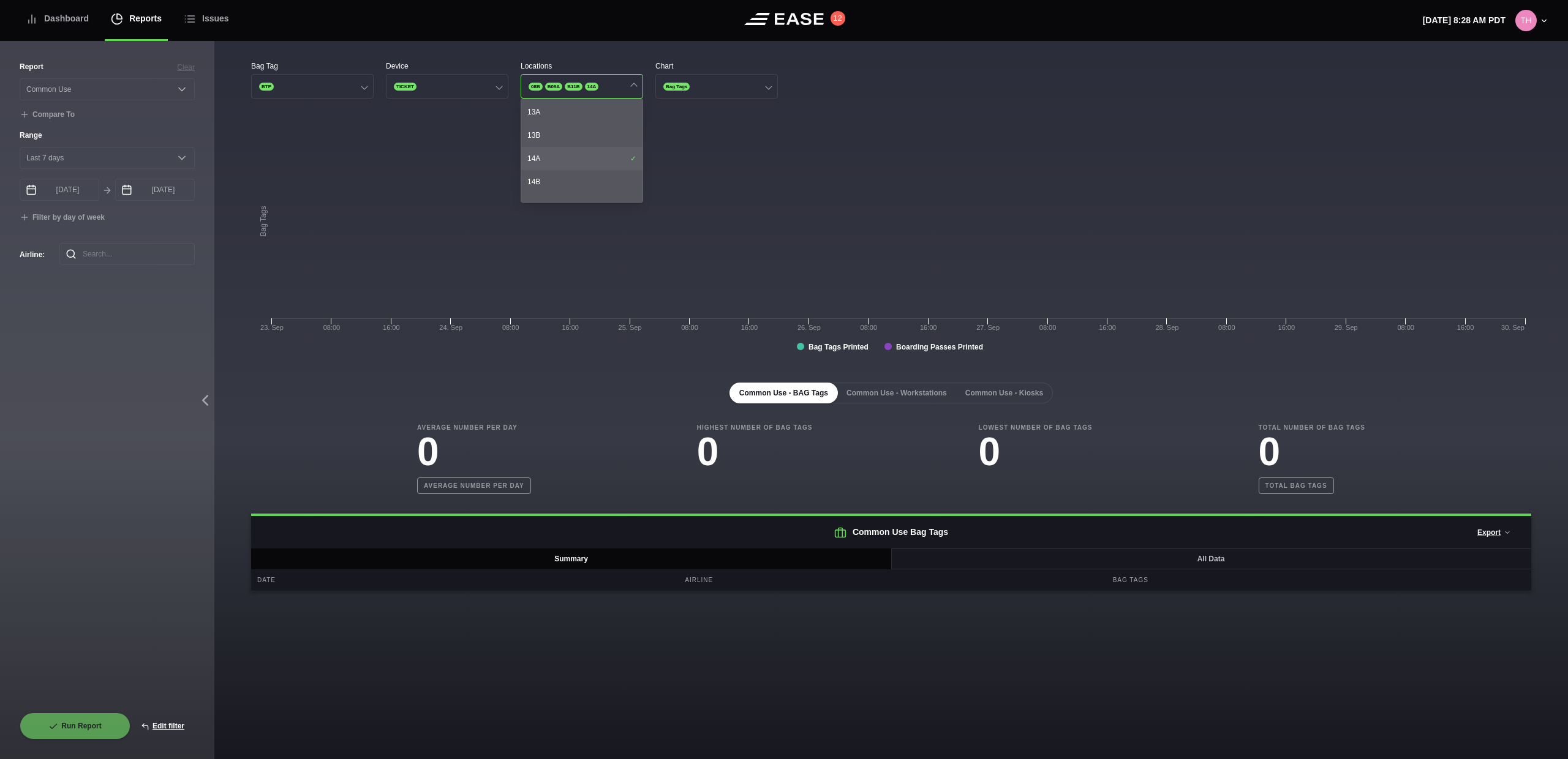
scroll to position [485, 0]
click at [572, 160] on div "37B" at bounding box center [581, 161] width 121 height 24
click at [601, 189] on div "38A" at bounding box center [581, 184] width 121 height 24
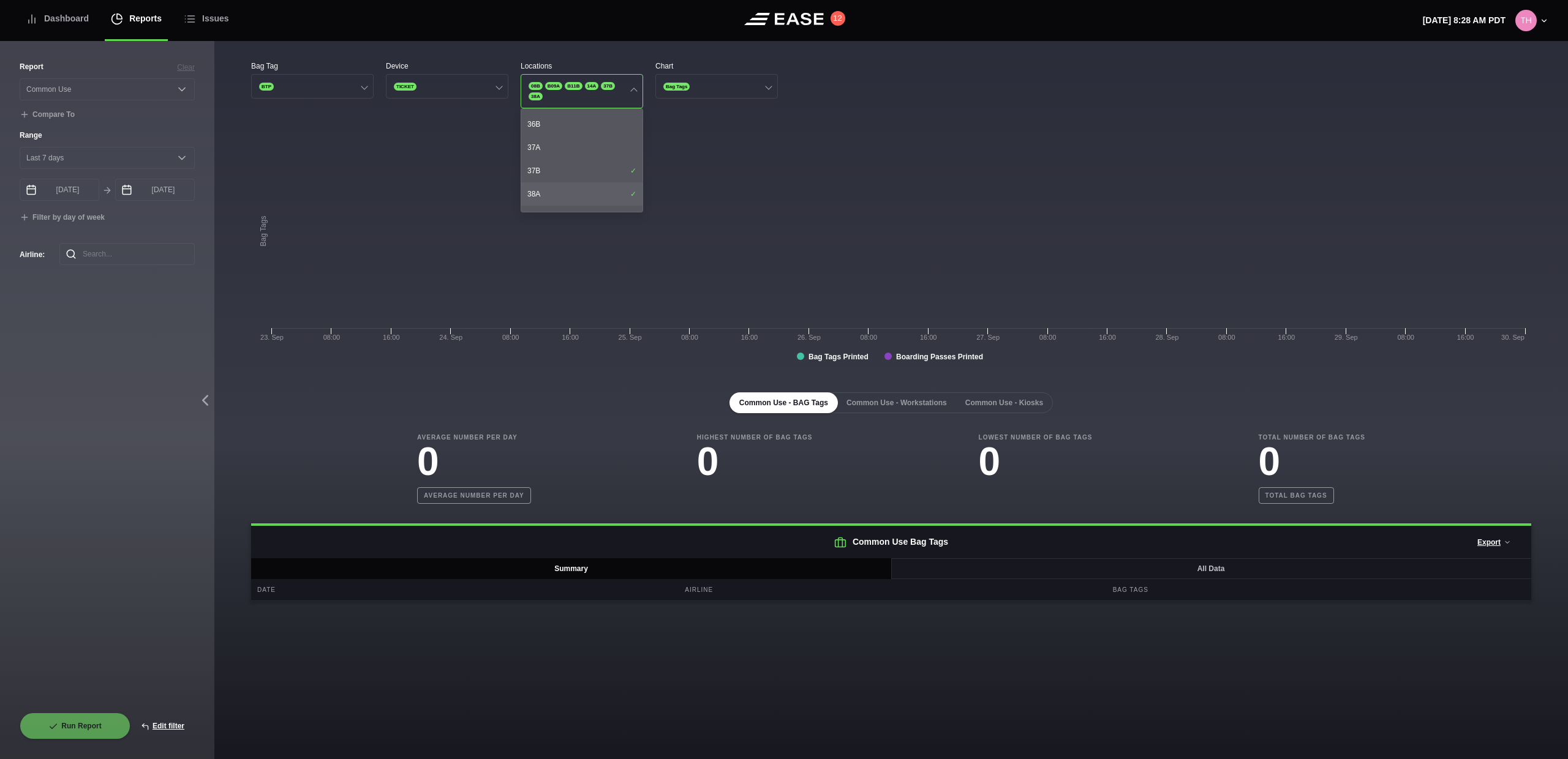
click at [603, 193] on div "38A" at bounding box center [581, 194] width 121 height 24
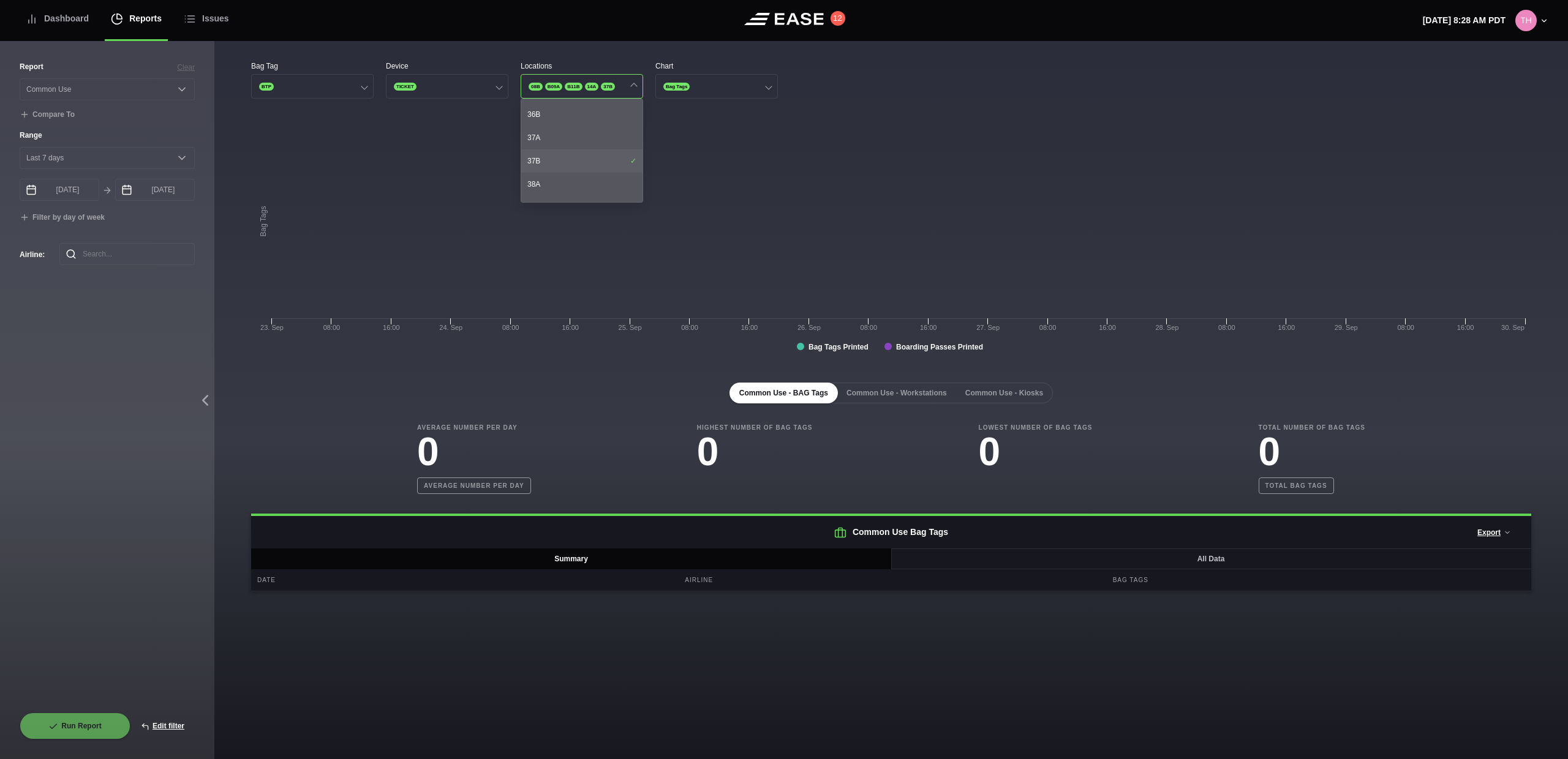
click at [607, 167] on div "37B" at bounding box center [581, 161] width 121 height 24
click at [606, 176] on div "11B" at bounding box center [581, 177] width 121 height 24
click at [612, 161] on div "09A" at bounding box center [581, 157] width 121 height 24
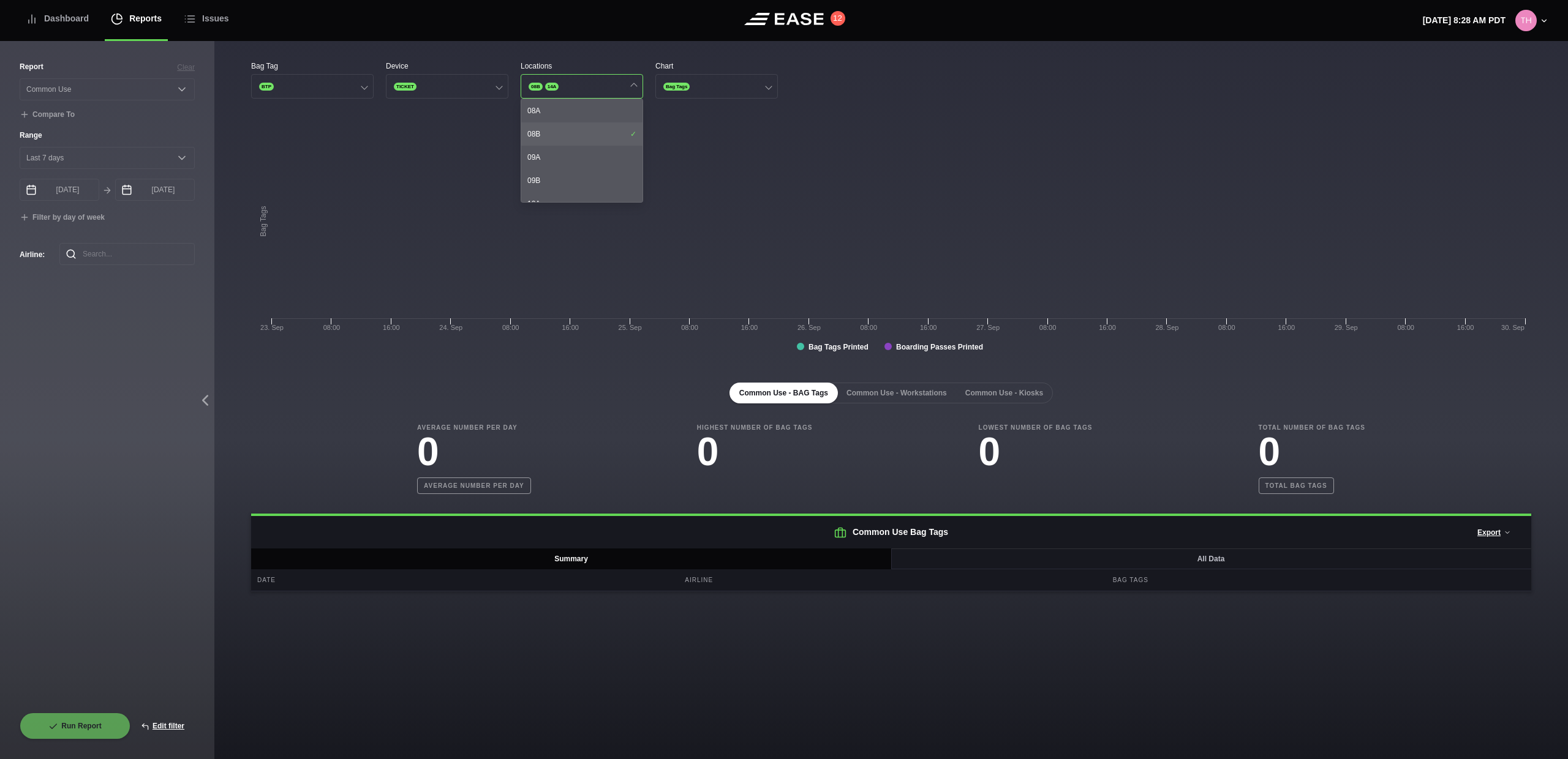
click at [614, 137] on div "08B" at bounding box center [581, 134] width 121 height 24
click at [719, 143] on rect at bounding box center [891, 240] width 1280 height 245
click at [631, 90] on button "14A" at bounding box center [581, 86] width 123 height 24
click at [577, 147] on div "14A" at bounding box center [581, 151] width 121 height 24
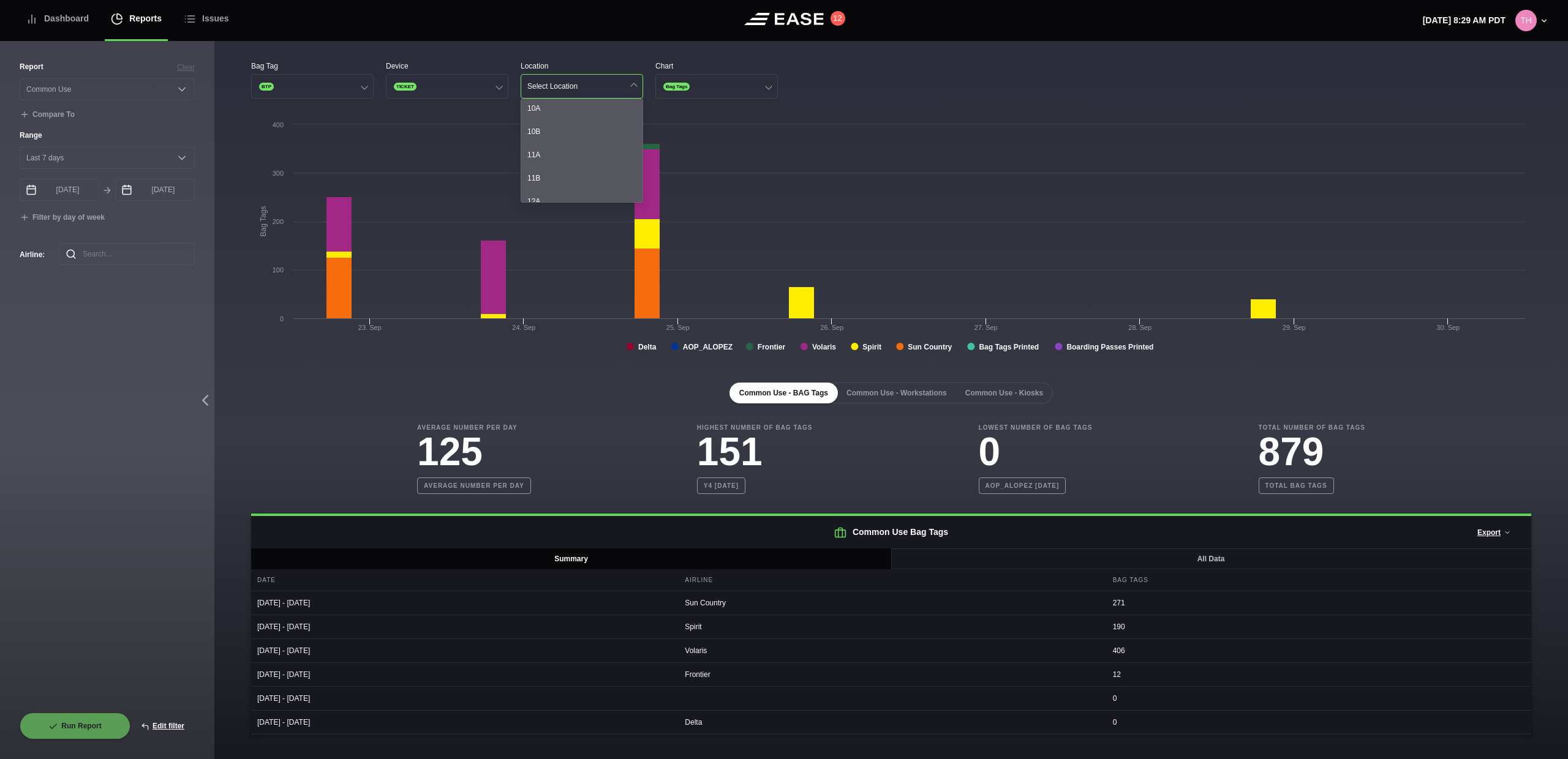
scroll to position [0, 0]
click at [412, 376] on div "Common Use - BAG Tags Common Use - Workstations Common Use - Kiosks Average Num…" at bounding box center [891, 549] width 1280 height 372
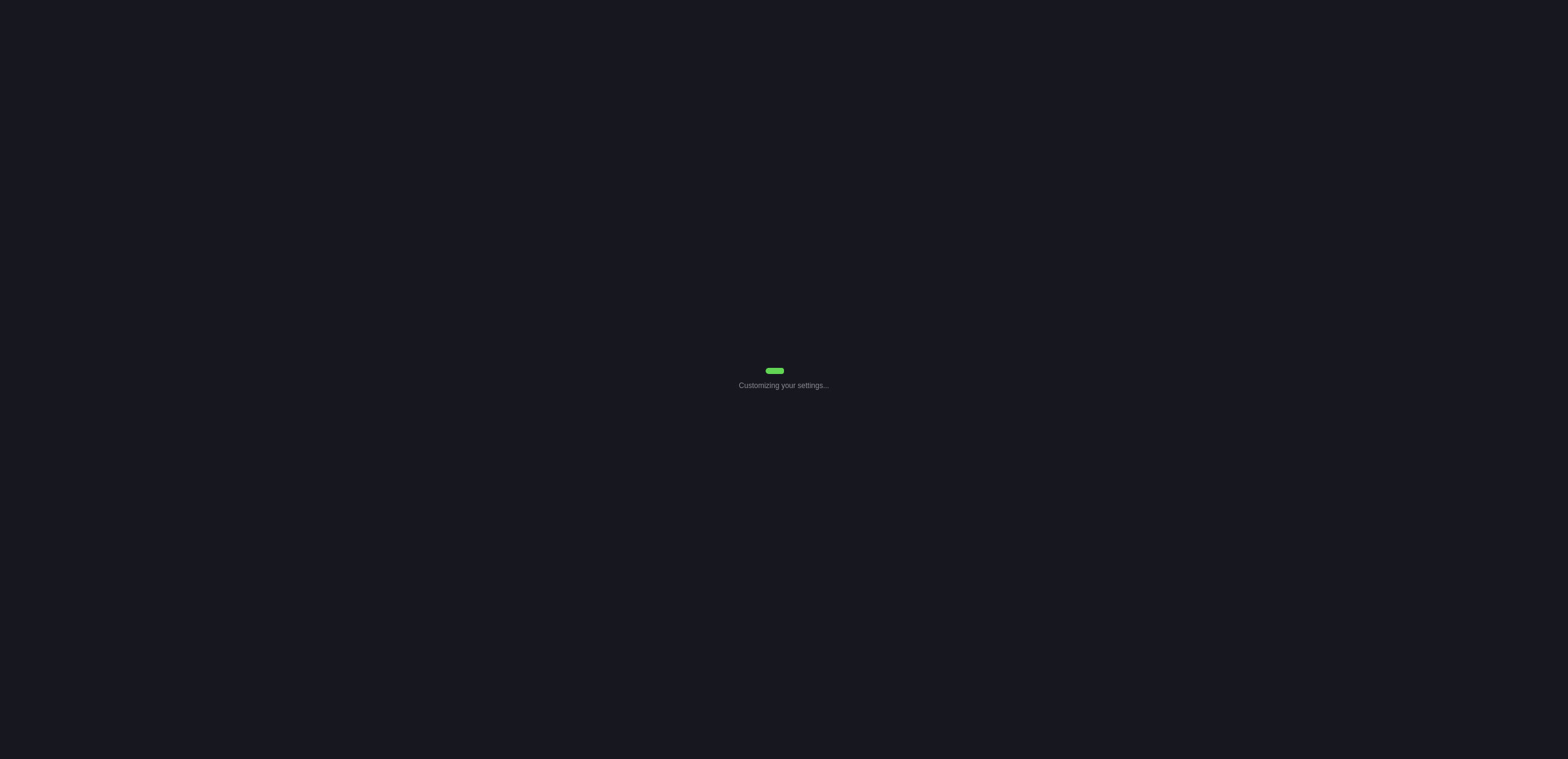
select select "Common Use"
select select "7"
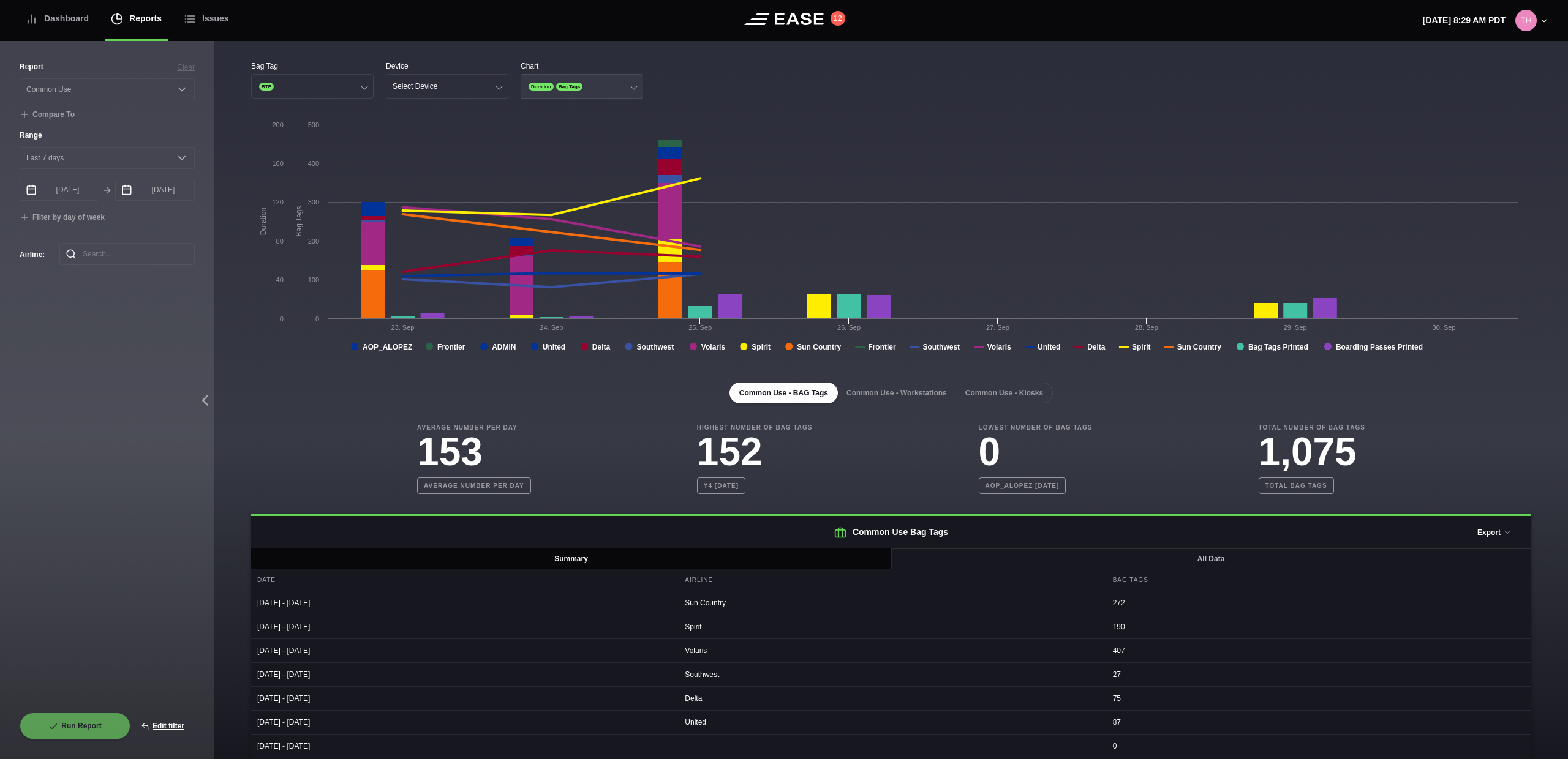
click at [601, 90] on button "Duration Bag Tags" at bounding box center [581, 86] width 123 height 24
click at [589, 113] on div "Duration" at bounding box center [581, 111] width 121 height 24
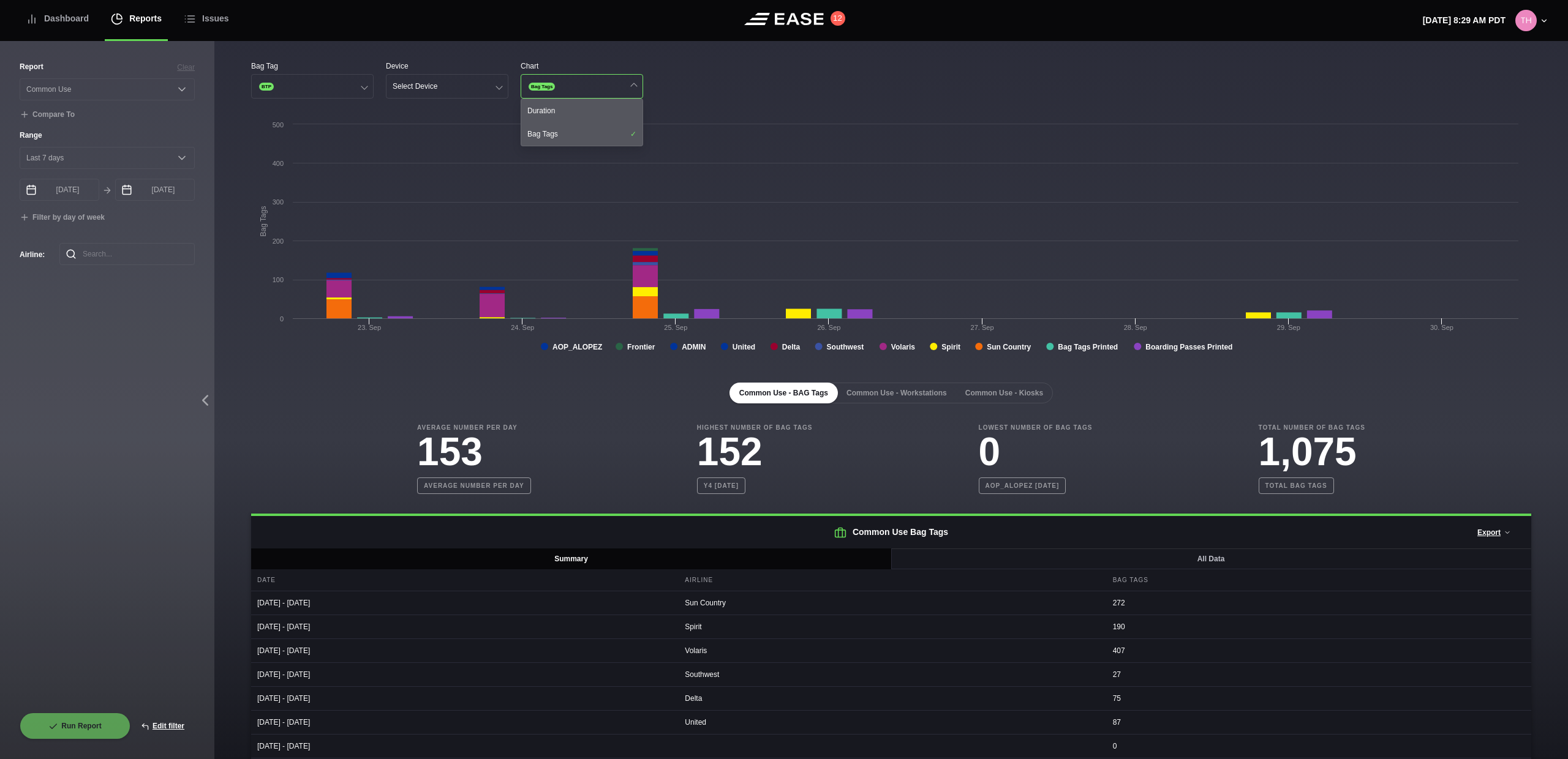
click at [711, 82] on div "Bag Tag BTP Device Select Device Chart Bag Tags Duration Bag Tags" at bounding box center [891, 79] width 1280 height 38
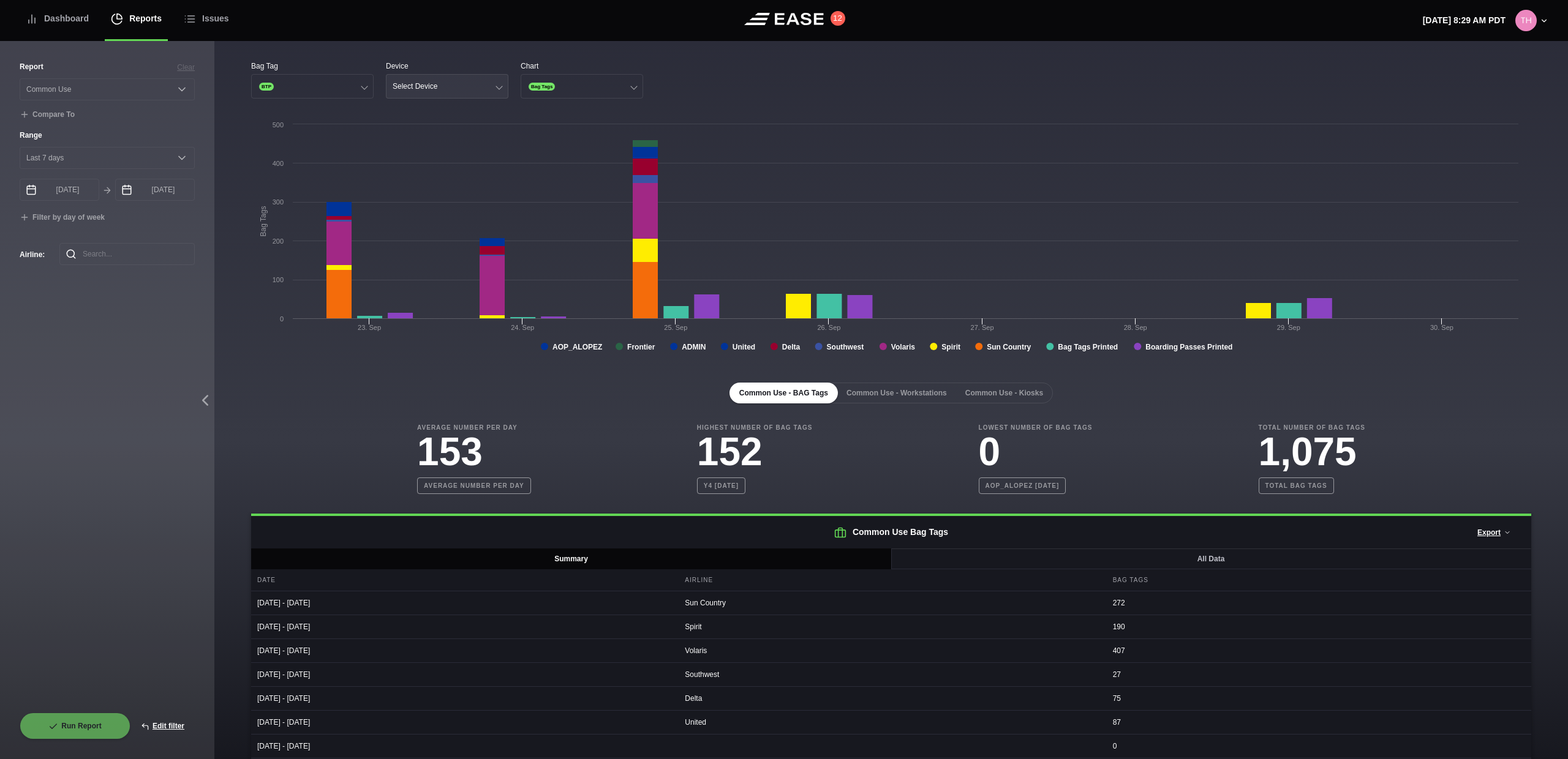
click at [417, 86] on div "Select Device" at bounding box center [415, 87] width 45 height 9
click at [418, 157] on div "Ticket" at bounding box center [447, 157] width 121 height 24
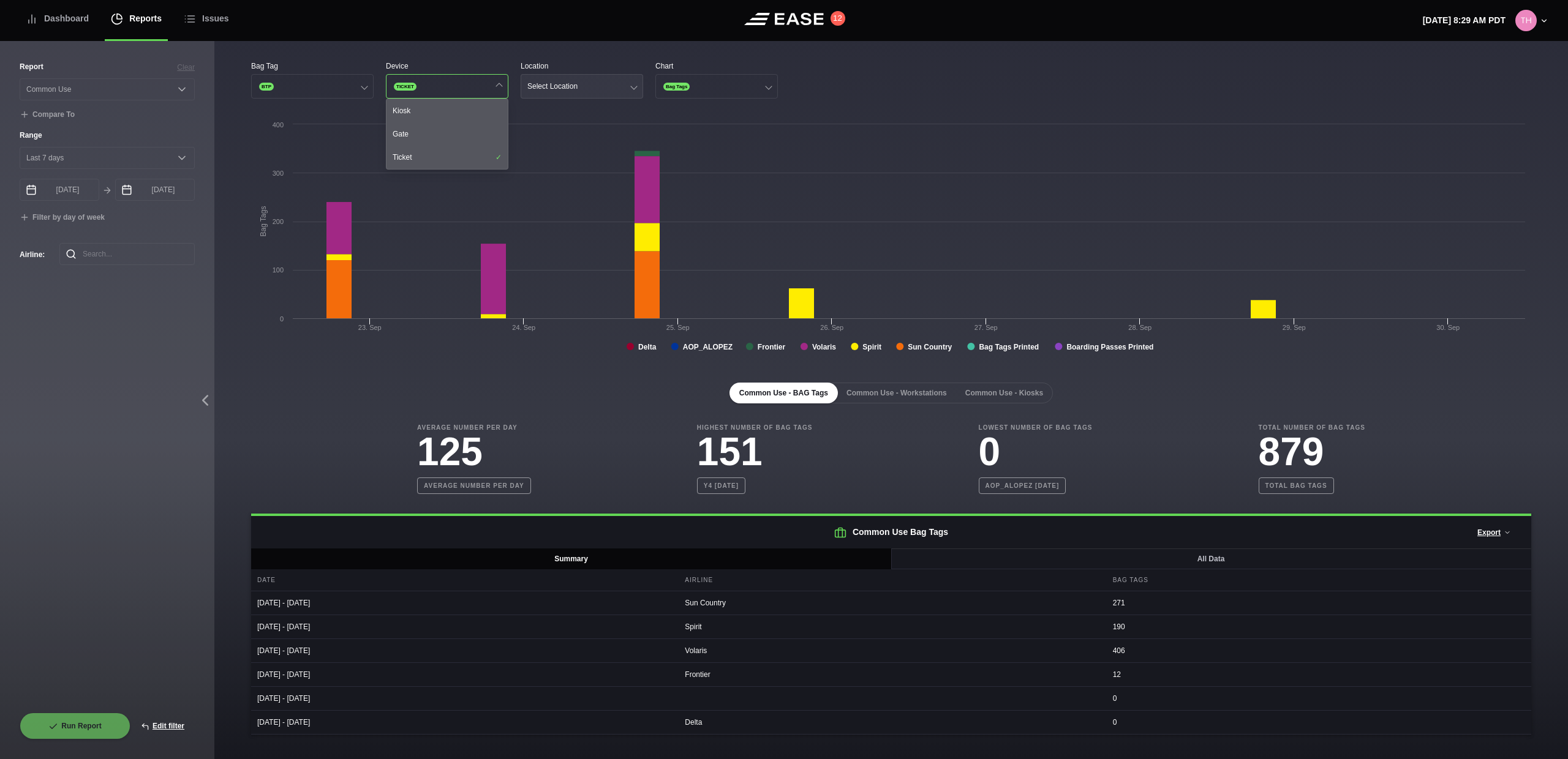
click at [562, 93] on button "Select Location" at bounding box center [581, 86] width 123 height 24
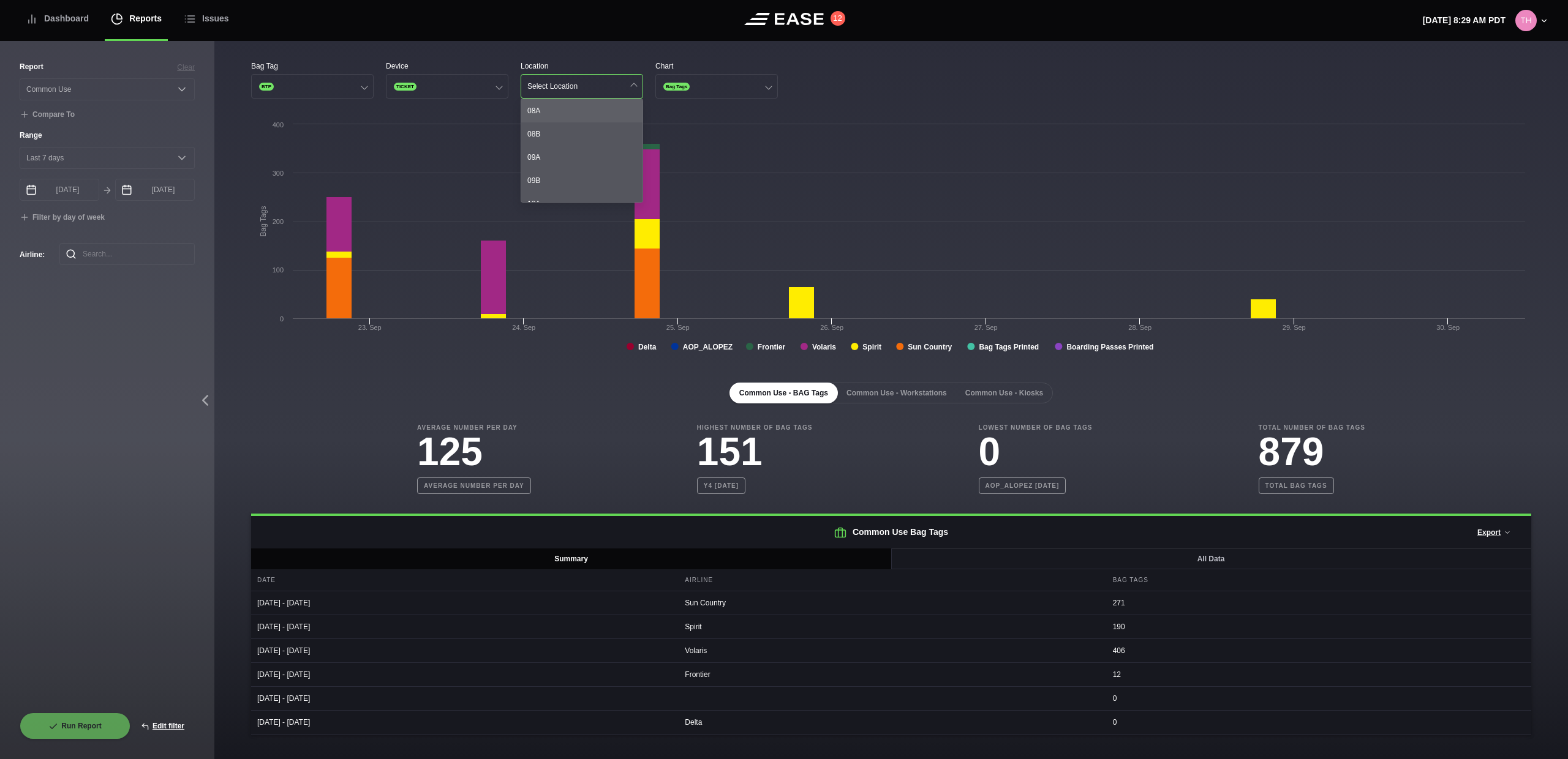
click at [557, 114] on div "08A" at bounding box center [581, 111] width 121 height 24
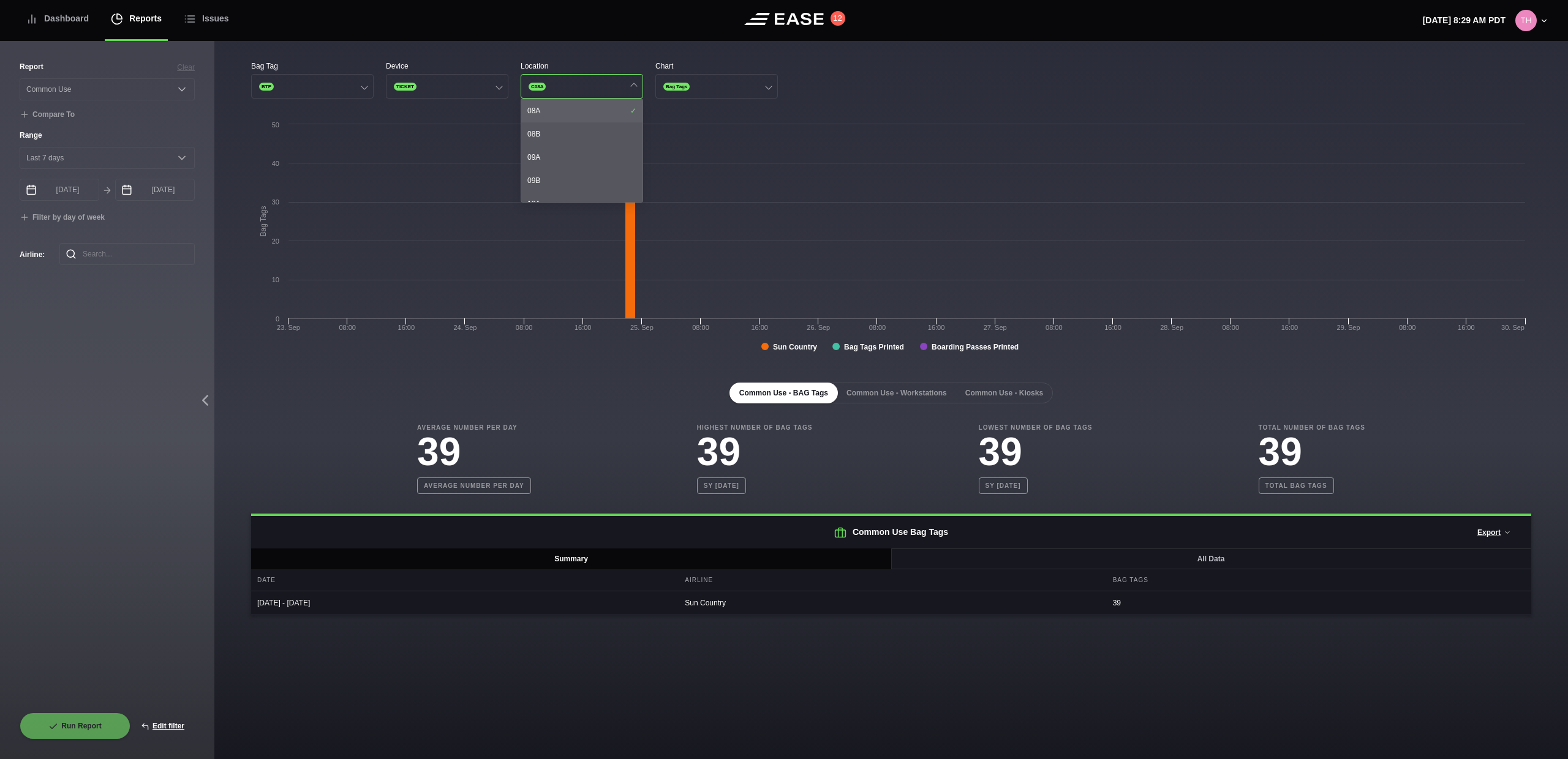
click at [557, 114] on div "08A" at bounding box center [581, 111] width 121 height 24
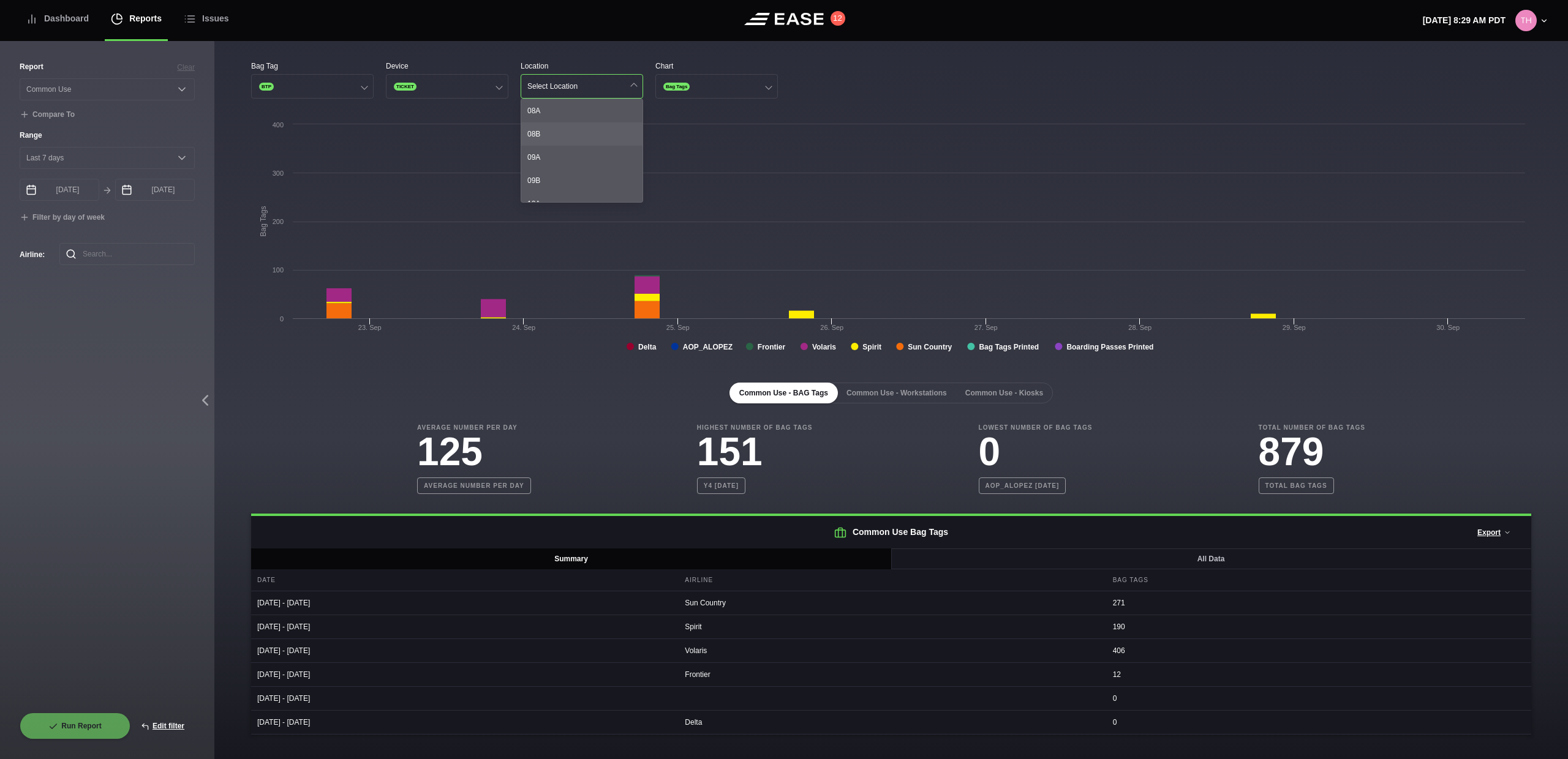
click at [556, 128] on div "08B" at bounding box center [581, 134] width 121 height 24
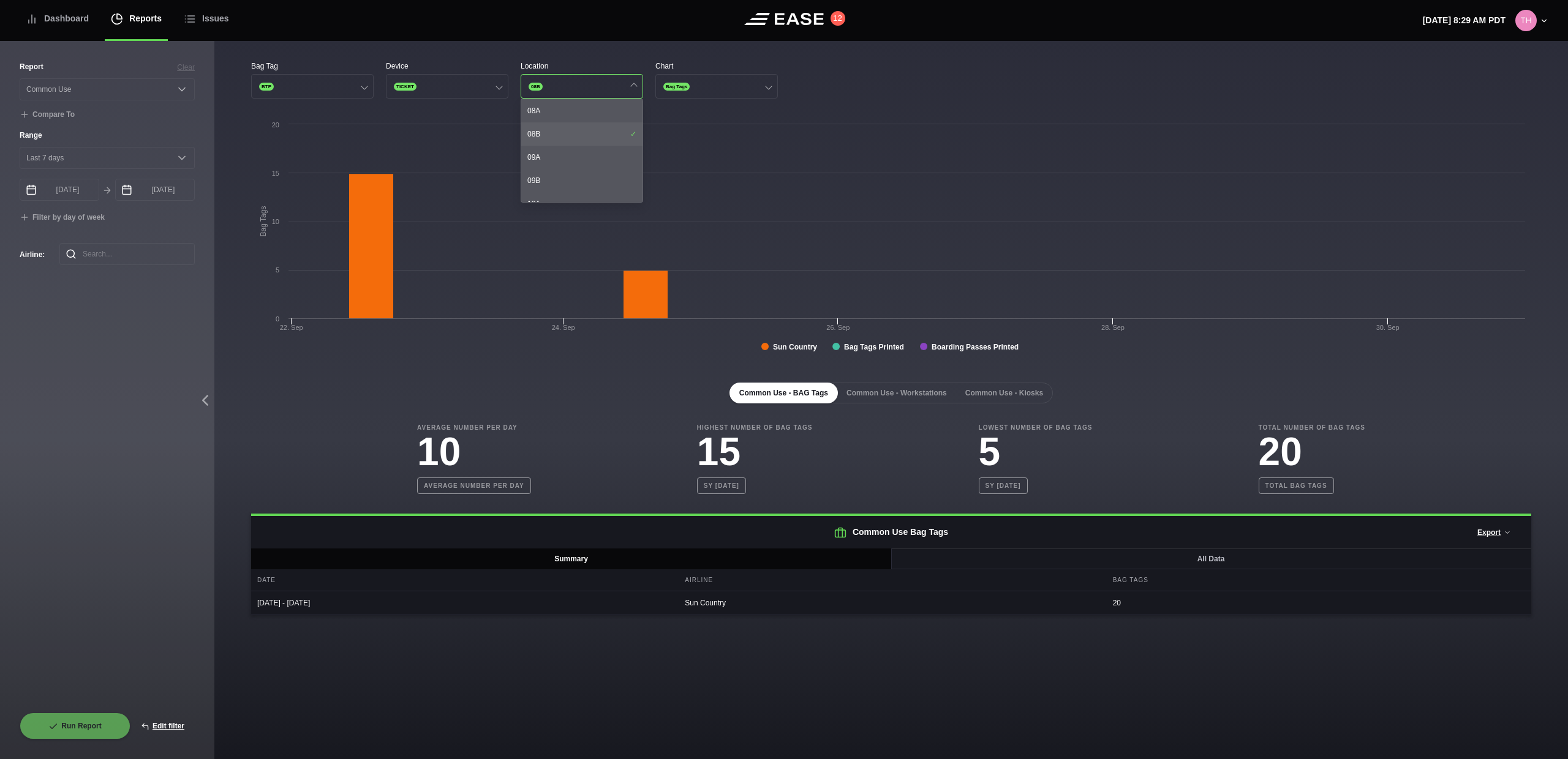
click at [556, 128] on div "08B" at bounding box center [581, 134] width 121 height 24
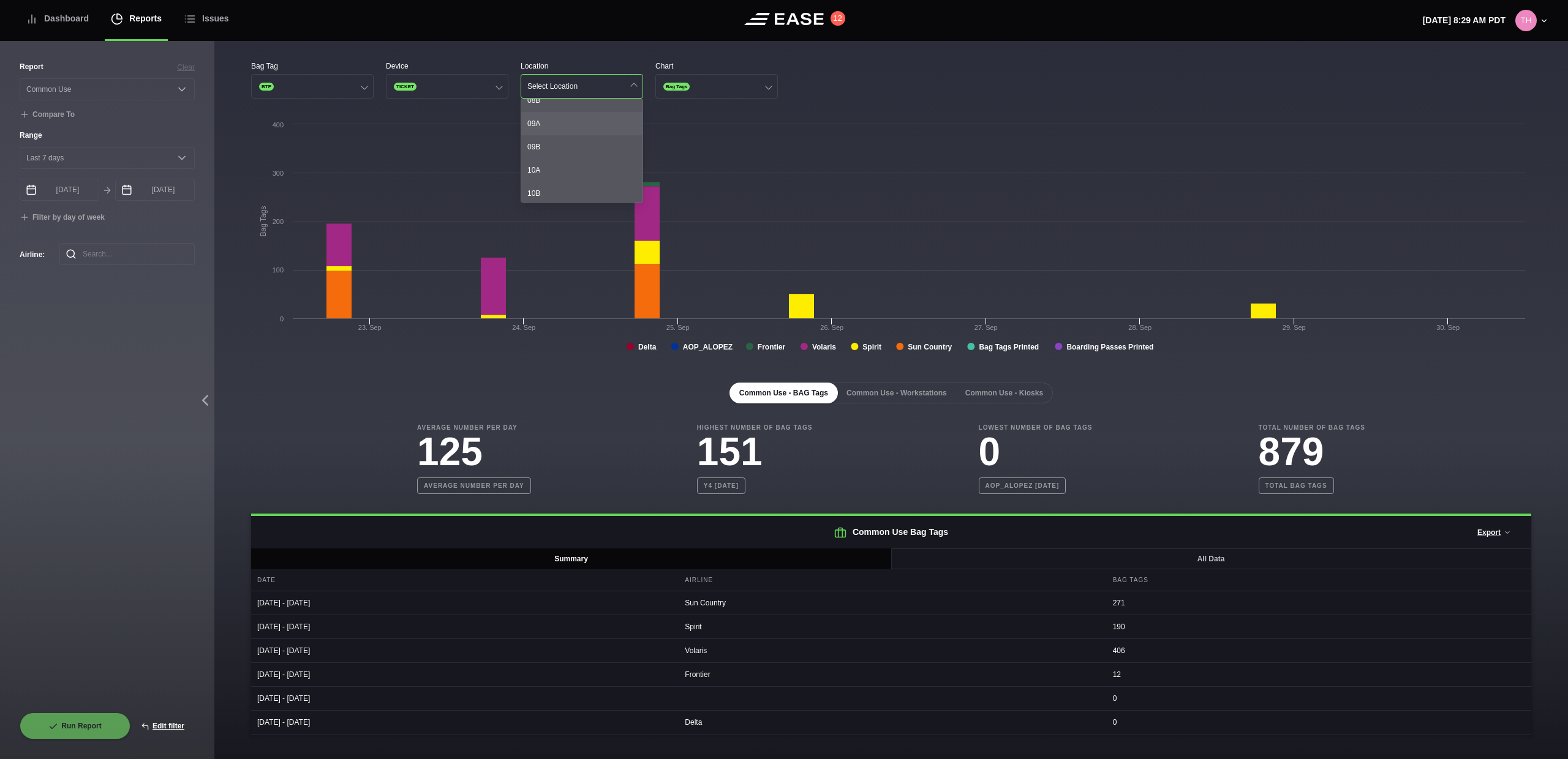
scroll to position [124, 0]
click at [555, 161] on div "12A" at bounding box center [581, 173] width 121 height 24
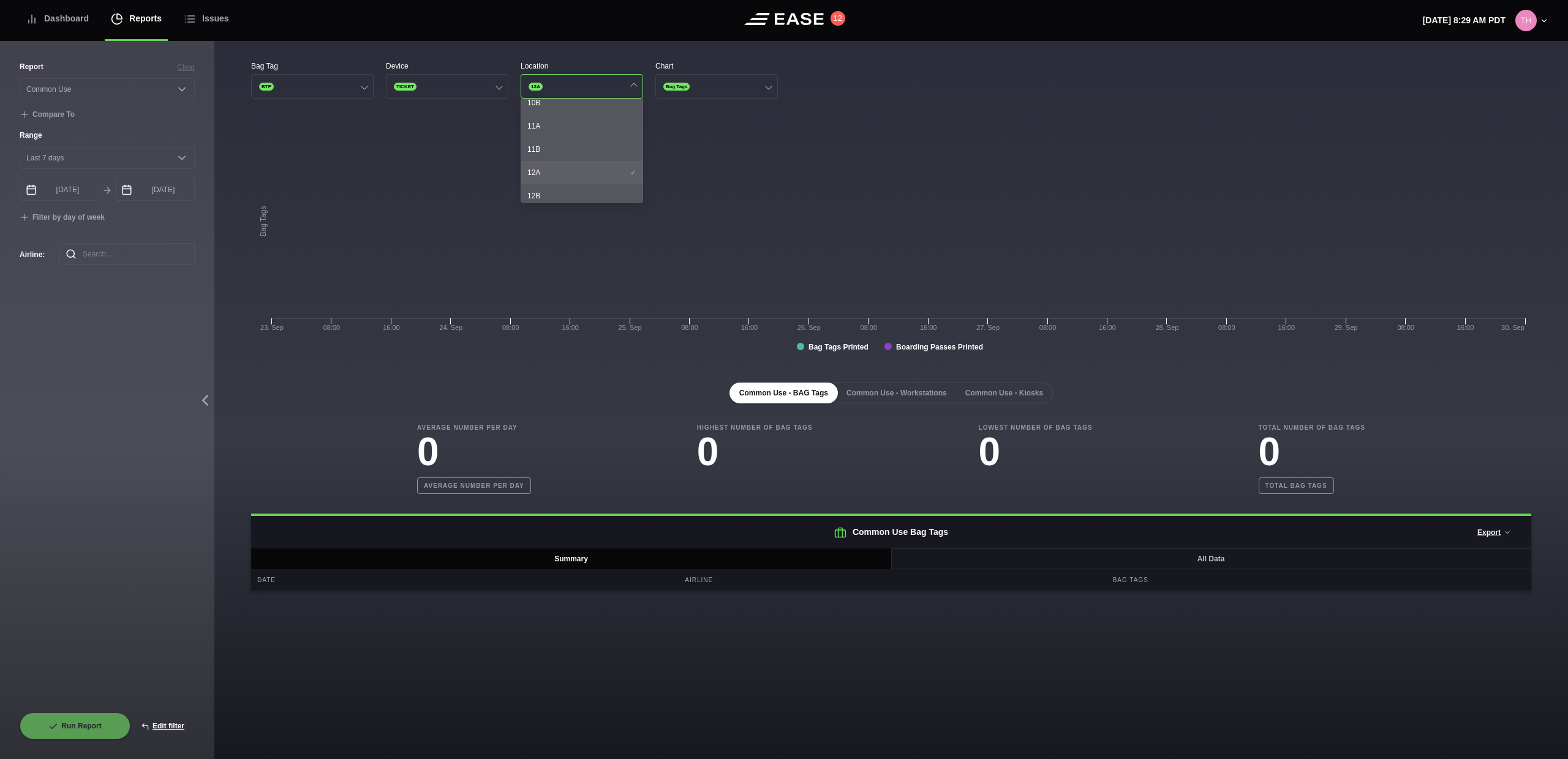
click at [555, 162] on div "12A" at bounding box center [581, 173] width 121 height 24
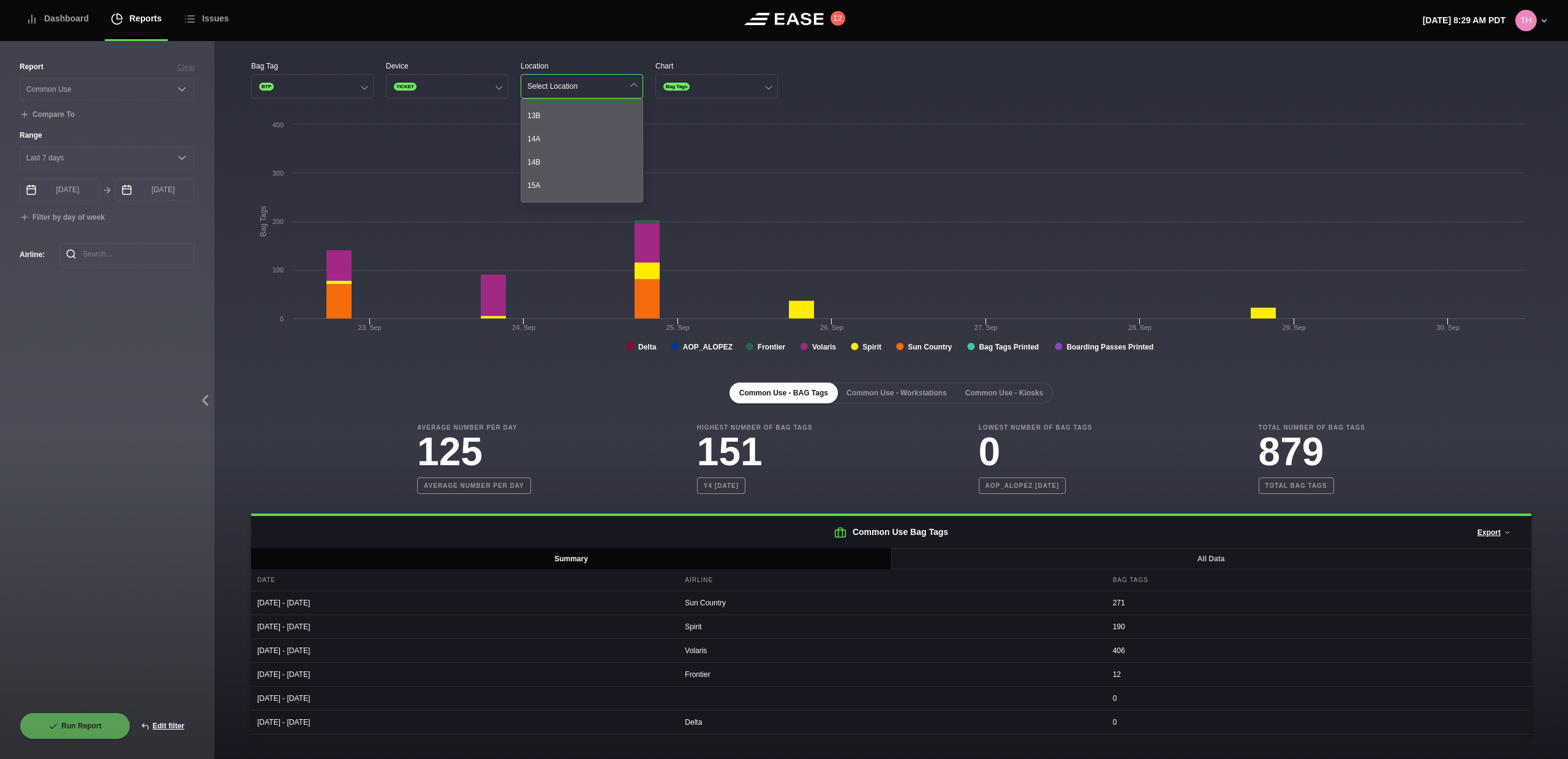
scroll to position [539, 0]
click at [555, 164] on div "38B" at bounding box center [581, 153] width 121 height 24
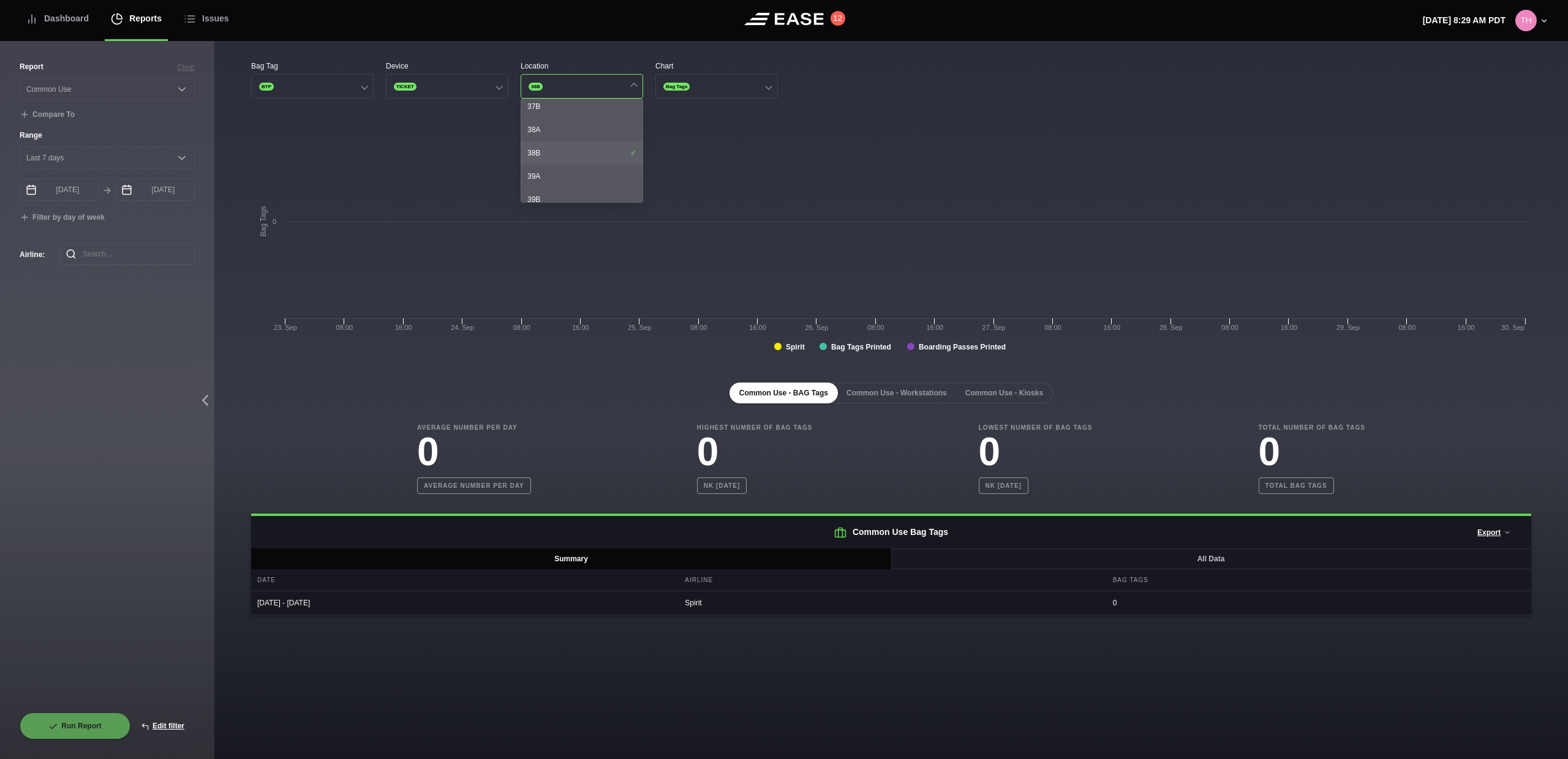
click at [559, 156] on div "38B" at bounding box center [581, 153] width 121 height 24
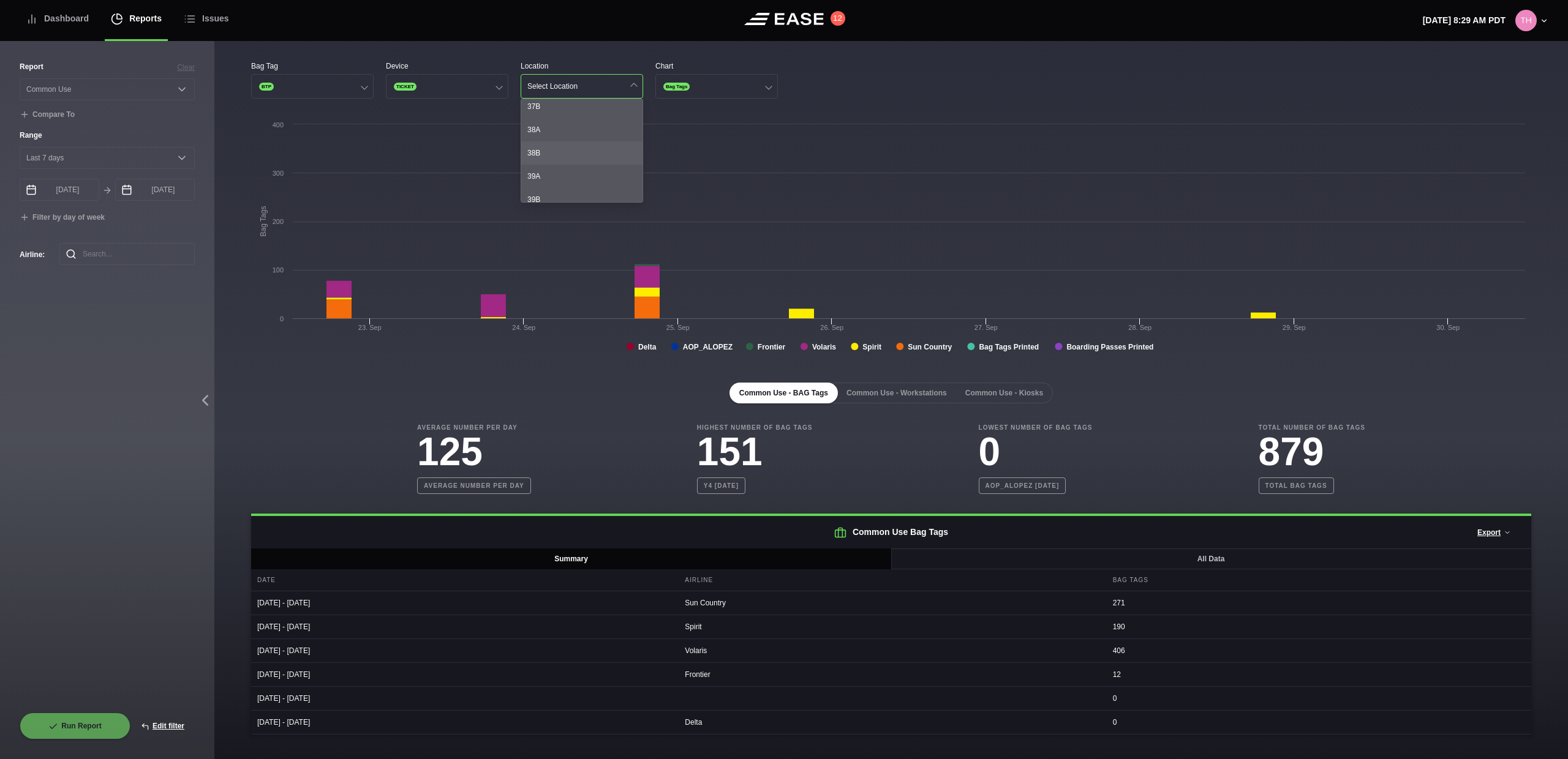
scroll to position [801, 0]
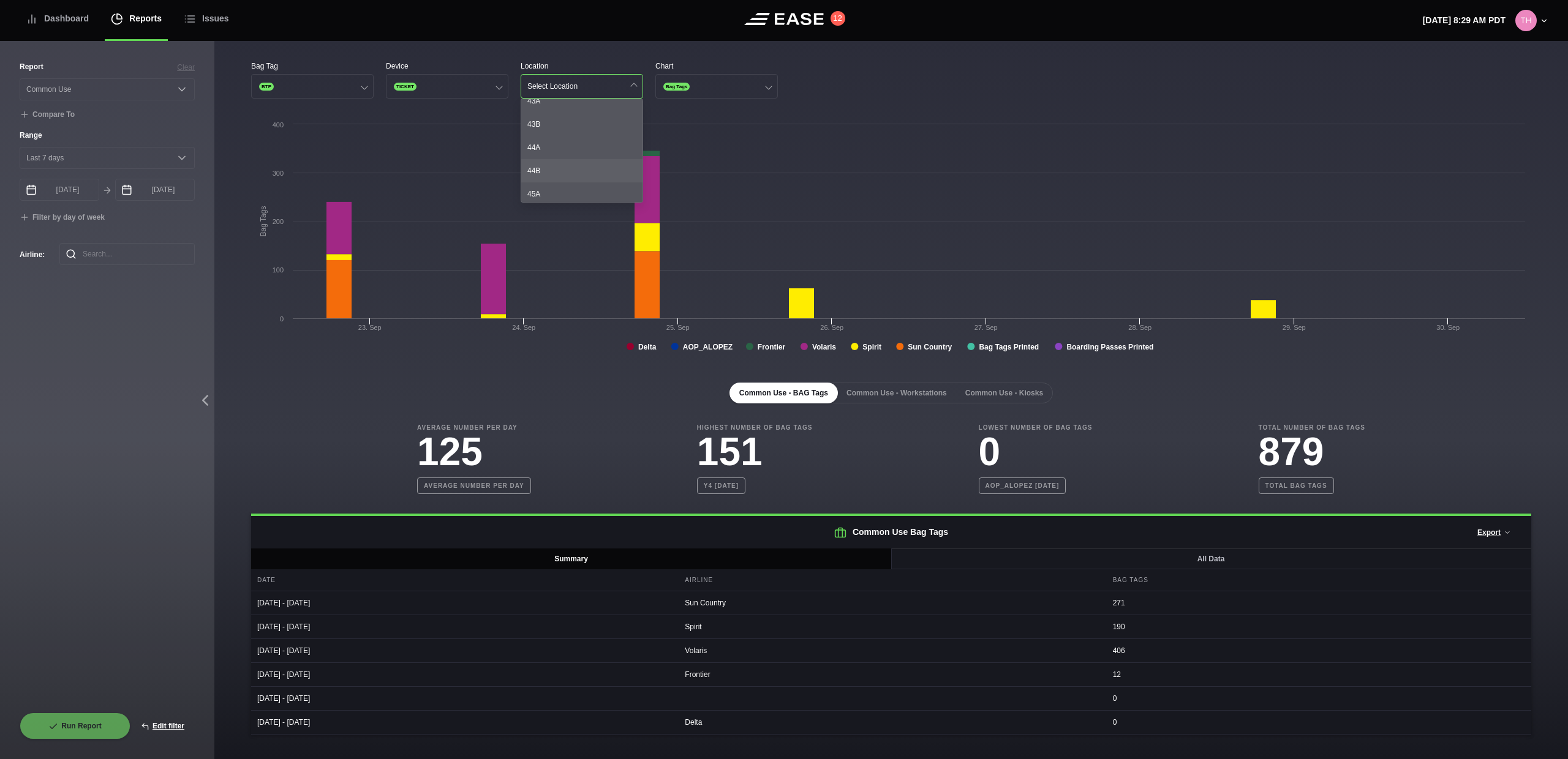
click at [559, 166] on div "44B" at bounding box center [581, 171] width 121 height 24
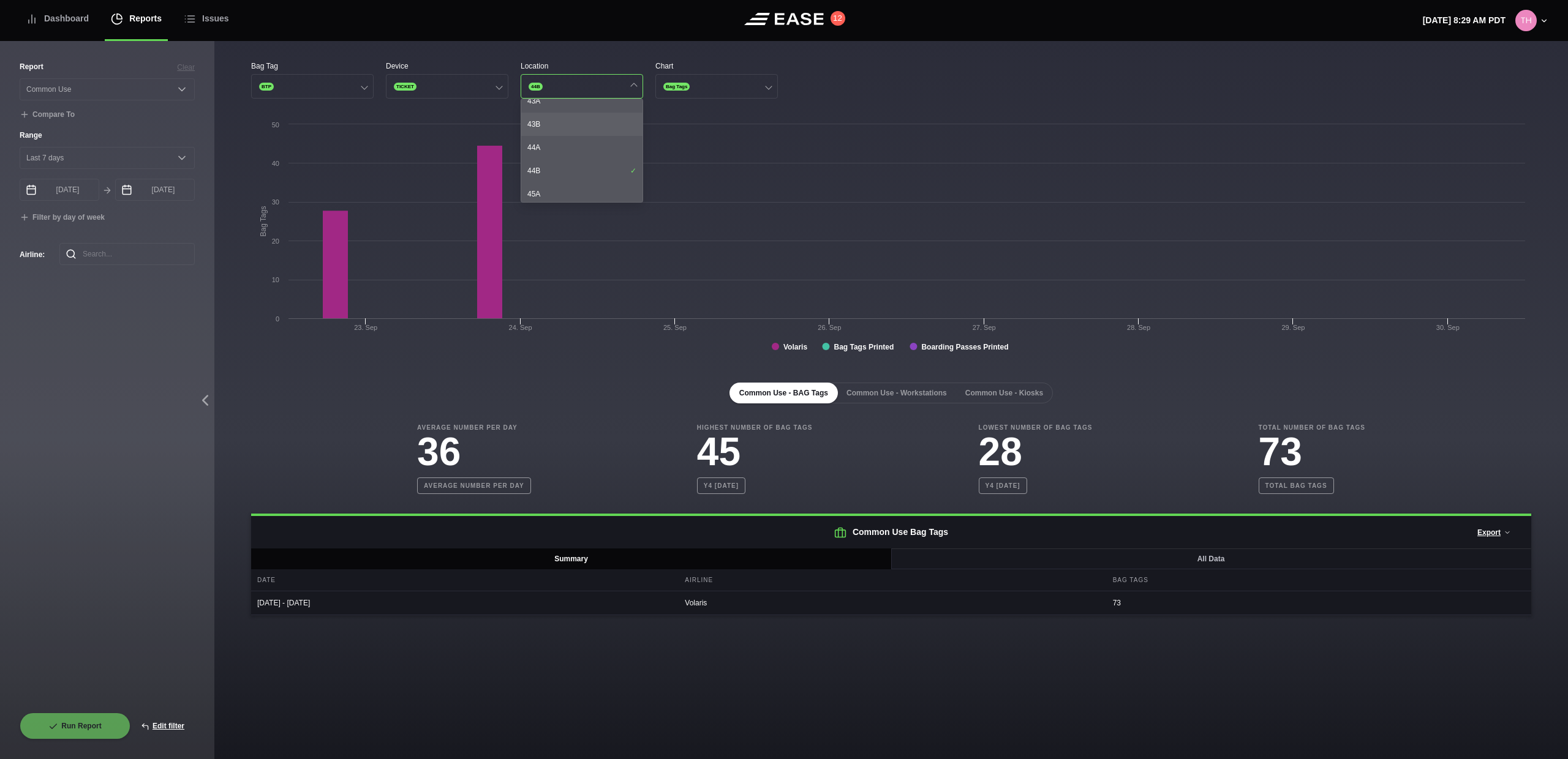
click at [570, 126] on div "43B" at bounding box center [581, 124] width 121 height 24
click at [581, 128] on div "43A" at bounding box center [581, 125] width 121 height 24
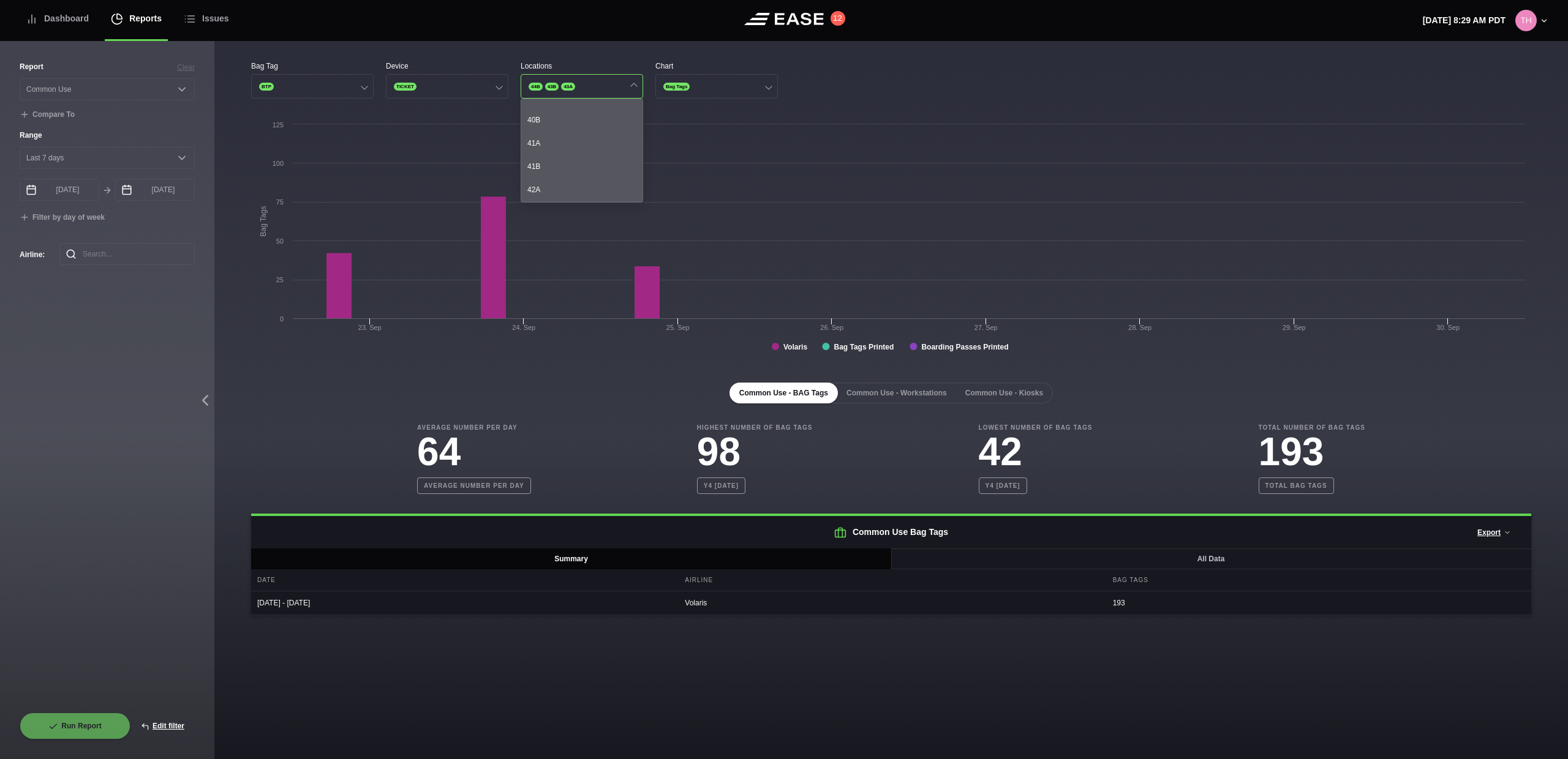
scroll to position [663, 0]
click at [579, 148] on div "41A" at bounding box center [581, 145] width 121 height 24
click at [581, 138] on div "38B" at bounding box center [581, 136] width 121 height 24
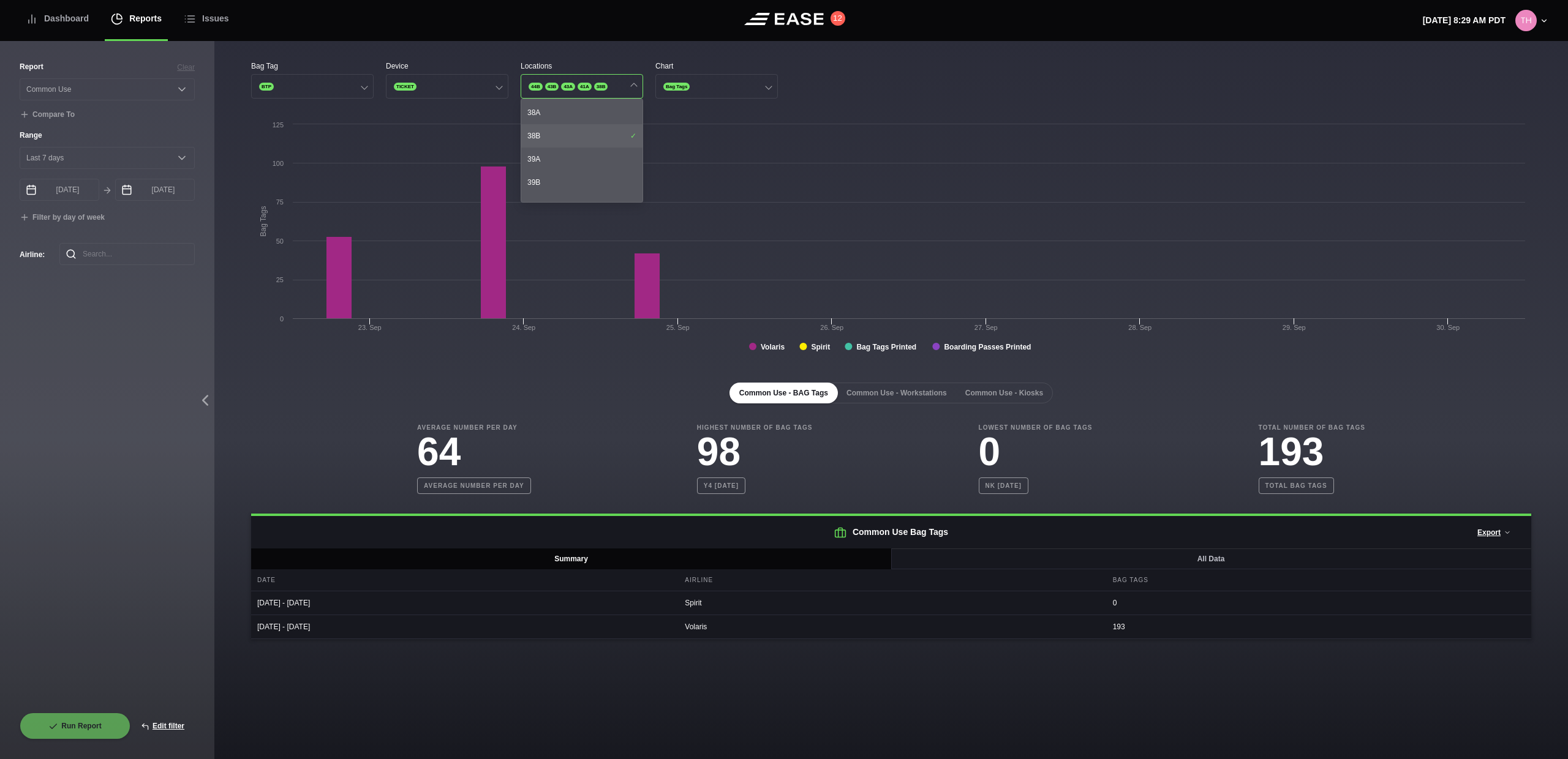
click at [583, 145] on div "38B" at bounding box center [581, 136] width 121 height 24
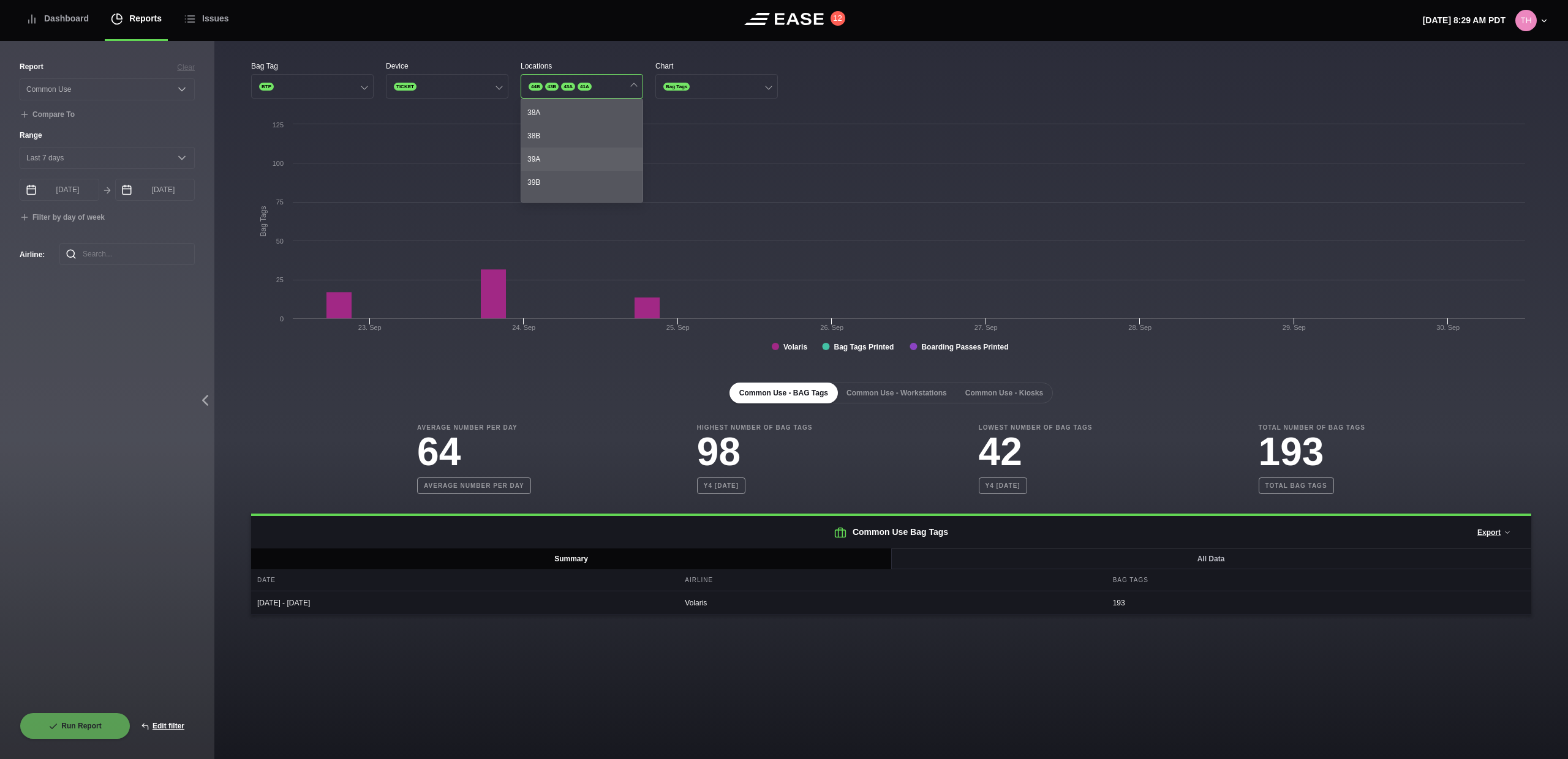
scroll to position [669, 0]
click at [582, 142] on div "41A" at bounding box center [581, 140] width 121 height 24
click at [585, 130] on div "43A" at bounding box center [581, 125] width 121 height 24
click at [577, 148] on div "43B" at bounding box center [581, 148] width 121 height 24
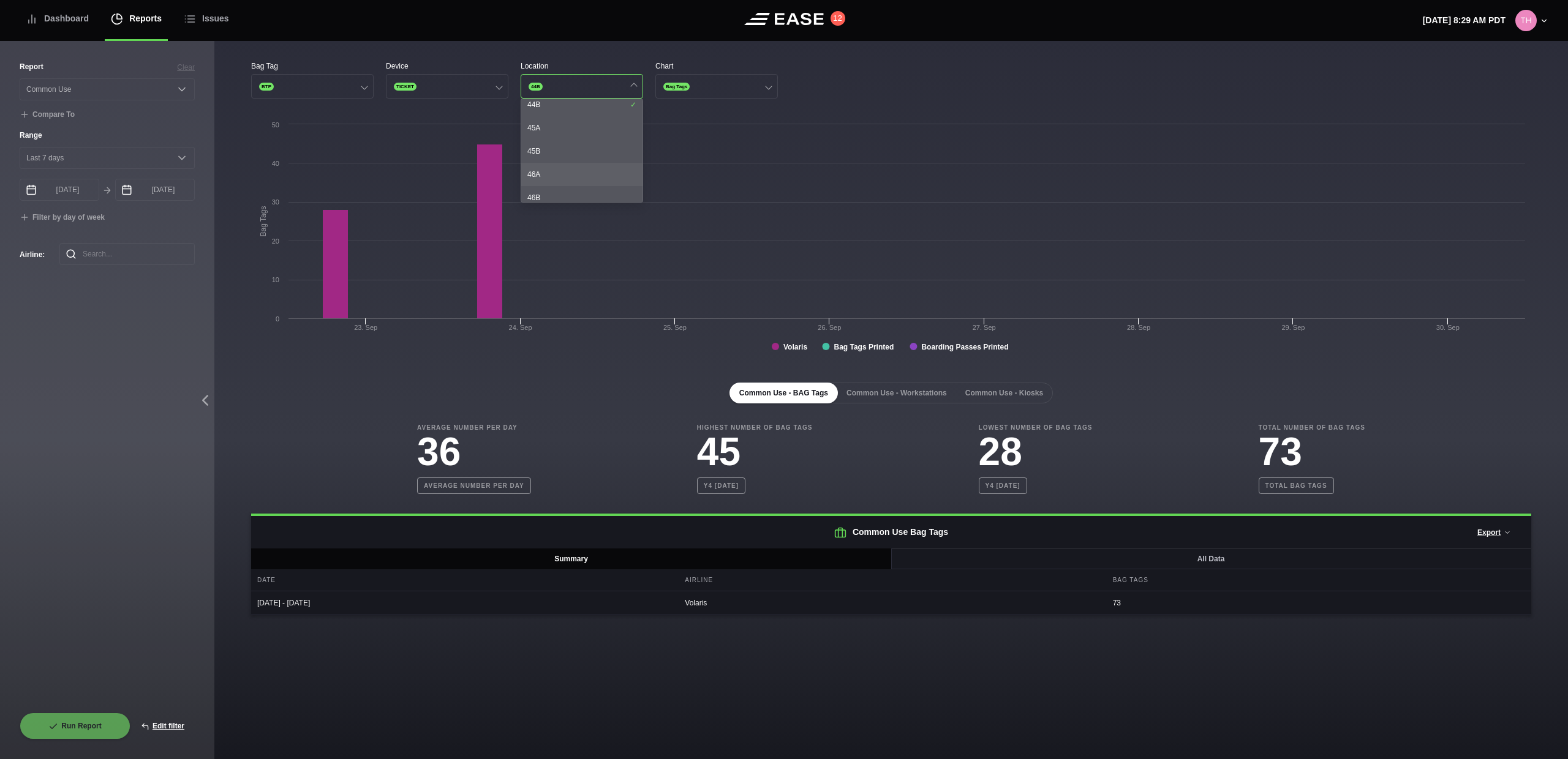
scroll to position [788, 0]
click at [577, 173] on div "44B" at bounding box center [581, 184] width 121 height 24
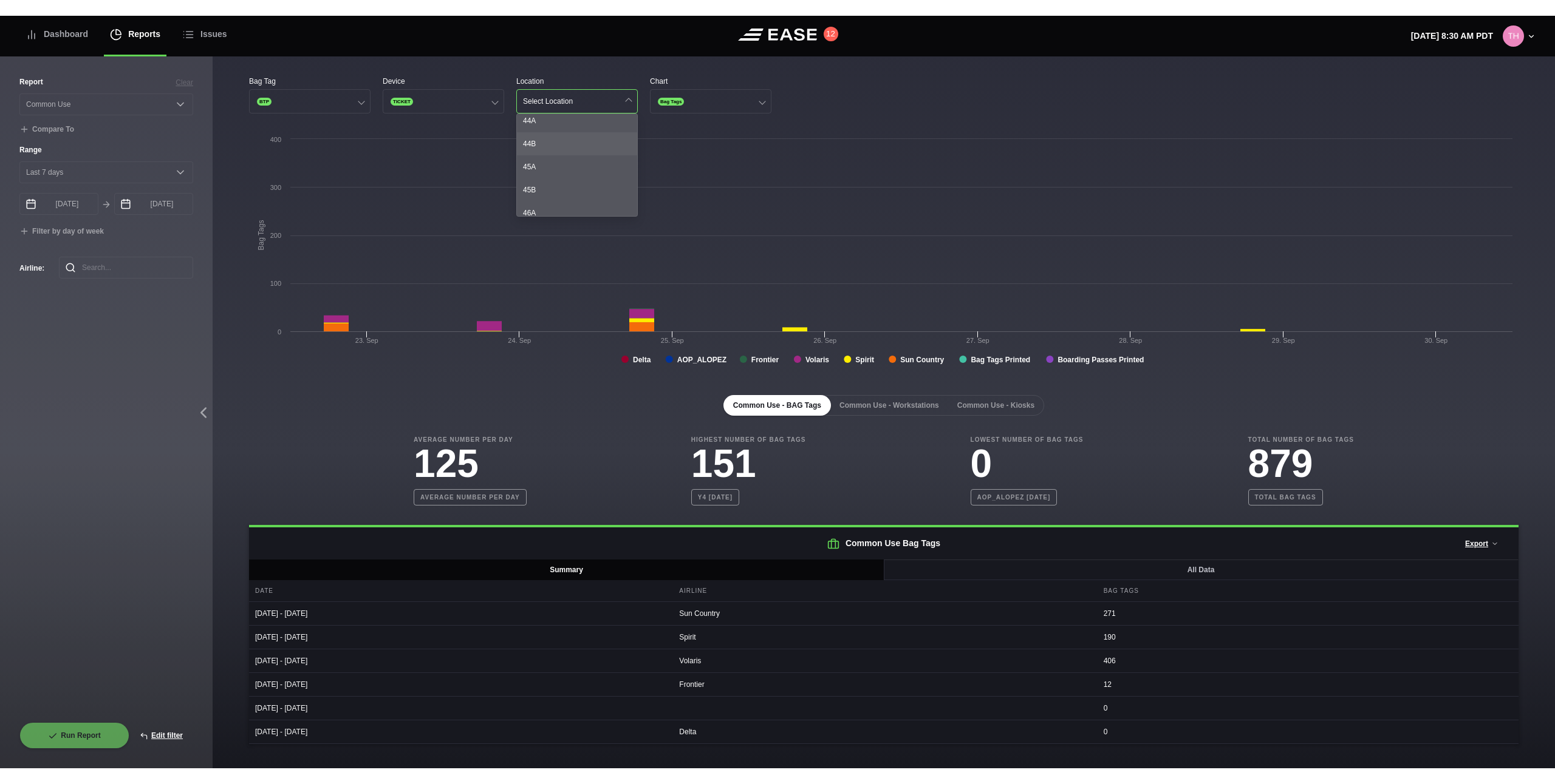
scroll to position [890, 0]
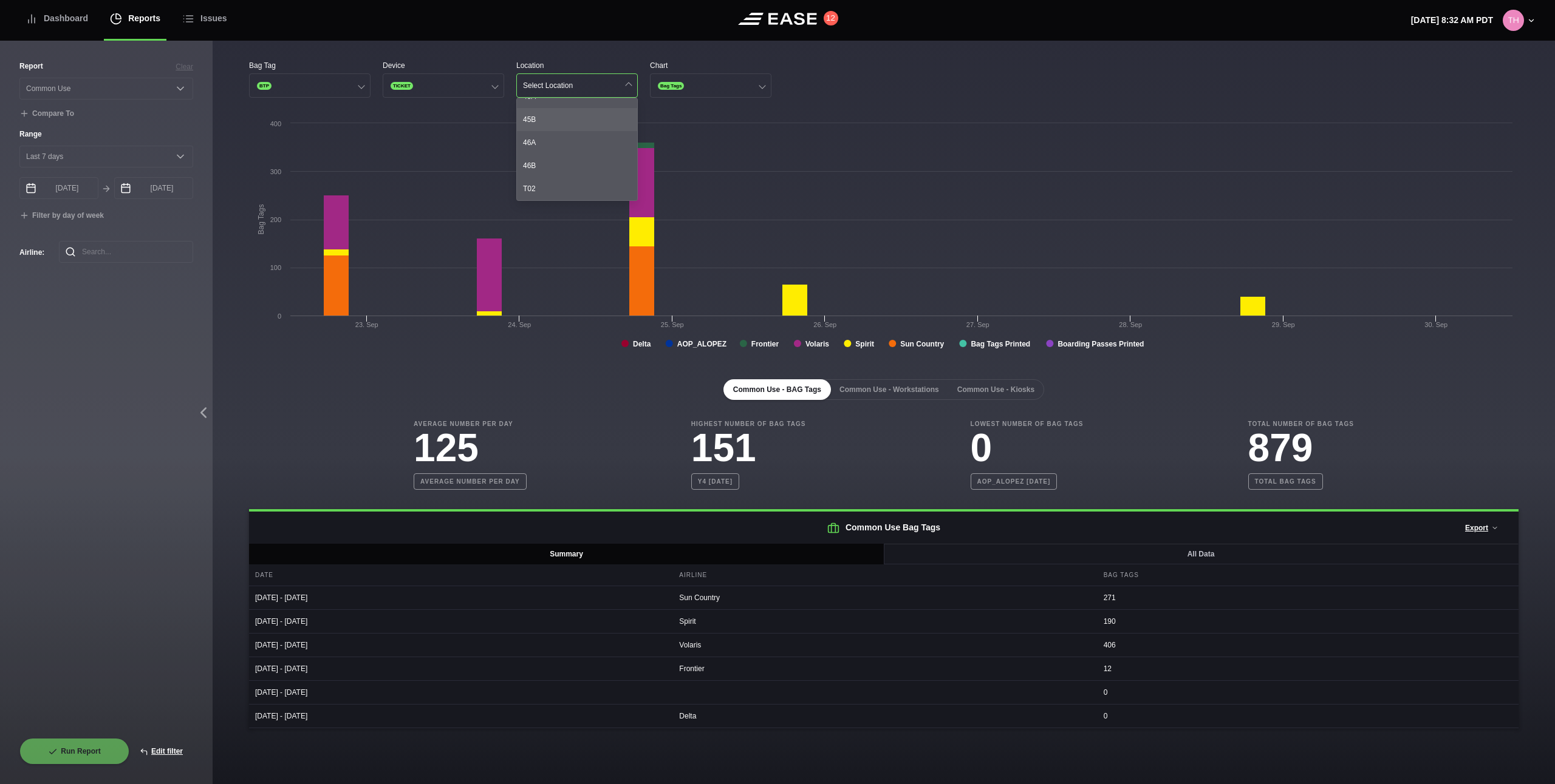
click at [547, 125] on div "45B" at bounding box center [577, 119] width 120 height 23
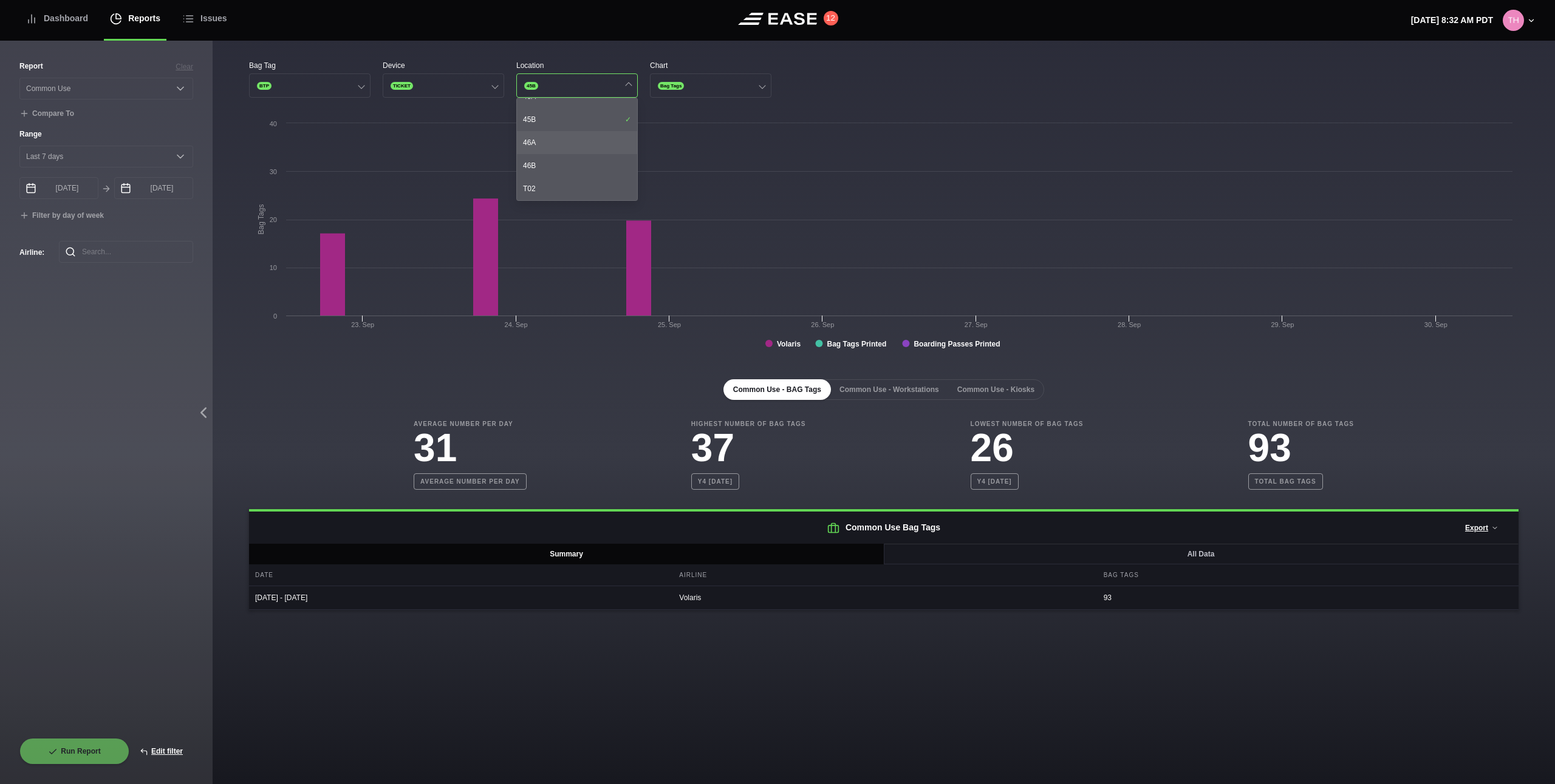
click at [550, 138] on div "46A" at bounding box center [577, 143] width 120 height 23
click at [552, 141] on div "46A" at bounding box center [577, 143] width 120 height 23
click at [552, 154] on div "46A" at bounding box center [577, 143] width 120 height 23
click at [552, 154] on div "46B" at bounding box center [577, 166] width 120 height 23
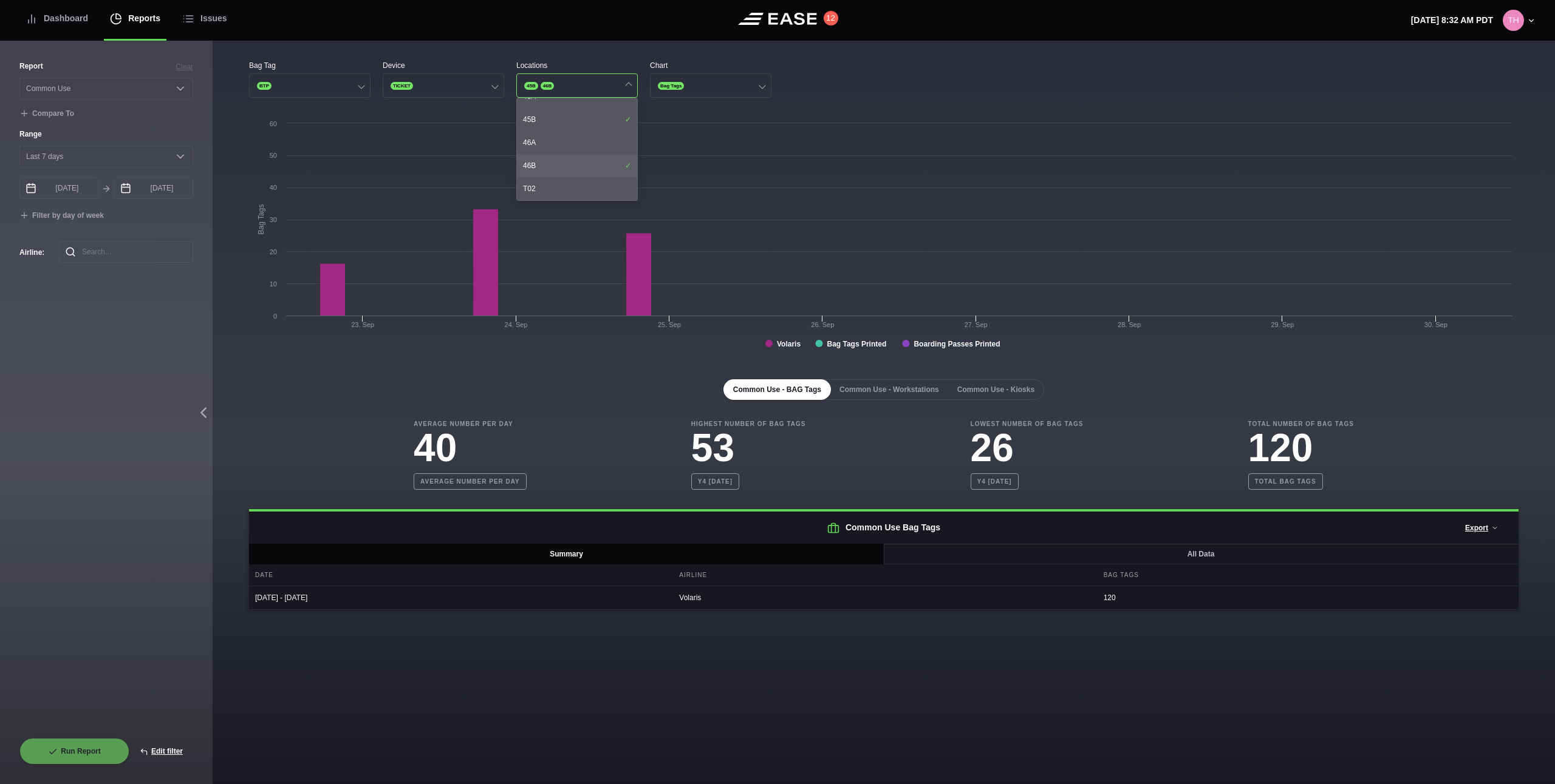
click at [552, 154] on div "46B" at bounding box center [577, 166] width 120 height 23
click at [551, 144] on div "46A" at bounding box center [577, 143] width 120 height 23
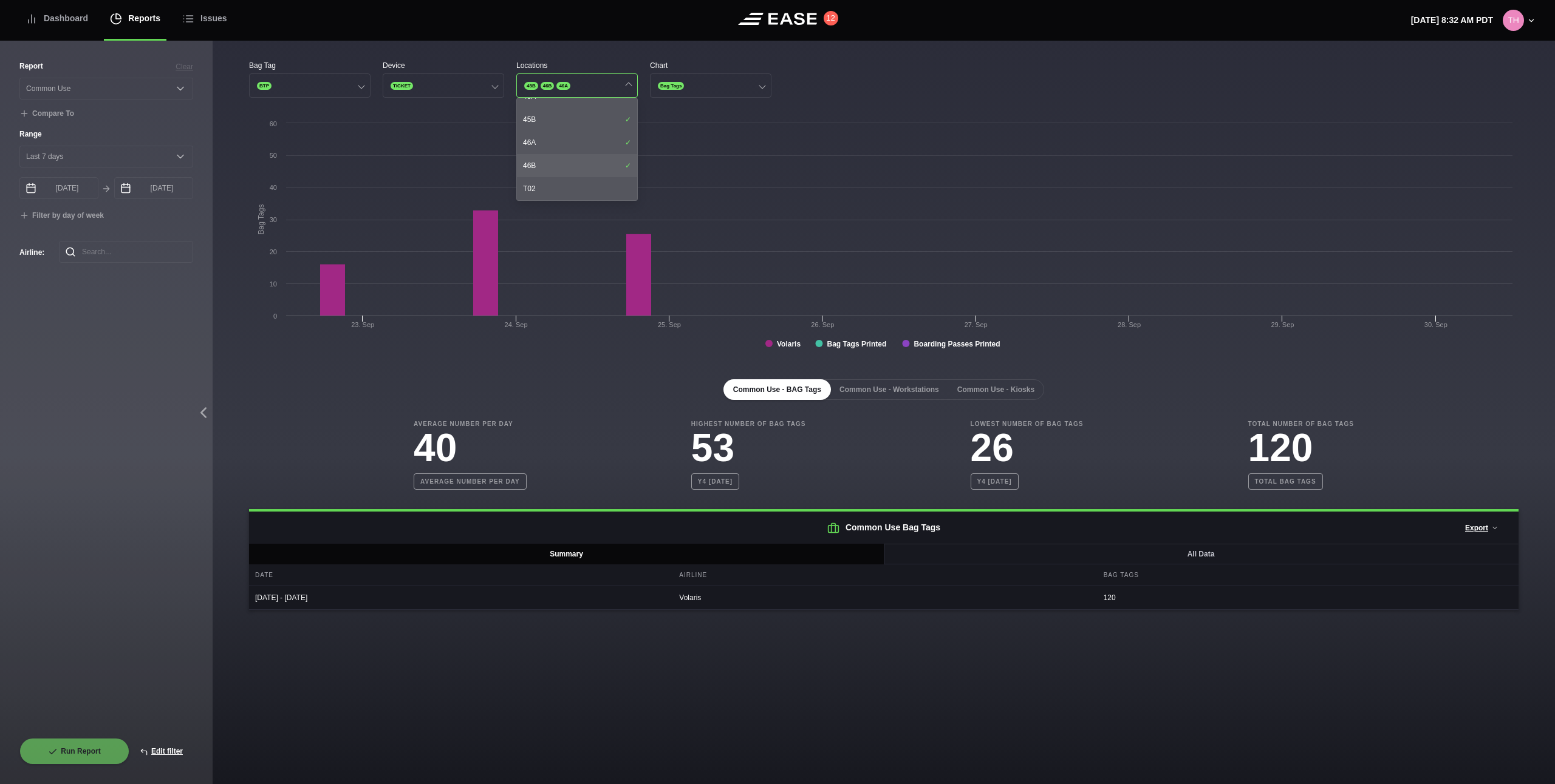
click at [552, 164] on div "46B" at bounding box center [577, 166] width 120 height 23
click at [549, 180] on div "T02" at bounding box center [577, 189] width 120 height 23
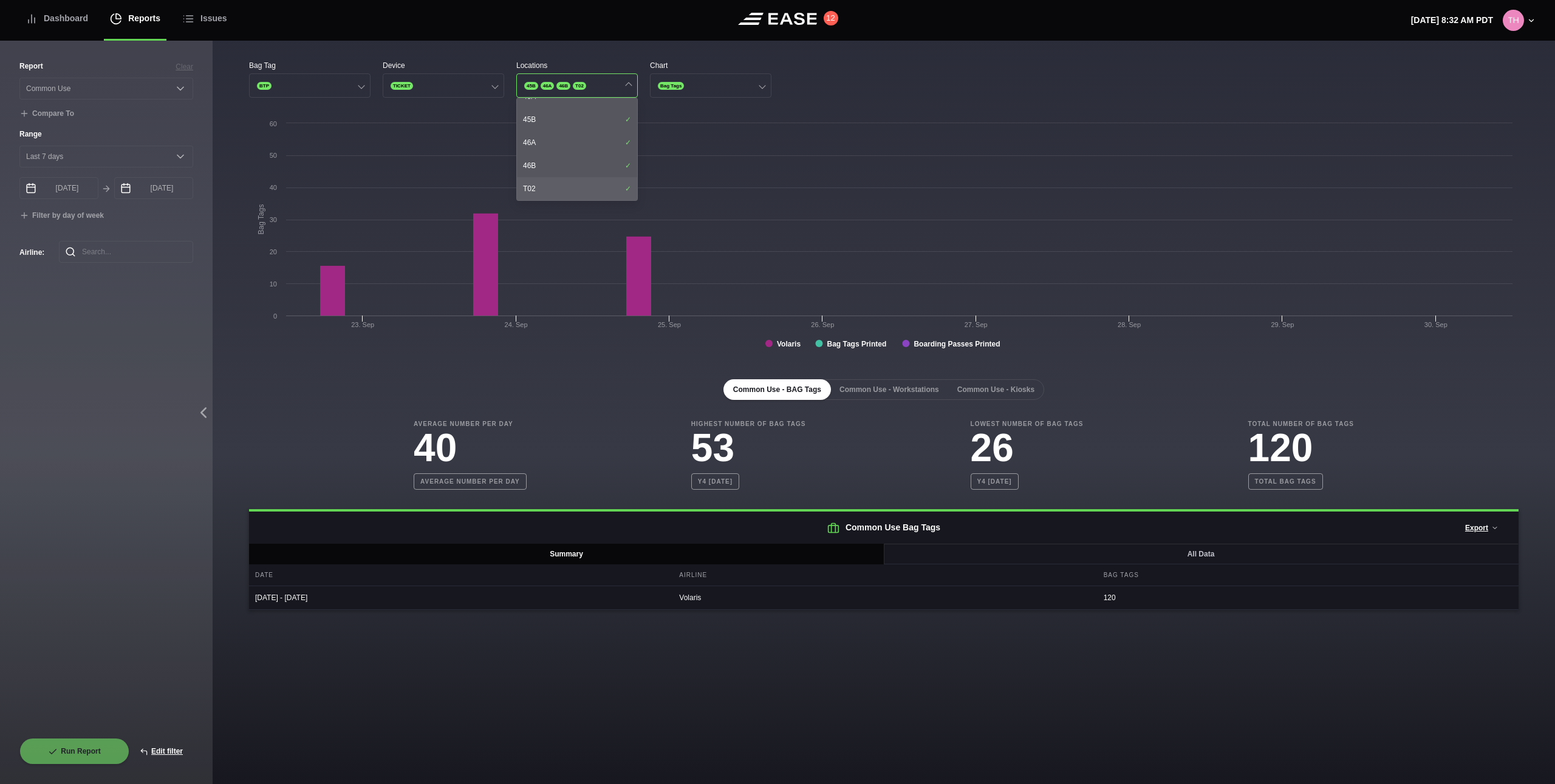
click at [549, 180] on div "T02" at bounding box center [577, 189] width 120 height 23
click at [557, 146] on div "41A" at bounding box center [577, 154] width 120 height 23
click at [557, 146] on div "41A" at bounding box center [577, 154] width 120 height 23
click at [560, 135] on div "40B" at bounding box center [577, 130] width 120 height 23
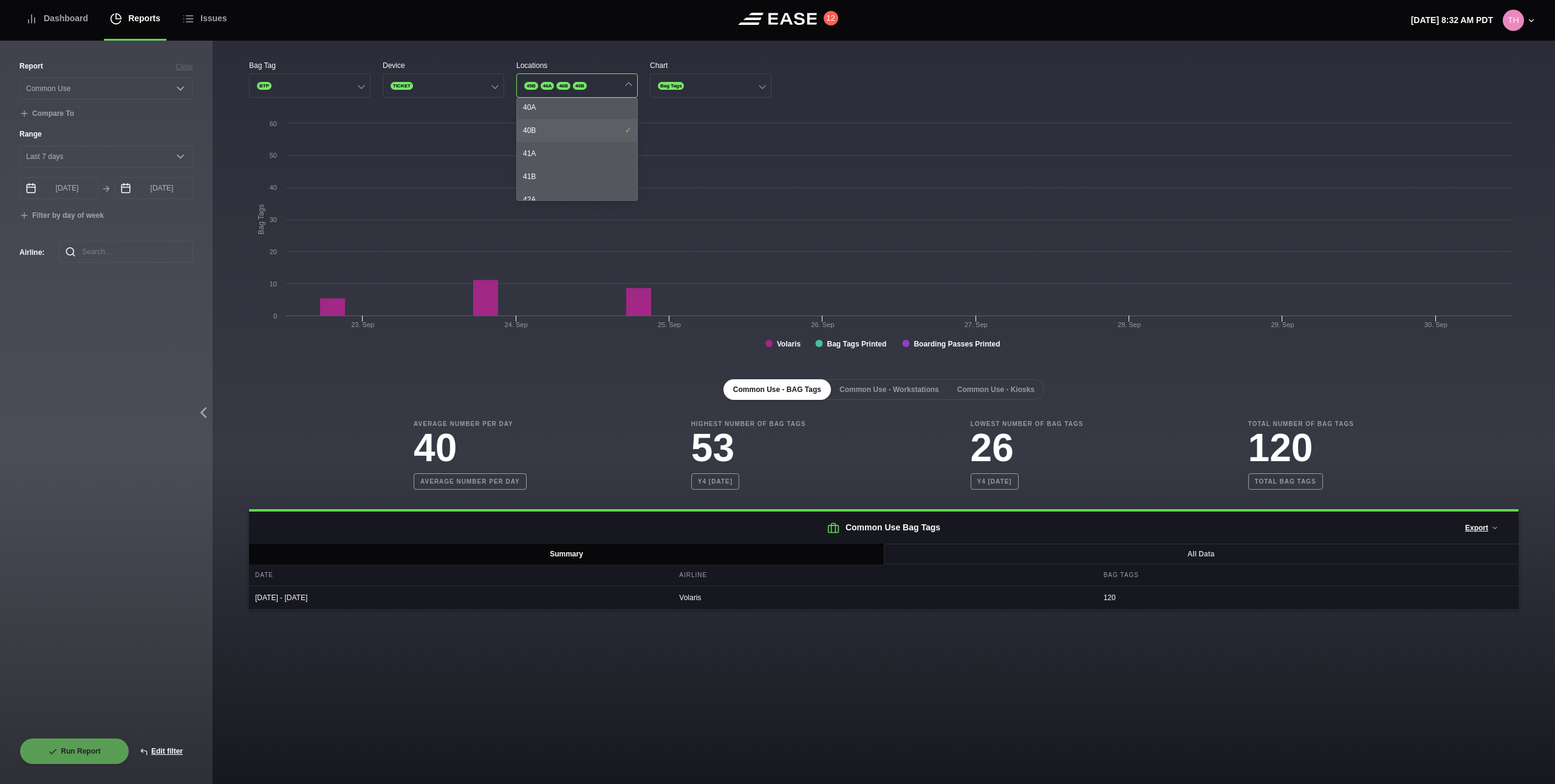
scroll to position [540, 0]
click at [560, 136] on div "38B" at bounding box center [577, 147] width 120 height 23
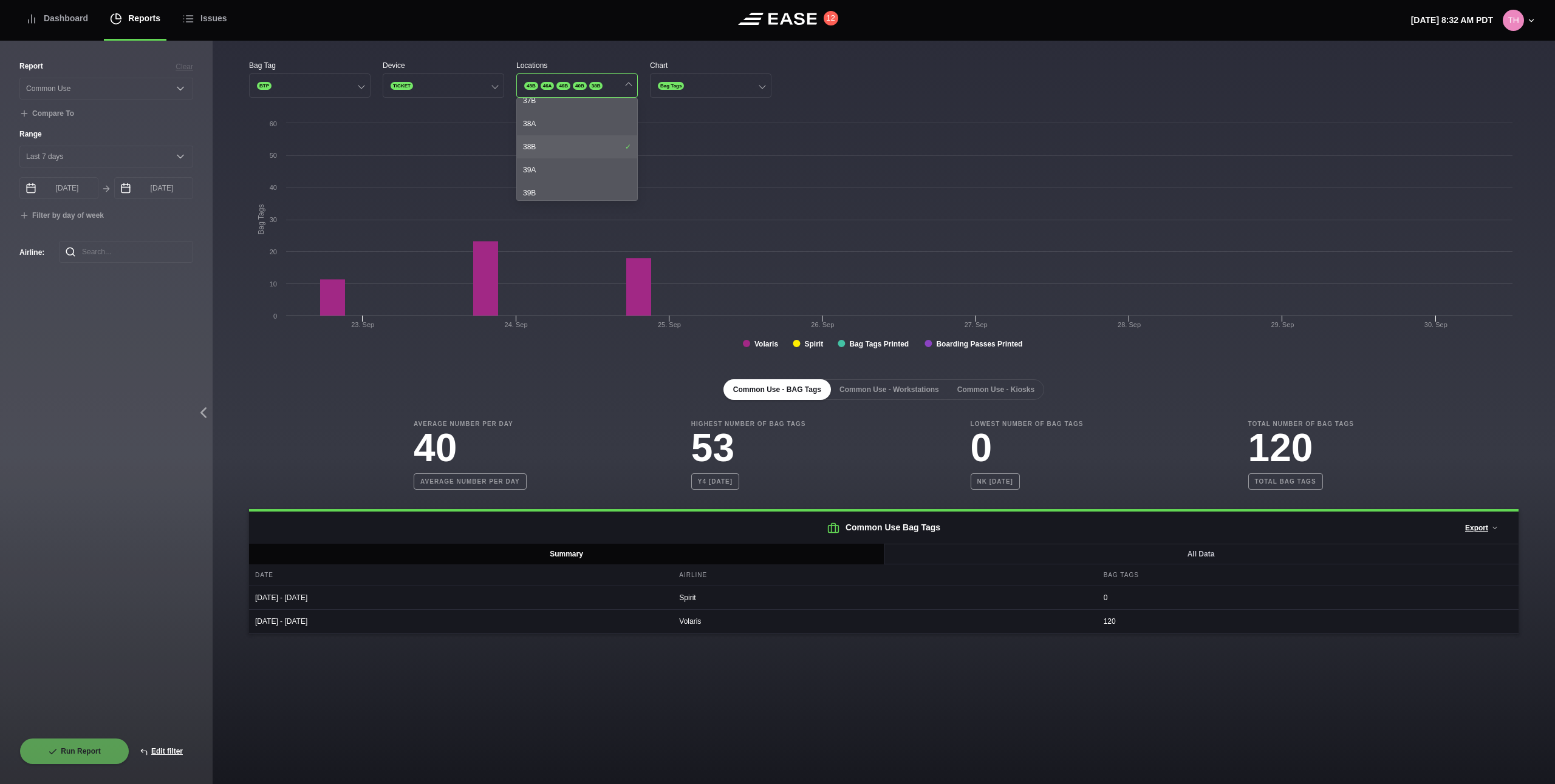
click at [560, 136] on div "38B" at bounding box center [577, 147] width 120 height 23
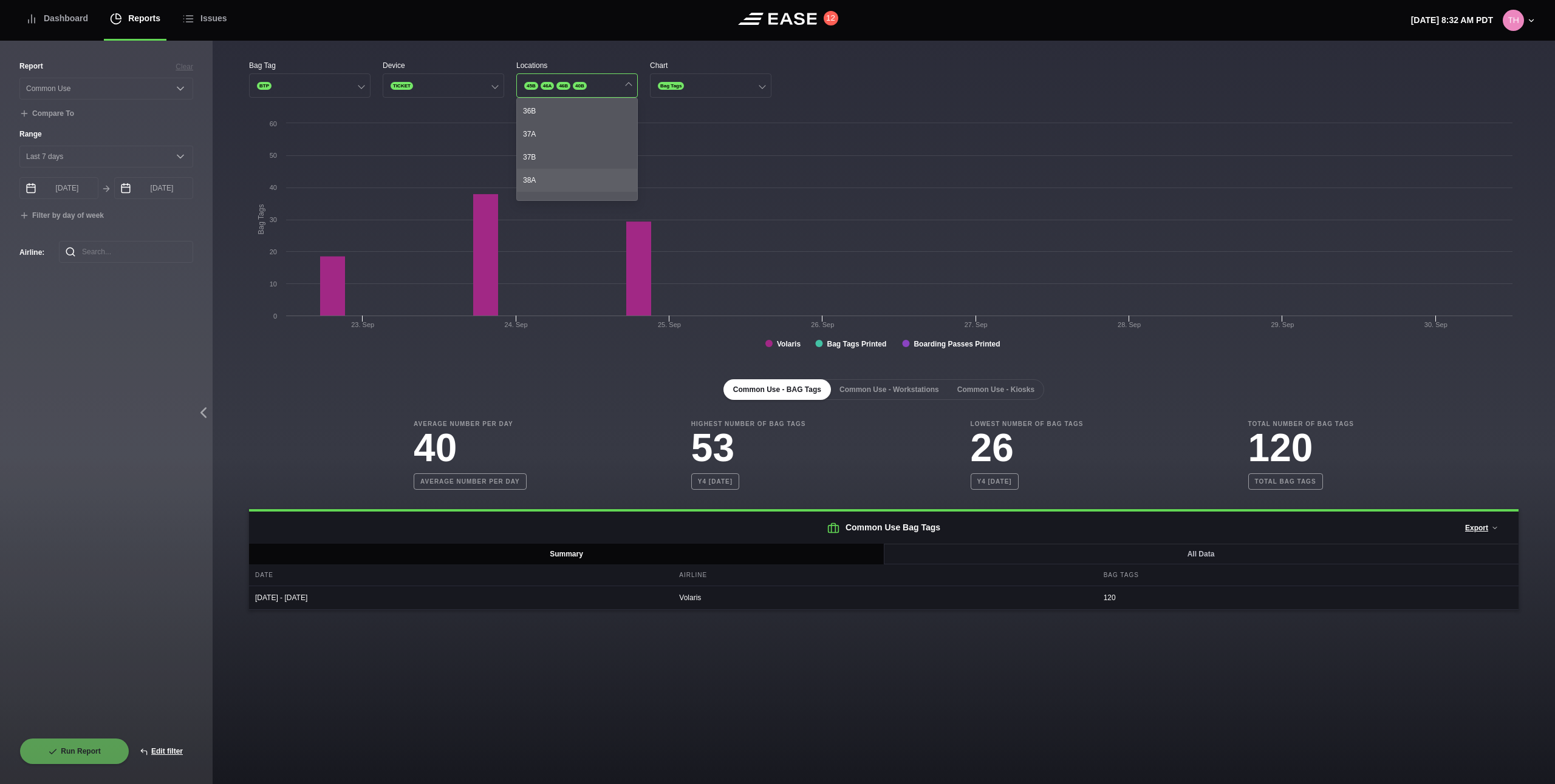
scroll to position [426, 0]
click at [560, 136] on div "36A" at bounding box center [577, 146] width 120 height 23
click at [562, 142] on div "12B" at bounding box center [577, 136] width 120 height 23
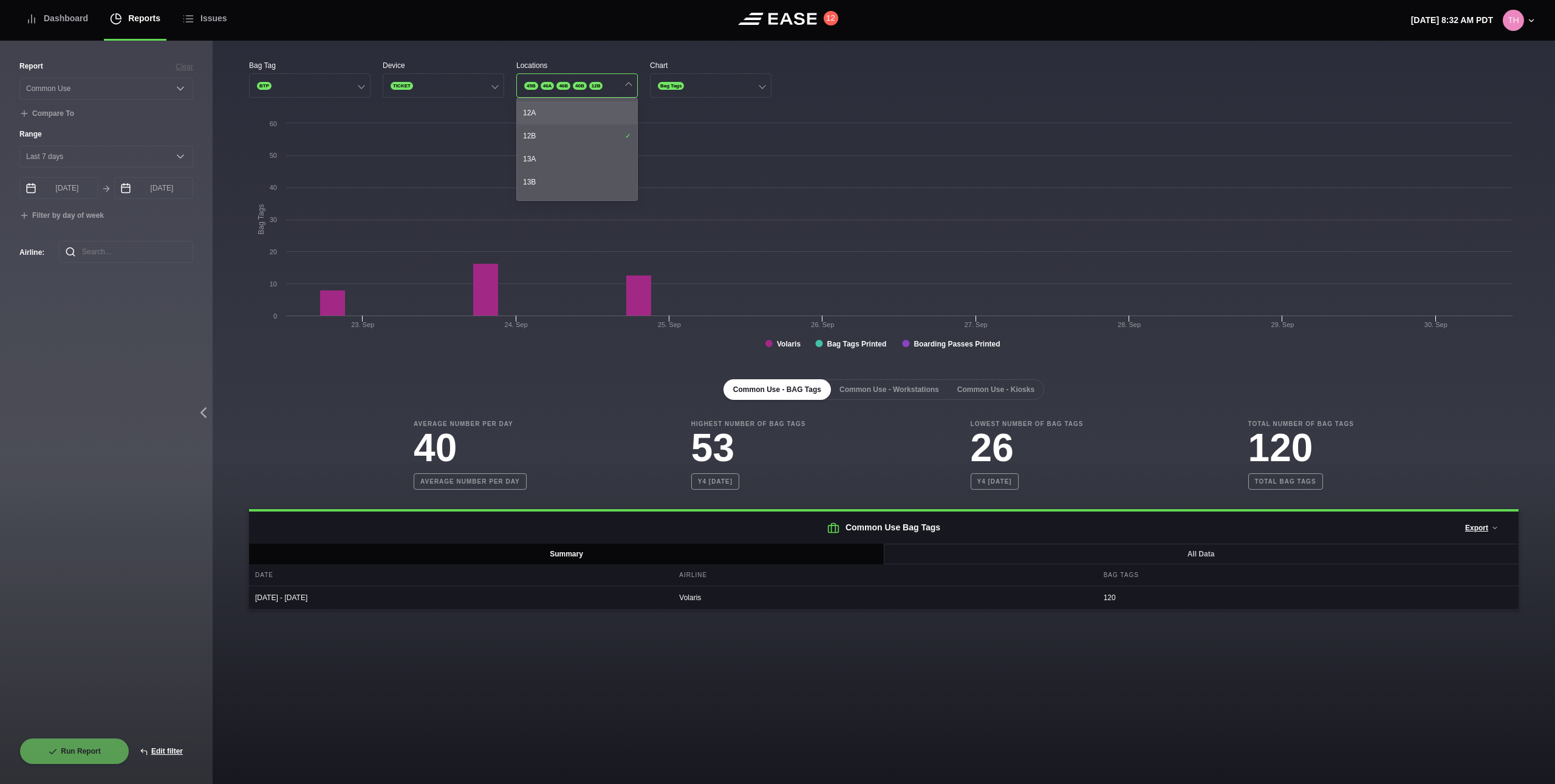
click at [558, 122] on div "12A" at bounding box center [577, 113] width 120 height 23
click at [560, 140] on div "10A" at bounding box center [577, 133] width 120 height 23
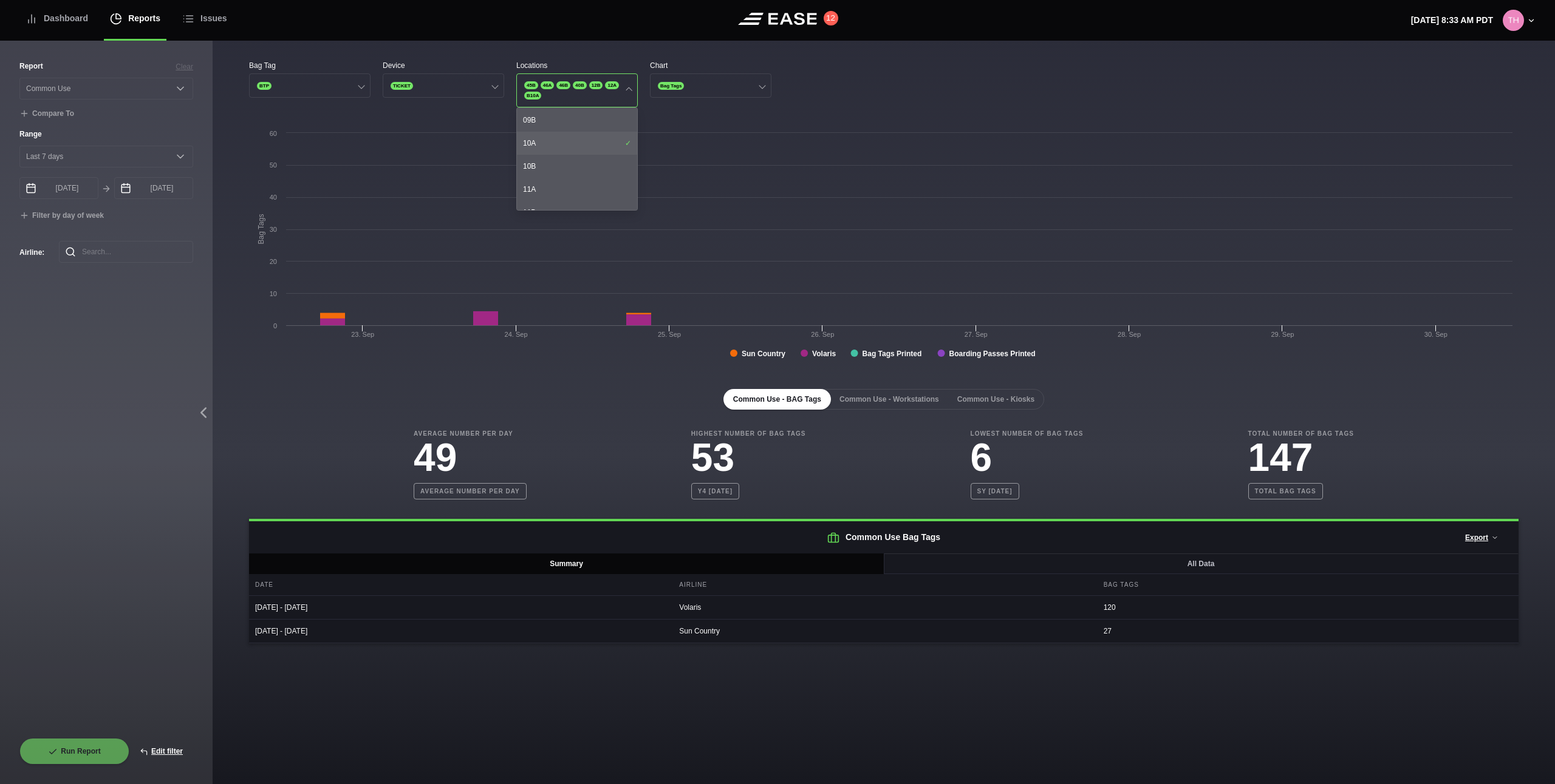
click at [560, 140] on div "10A" at bounding box center [577, 144] width 120 height 23
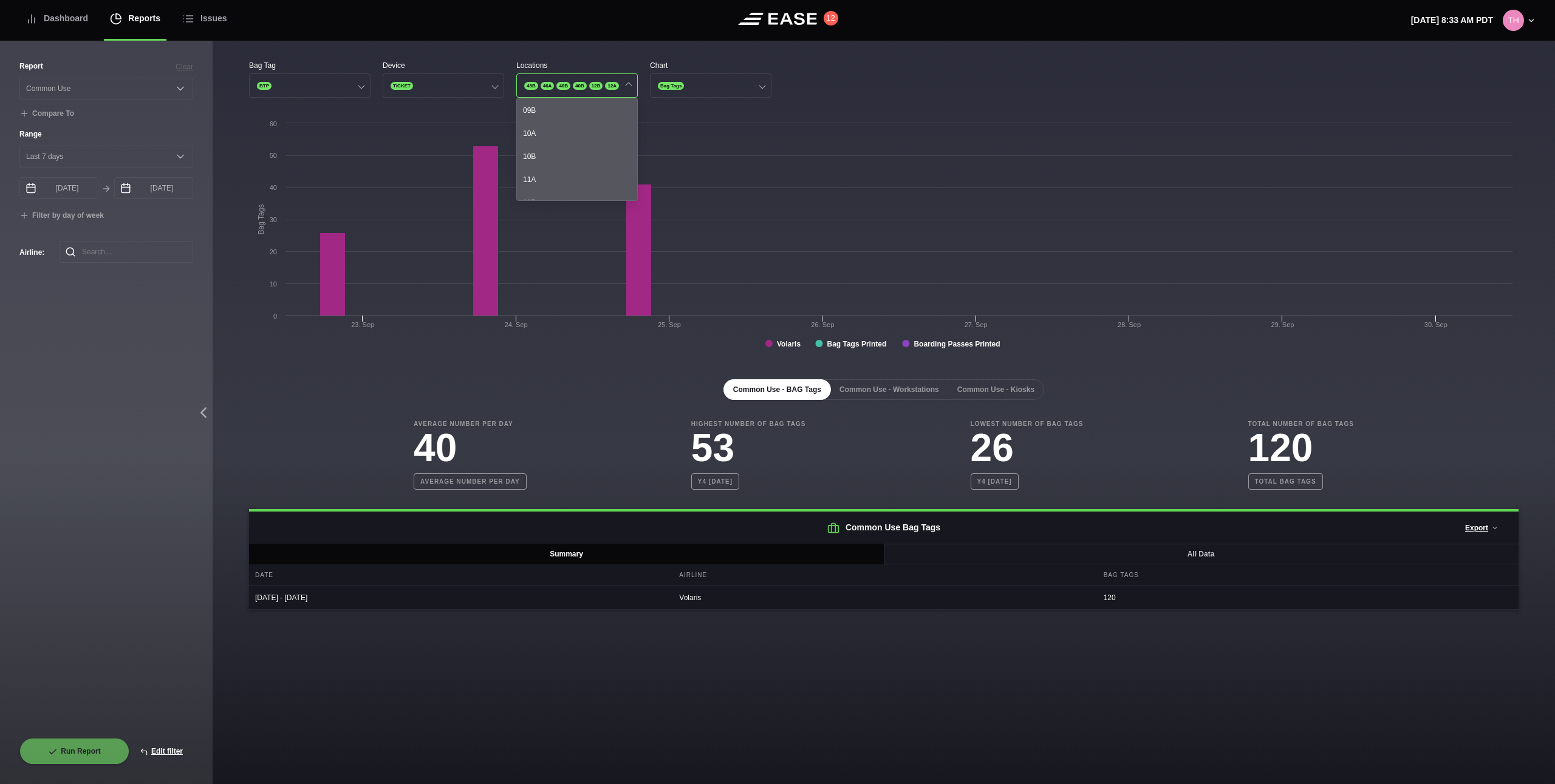
click at [447, 57] on div "Bag Tag BTP Device TICKET Locations 45B 46A 46B 40B 12B 12A 08A 08B 09A 09B 10A…" at bounding box center [884, 330] width 1342 height 579
click at [443, 89] on button "TICKET" at bounding box center [443, 85] width 122 height 24
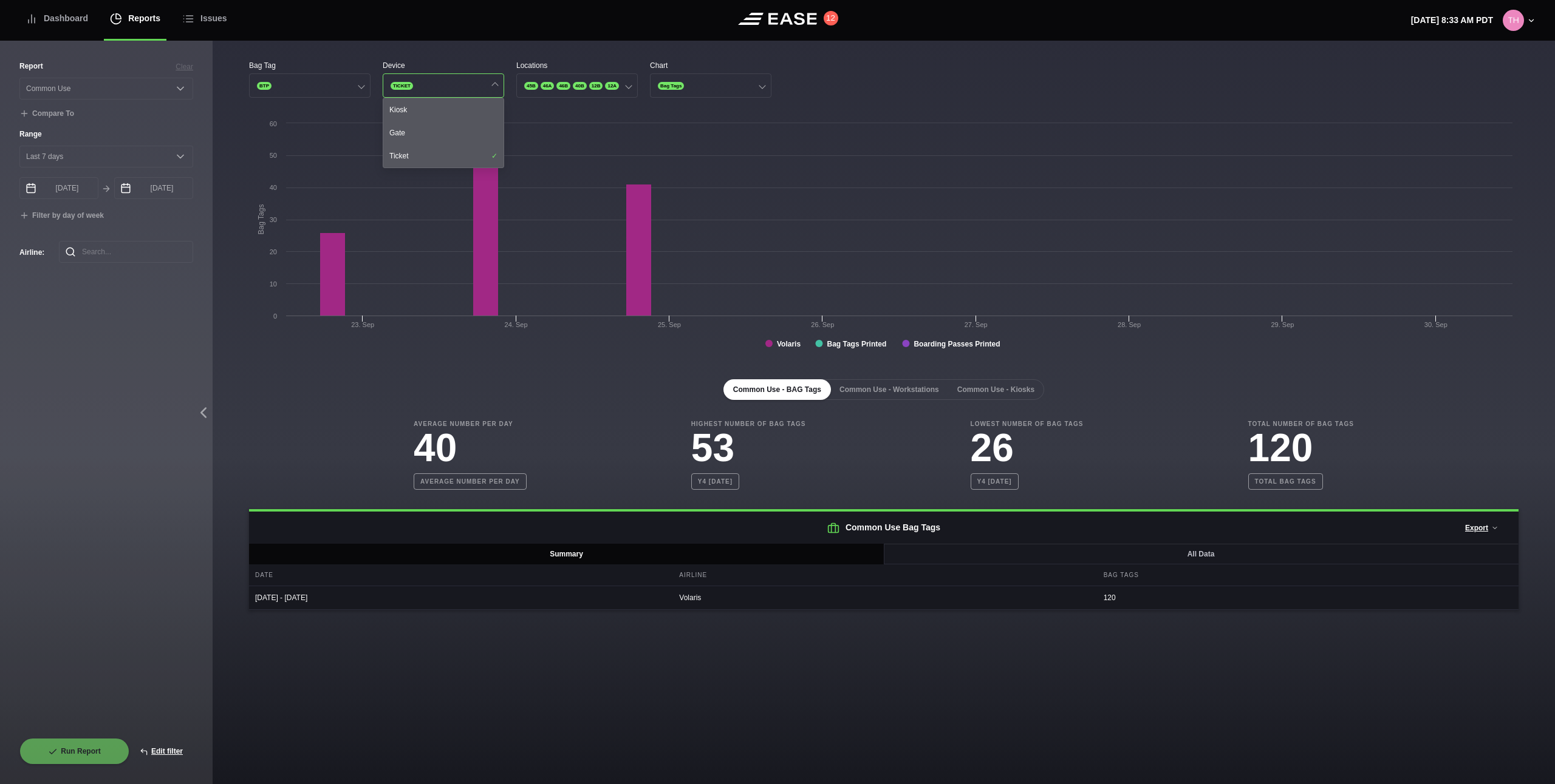
click at [474, 48] on div "Bag Tag BTP Device TICKET Kiosk Gate Ticket Locations 45B 46A 46B 40B 12B 12A C…" at bounding box center [884, 330] width 1342 height 579
click at [544, 91] on div "45B 46A 46B 40B 12B 12A" at bounding box center [571, 86] width 97 height 10
click at [174, 750] on button "Edit filter" at bounding box center [160, 751] width 63 height 27
select select "Common Use"
select select "0"
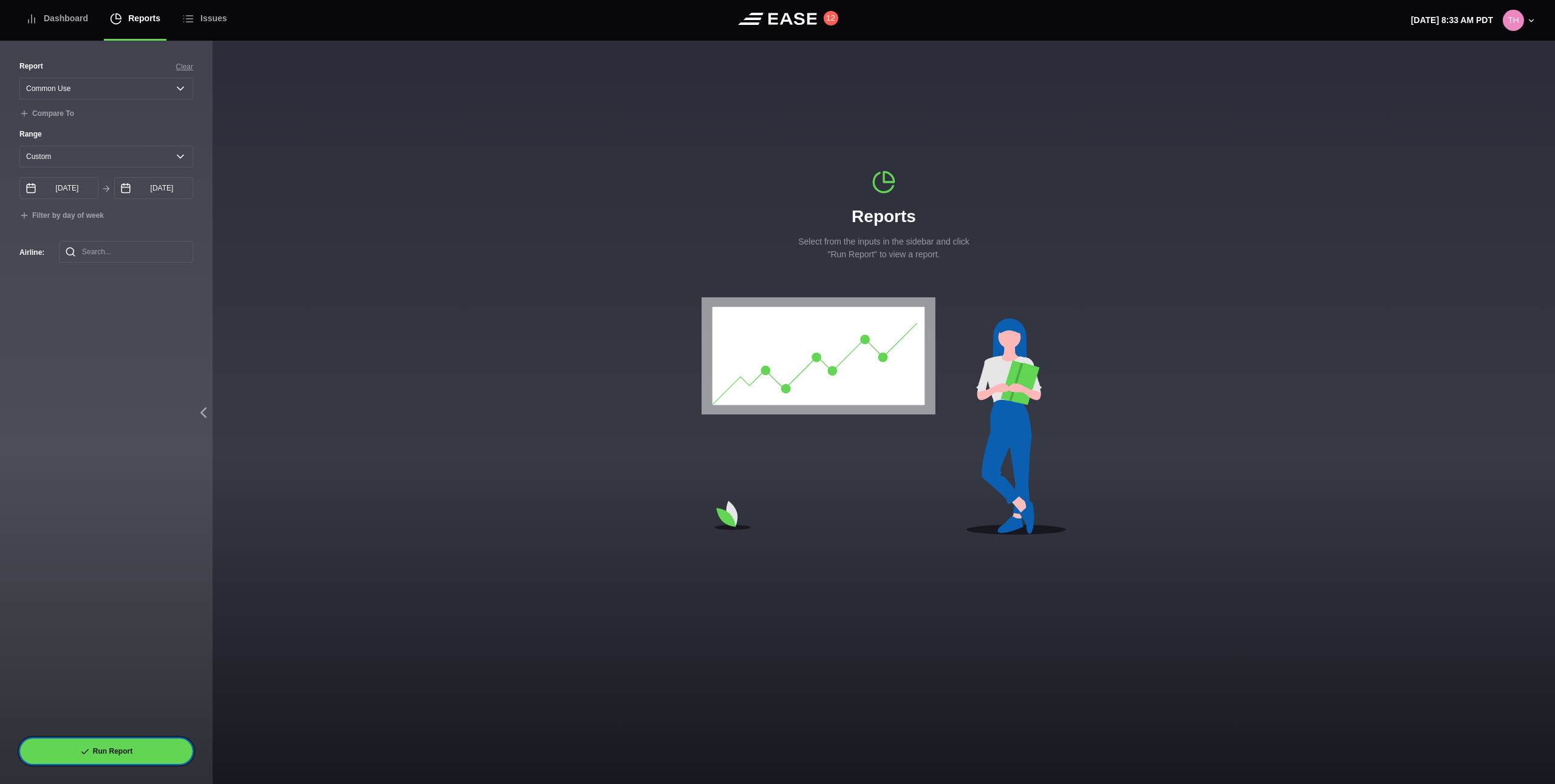
click at [174, 750] on button "Run Report" at bounding box center [106, 751] width 174 height 27
select select "Common Use"
select select "7"
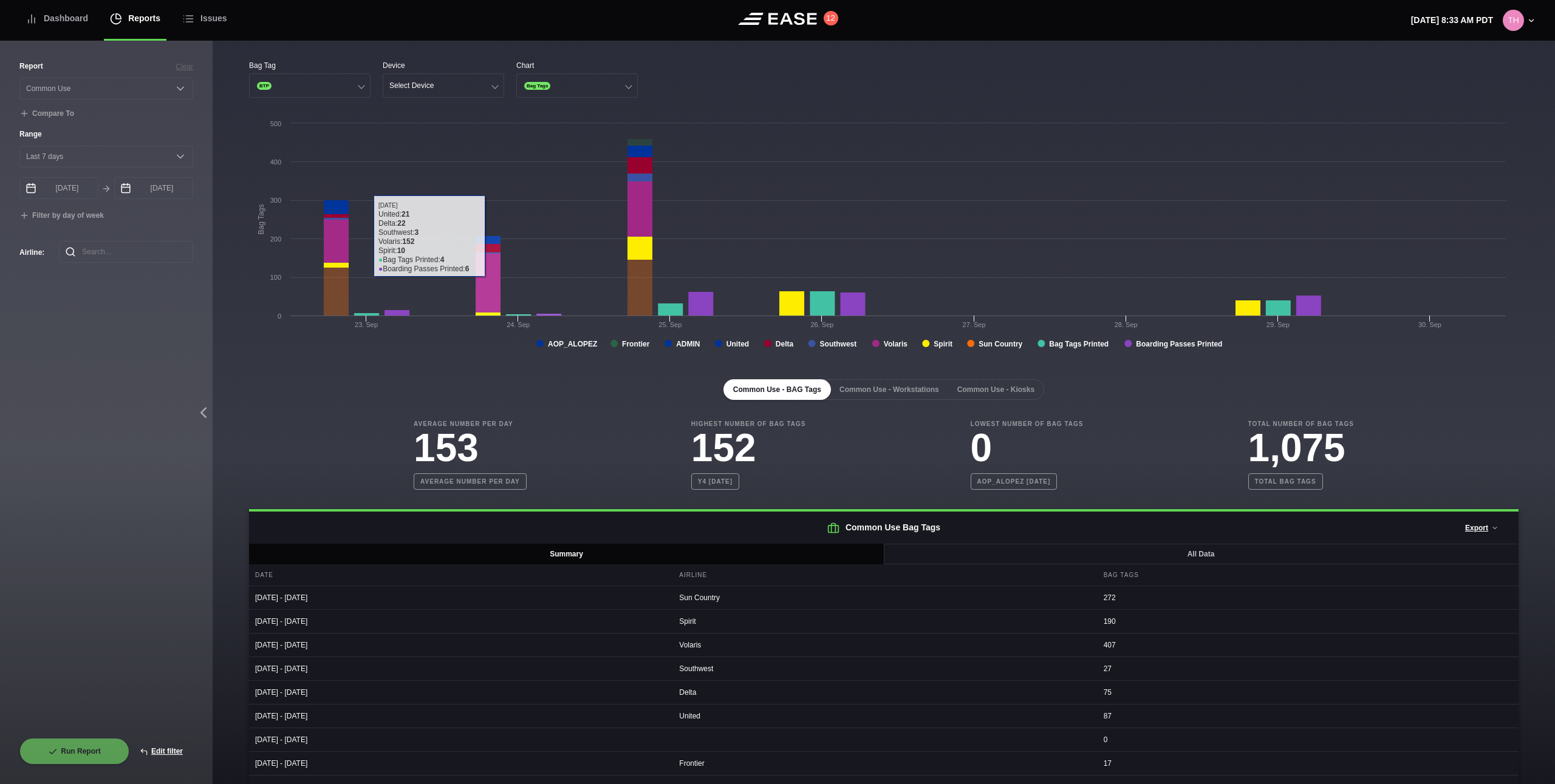
click at [566, 103] on div "Bag Tag BTP Device Select Device Chart Bag Tags Created with Highcharts 8.2.2 B…" at bounding box center [884, 429] width 1269 height 740
click at [574, 93] on button "Bag Tags" at bounding box center [577, 85] width 122 height 24
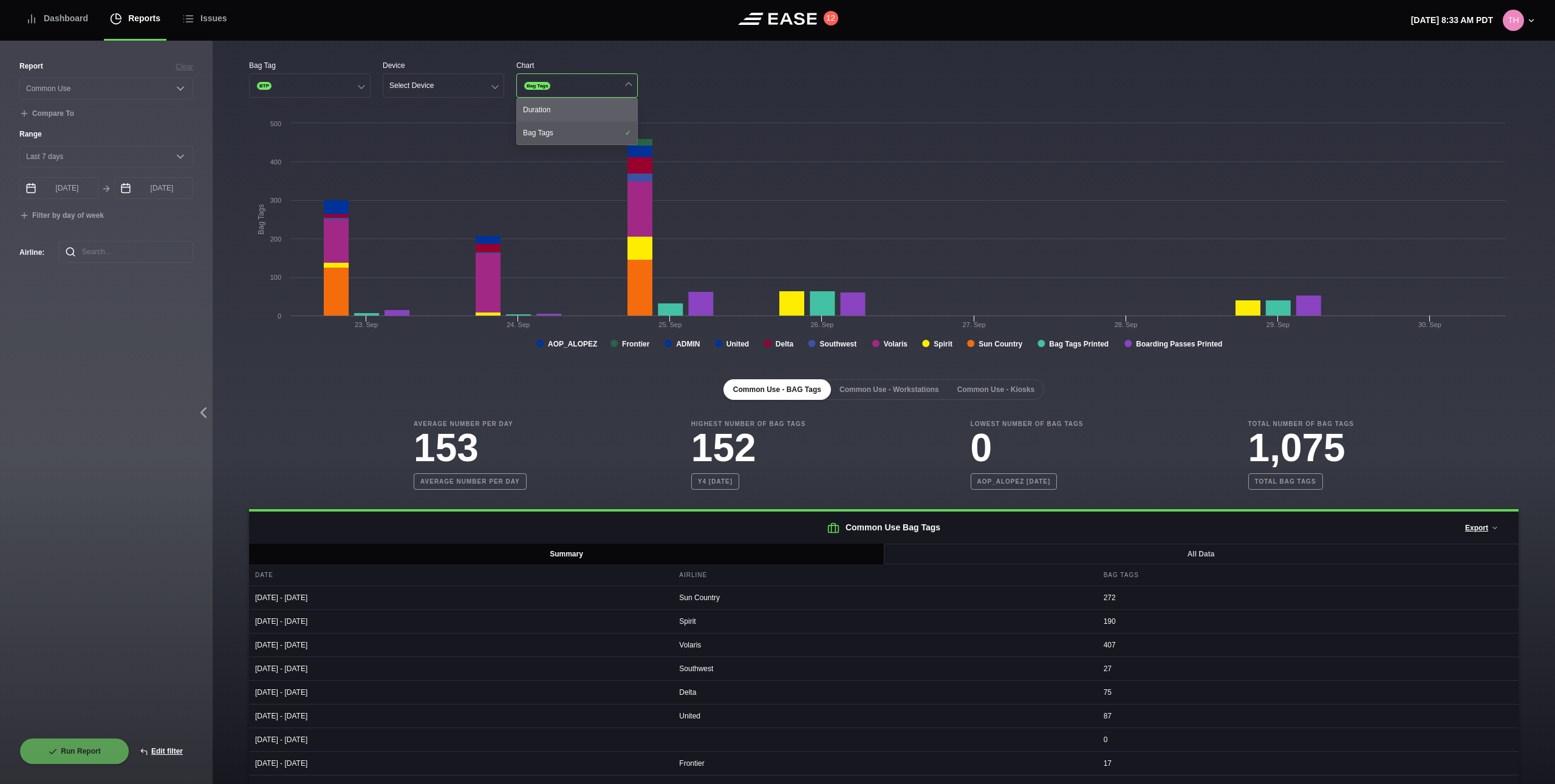
click at [576, 108] on div "Duration" at bounding box center [577, 110] width 120 height 23
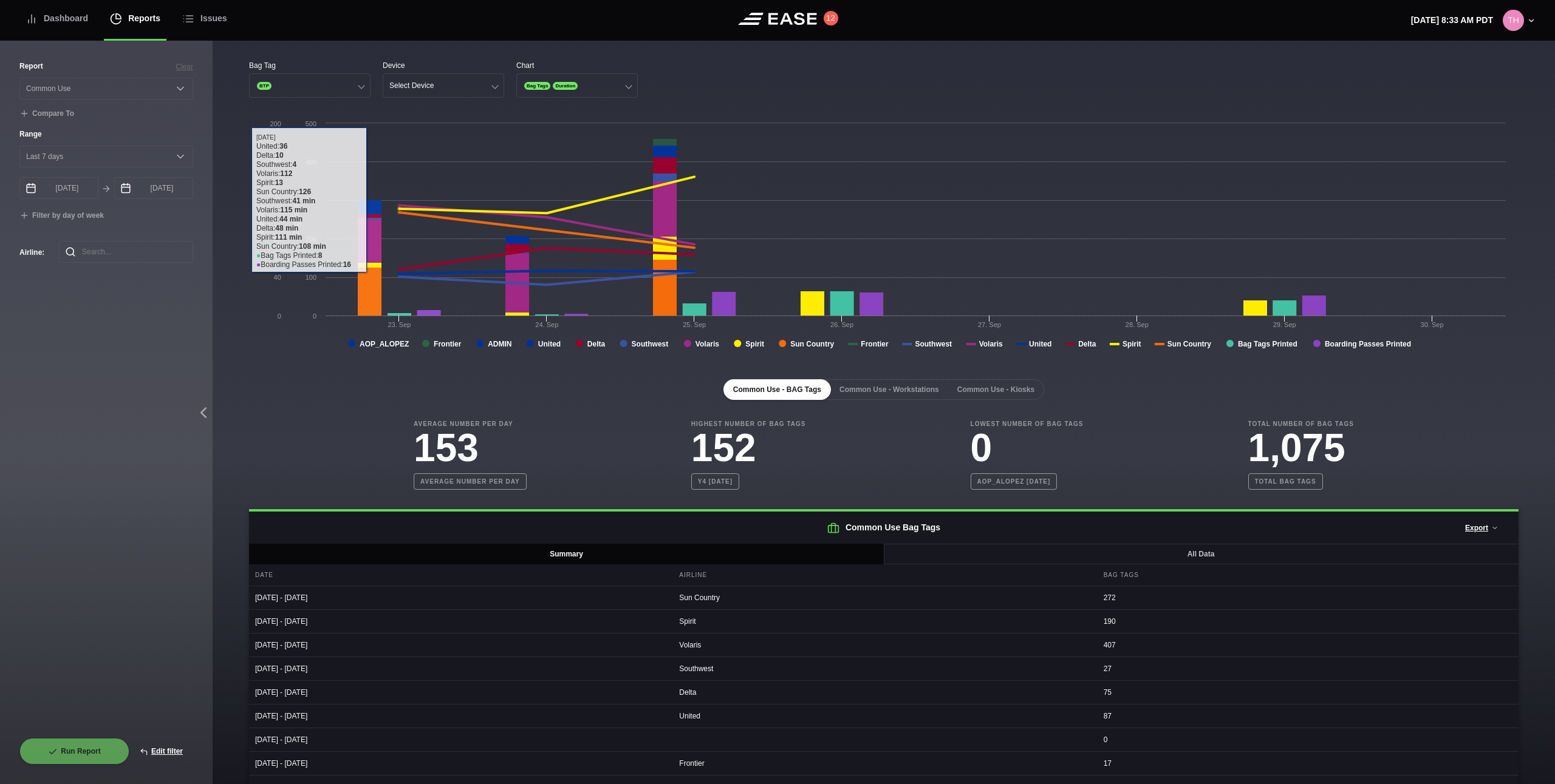
click at [268, 380] on div "Common Use - BAG Tags Common Use - Workstations Common Use - Kiosks" at bounding box center [884, 390] width 1269 height 20
